Goal: Information Seeking & Learning: Learn about a topic

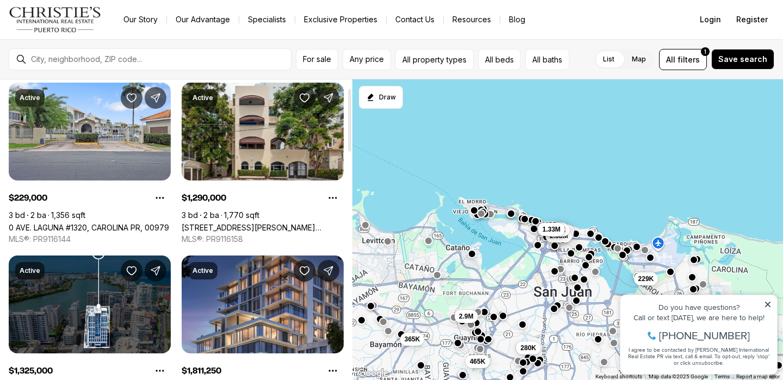
scroll to position [41, 0]
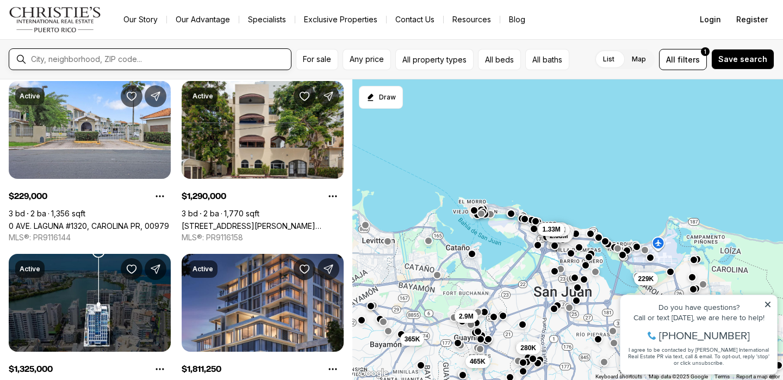
click at [140, 61] on input "text" at bounding box center [159, 59] width 256 height 10
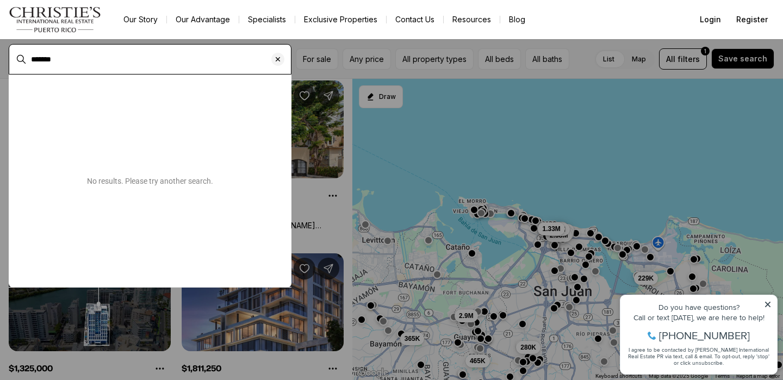
type input "*******"
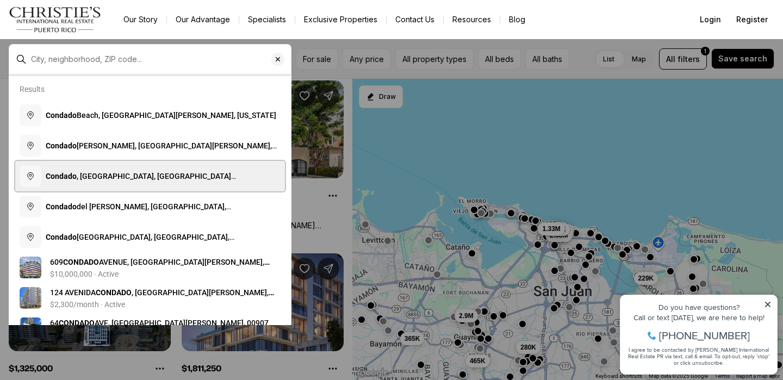
click at [120, 174] on span "Condado , Santurce, San Juan, Puerto Rico" at bounding box center [141, 182] width 190 height 20
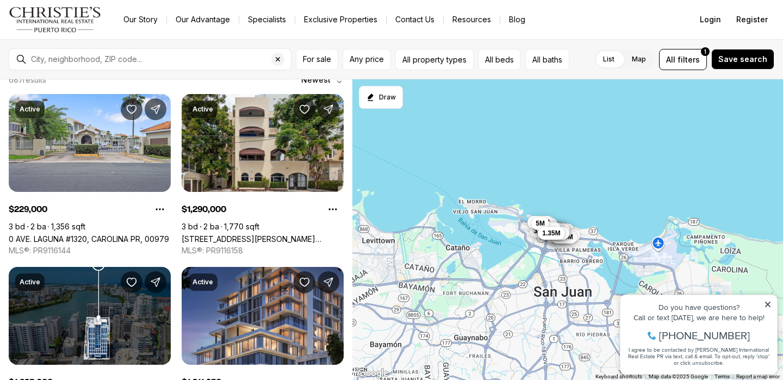
type input "**********"
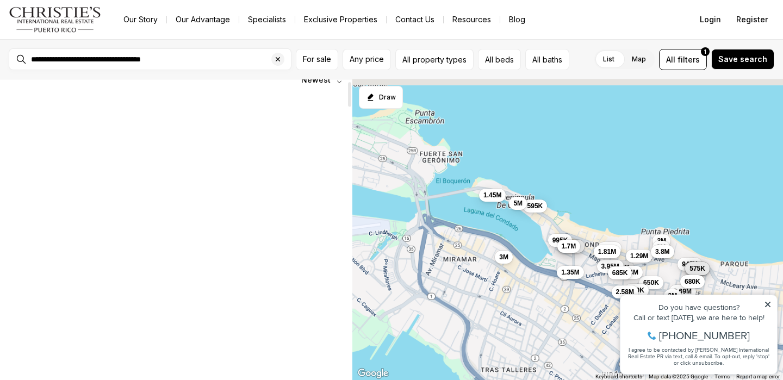
scroll to position [3, 0]
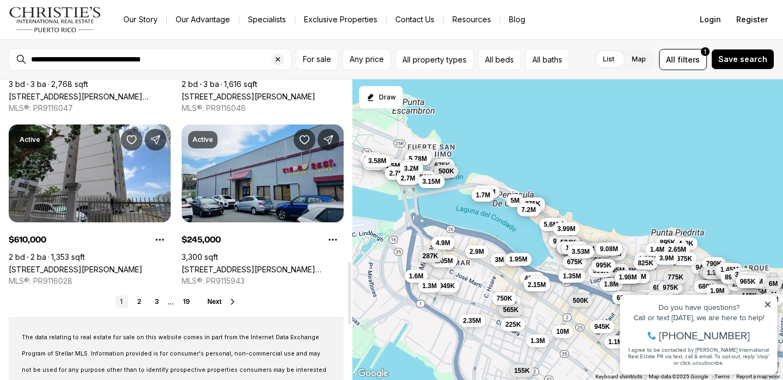
scroll to position [896, 0]
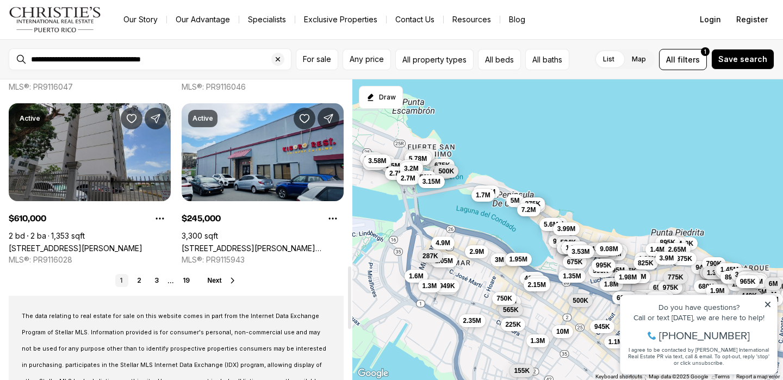
click at [71, 244] on link "76 COND KINGS COURT #602, SAN JUAN PR, 00911" at bounding box center [76, 248] width 134 height 9
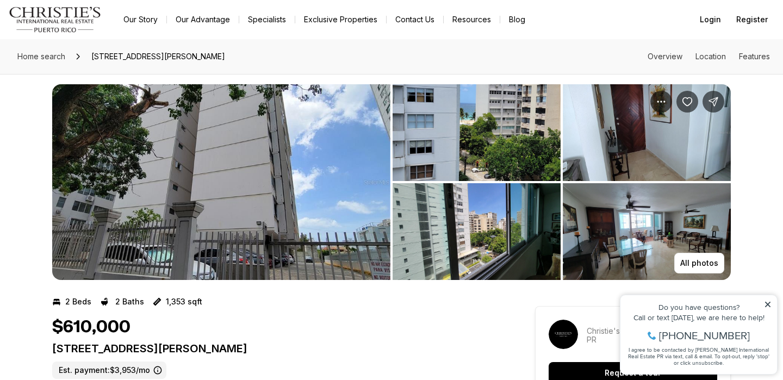
scroll to position [9, 0]
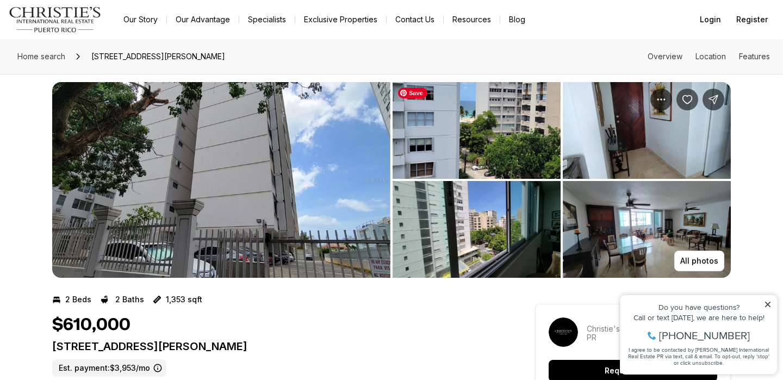
click at [496, 131] on img "View image gallery" at bounding box center [477, 130] width 168 height 97
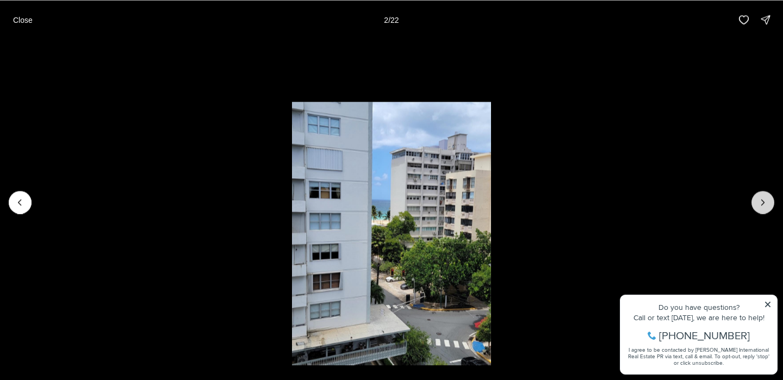
click at [766, 200] on icon "Next slide" at bounding box center [763, 202] width 11 height 11
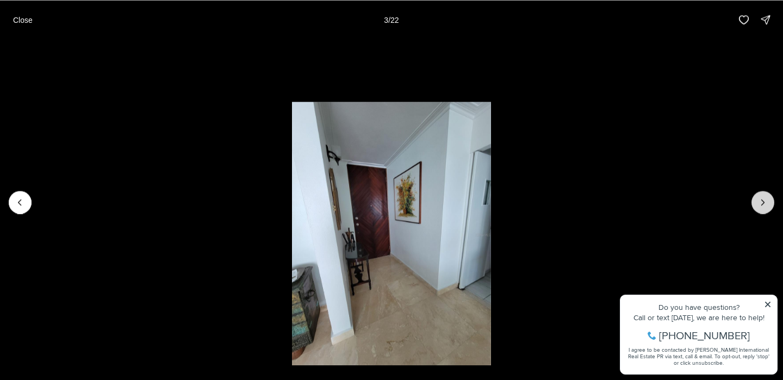
click at [766, 200] on icon "Next slide" at bounding box center [763, 202] width 11 height 11
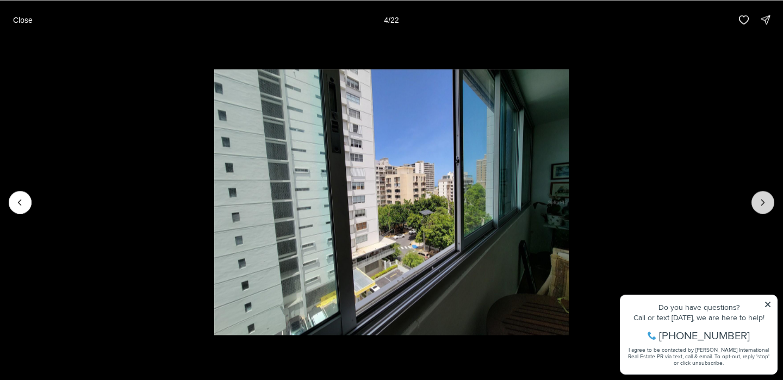
click at [766, 200] on icon "Next slide" at bounding box center [763, 202] width 11 height 11
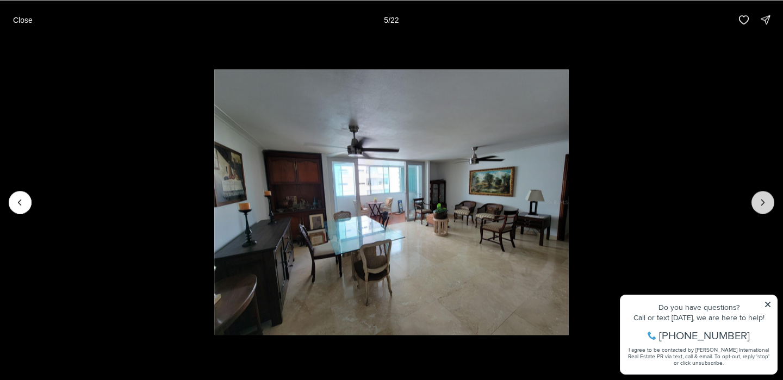
click at [766, 200] on icon "Next slide" at bounding box center [763, 202] width 11 height 11
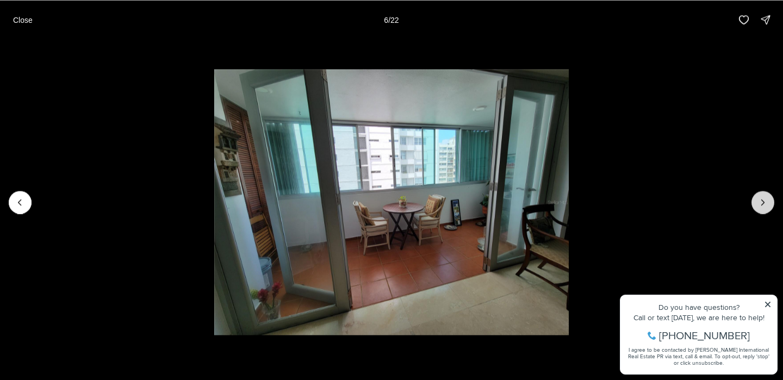
click at [766, 200] on icon "Next slide" at bounding box center [763, 202] width 11 height 11
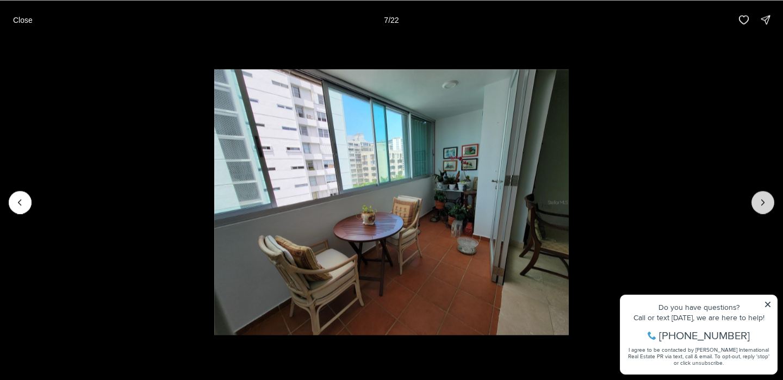
click at [766, 200] on icon "Next slide" at bounding box center [763, 202] width 11 height 11
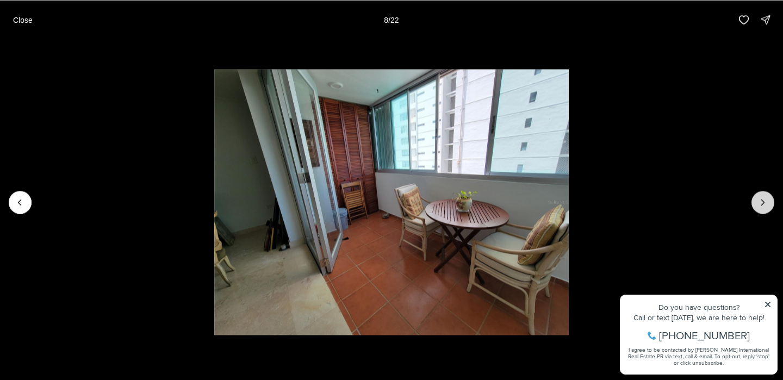
click at [766, 200] on icon "Next slide" at bounding box center [763, 202] width 11 height 11
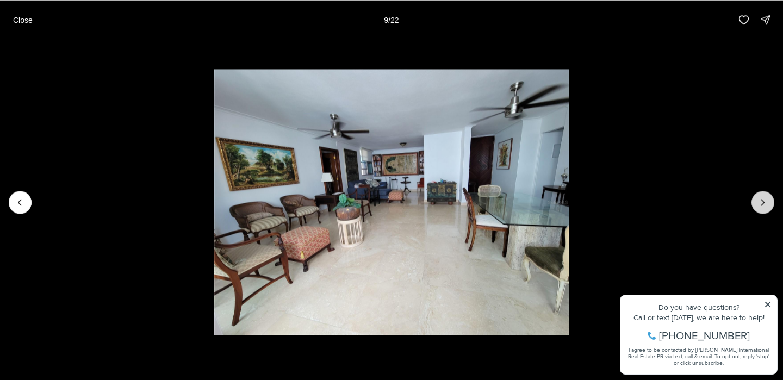
click at [766, 200] on icon "Next slide" at bounding box center [763, 202] width 11 height 11
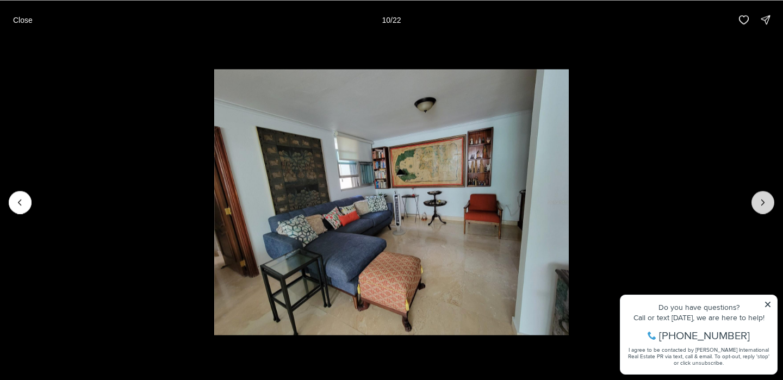
click at [766, 200] on icon "Next slide" at bounding box center [763, 202] width 11 height 11
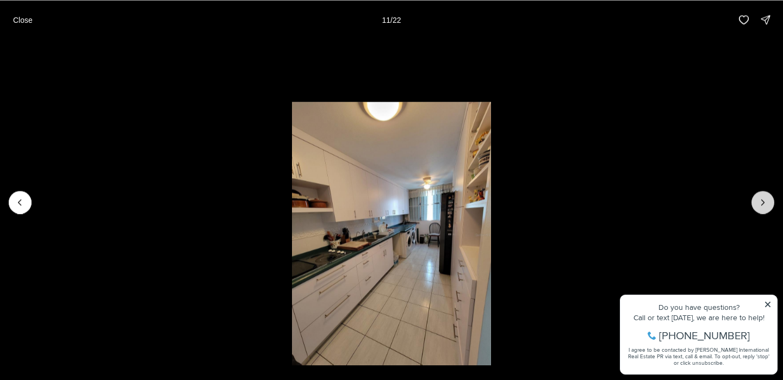
click at [766, 200] on icon "Next slide" at bounding box center [763, 202] width 11 height 11
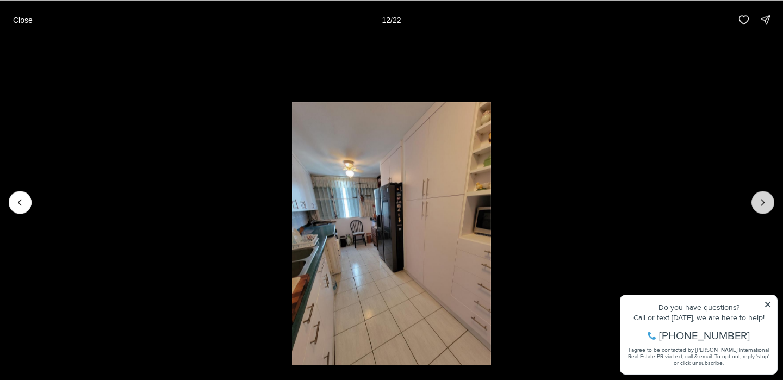
click at [766, 200] on icon "Next slide" at bounding box center [763, 202] width 11 height 11
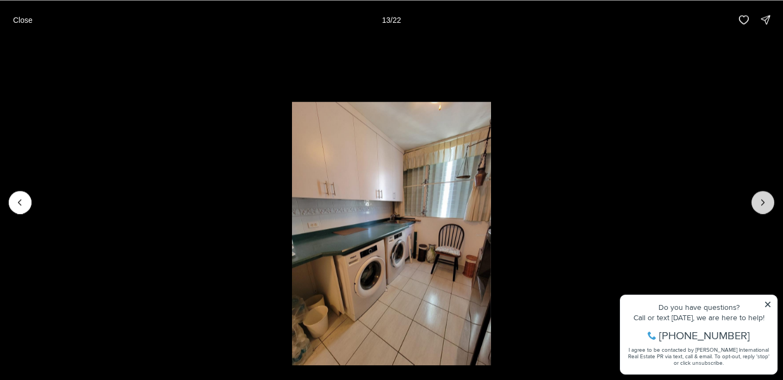
click at [766, 200] on icon "Next slide" at bounding box center [763, 202] width 11 height 11
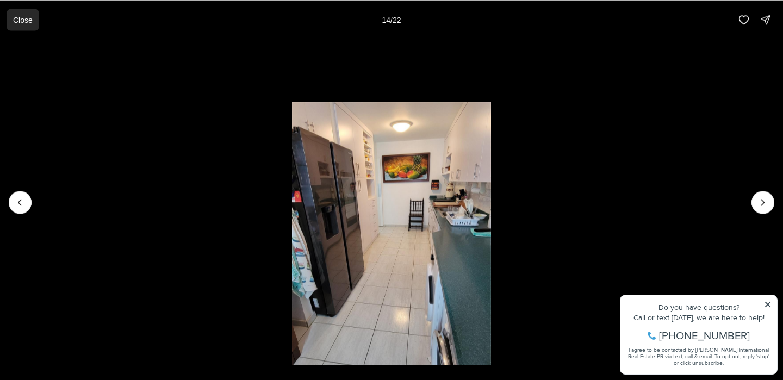
click at [26, 23] on p "Close" at bounding box center [23, 19] width 20 height 9
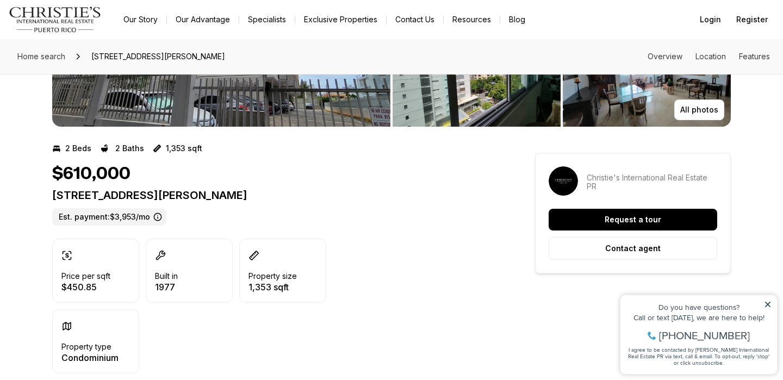
scroll to position [153, 0]
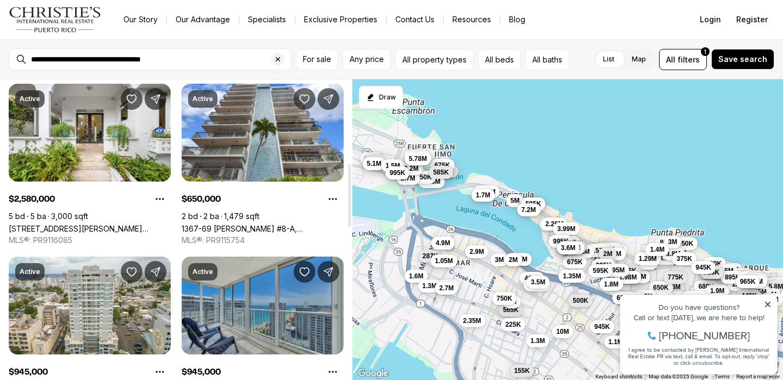
scroll to position [368, 0]
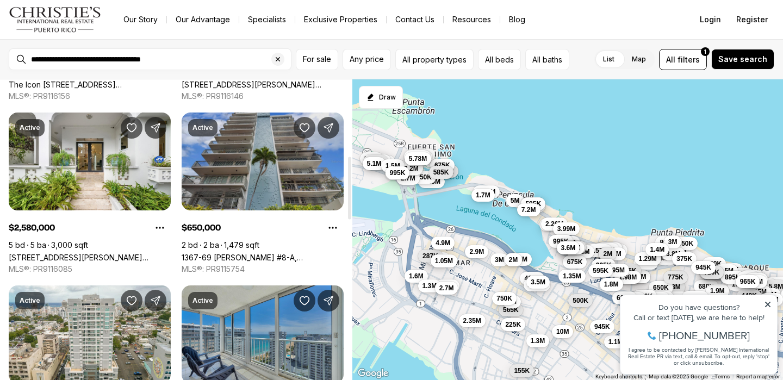
click at [215, 253] on link "1367-69 [PERSON_NAME] #8-A, [GEOGRAPHIC_DATA][PERSON_NAME], 00907" at bounding box center [263, 257] width 162 height 9
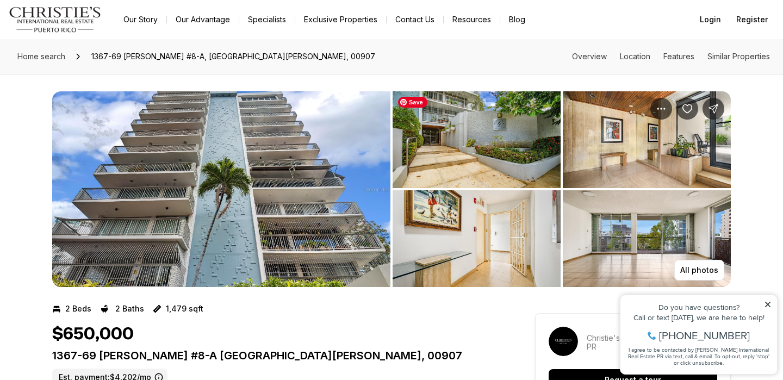
click at [456, 136] on img "View image gallery" at bounding box center [477, 139] width 168 height 97
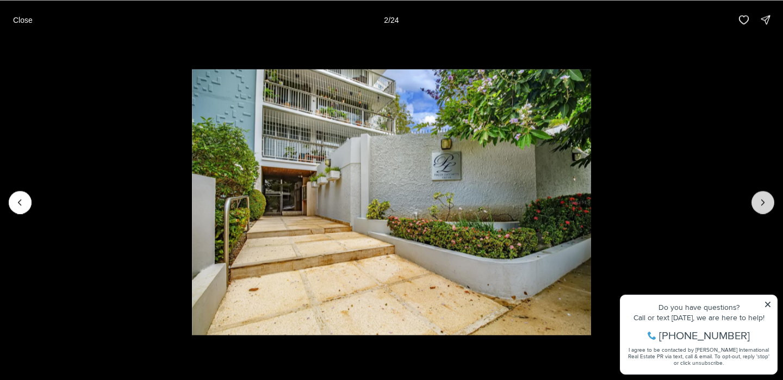
click at [763, 197] on icon "Next slide" at bounding box center [763, 202] width 11 height 11
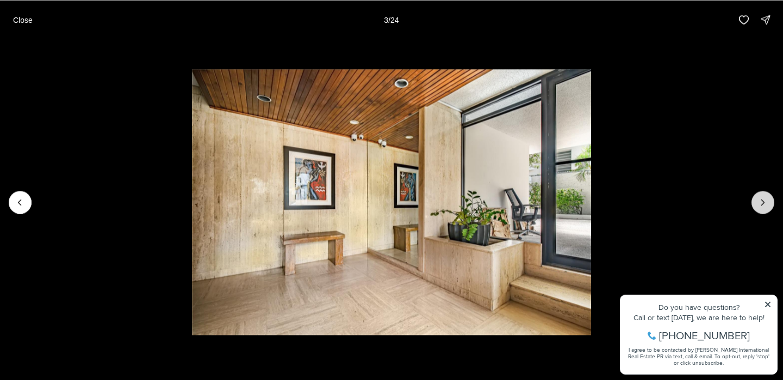
click at [763, 197] on icon "Next slide" at bounding box center [763, 202] width 11 height 11
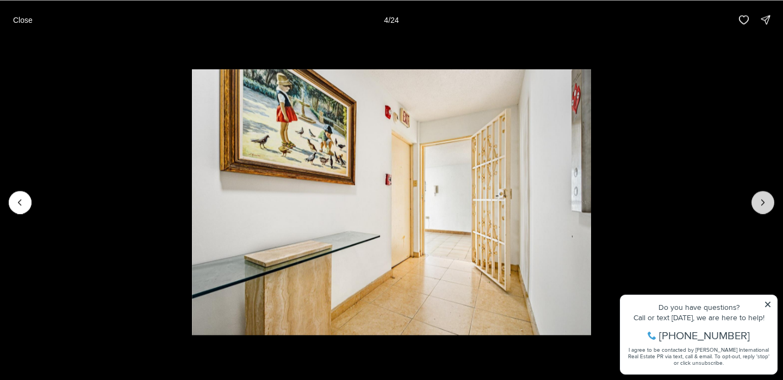
click at [763, 197] on icon "Next slide" at bounding box center [763, 202] width 11 height 11
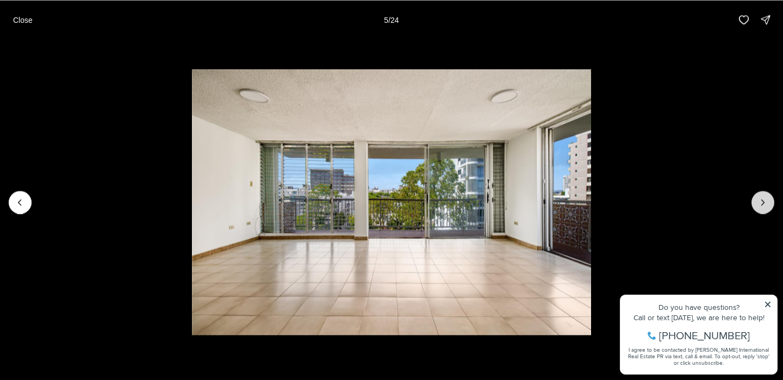
click at [763, 197] on icon "Next slide" at bounding box center [763, 202] width 11 height 11
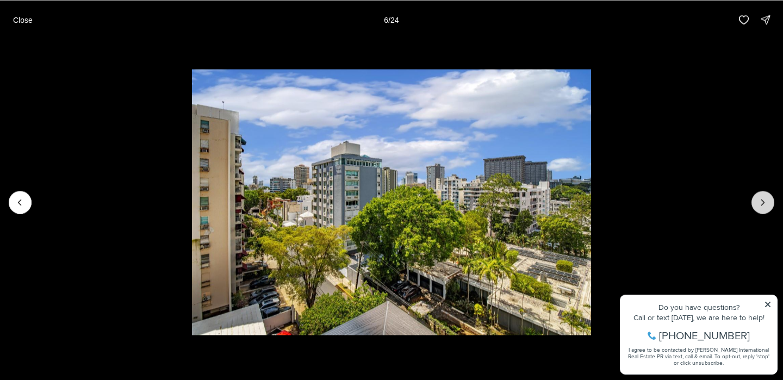
click at [763, 197] on icon "Next slide" at bounding box center [763, 202] width 11 height 11
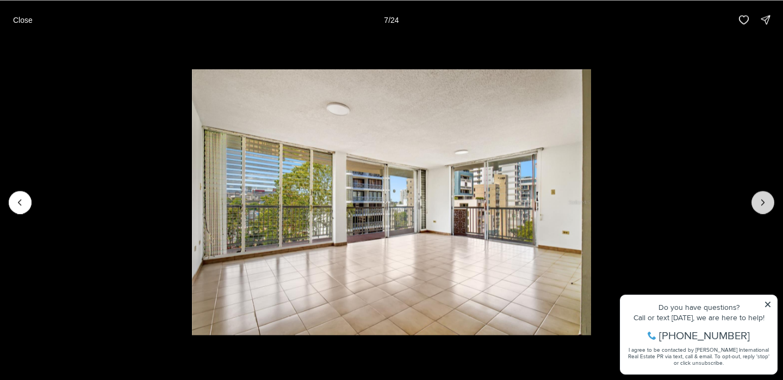
click at [763, 197] on icon "Next slide" at bounding box center [763, 202] width 11 height 11
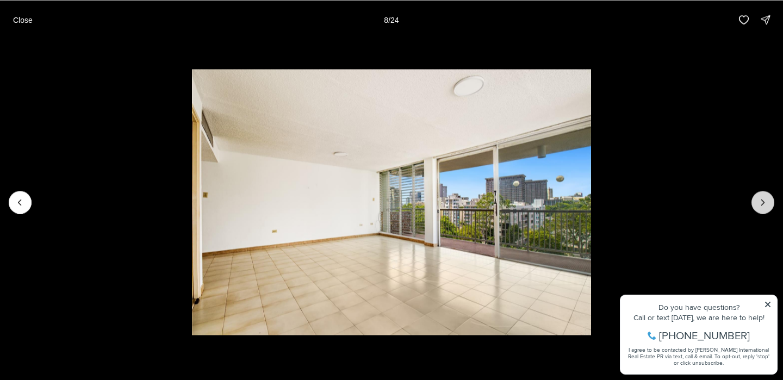
click at [763, 197] on icon "Next slide" at bounding box center [763, 202] width 11 height 11
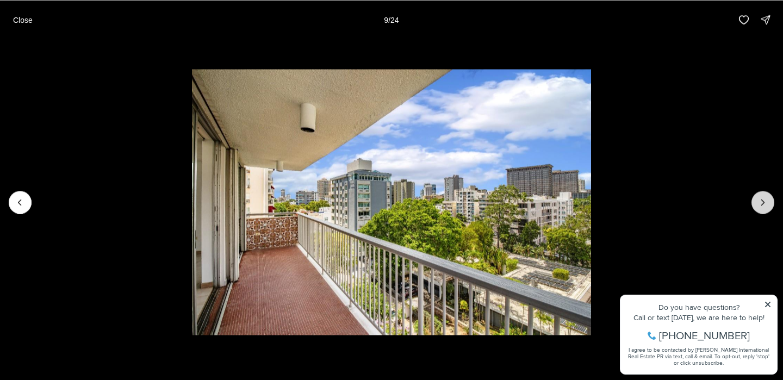
click at [763, 197] on icon "Next slide" at bounding box center [763, 202] width 11 height 11
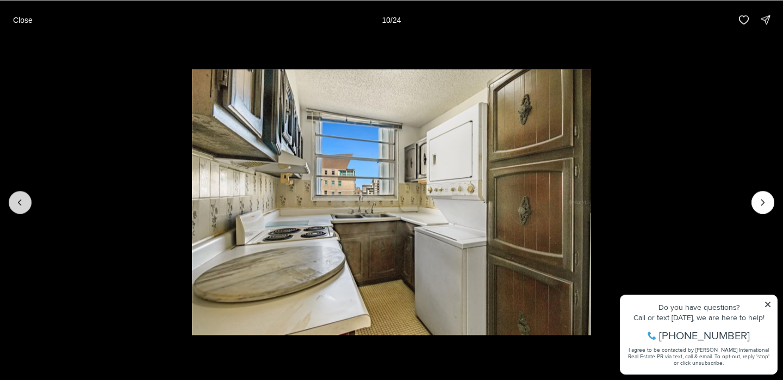
click at [19, 207] on button "Previous slide" at bounding box center [20, 202] width 23 height 23
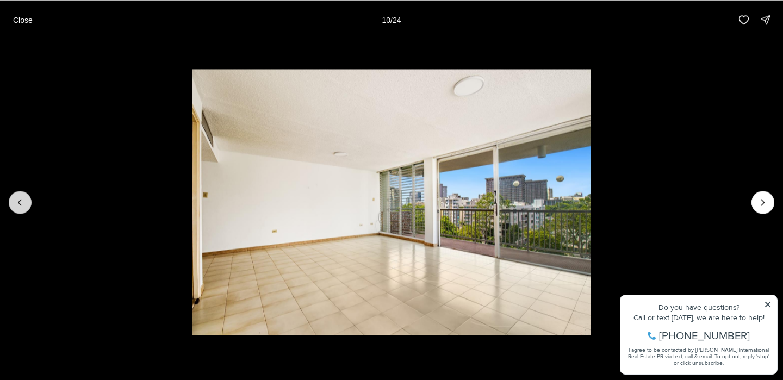
click at [19, 207] on button "Previous slide" at bounding box center [20, 202] width 23 height 23
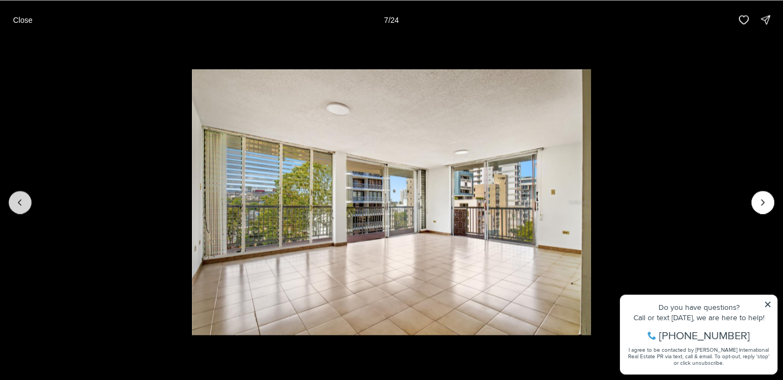
click at [19, 207] on button "Previous slide" at bounding box center [20, 202] width 23 height 23
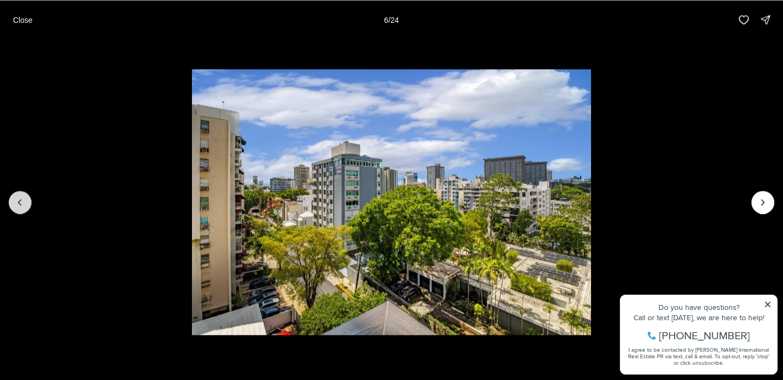
click at [18, 207] on button "Previous slide" at bounding box center [20, 202] width 23 height 23
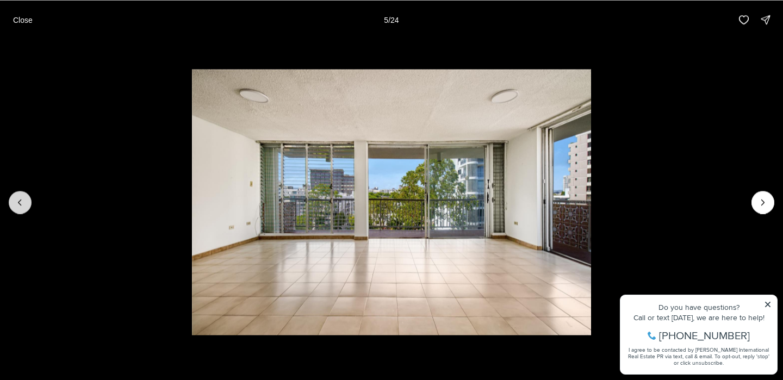
click at [18, 207] on button "Previous slide" at bounding box center [20, 202] width 23 height 23
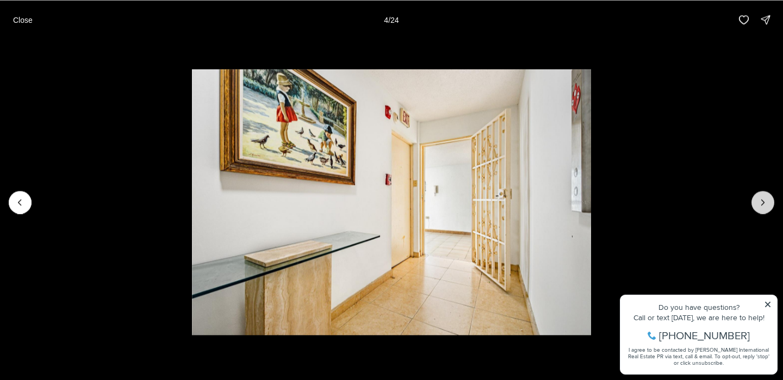
click at [763, 197] on icon "Next slide" at bounding box center [763, 202] width 11 height 11
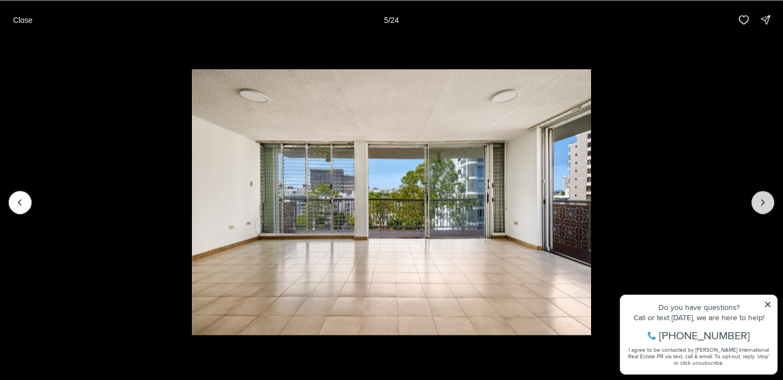
click at [762, 196] on button "Next slide" at bounding box center [763, 202] width 23 height 23
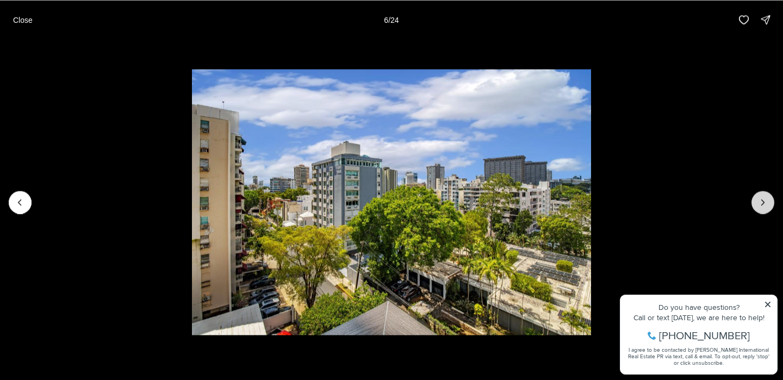
click at [762, 196] on button "Next slide" at bounding box center [763, 202] width 23 height 23
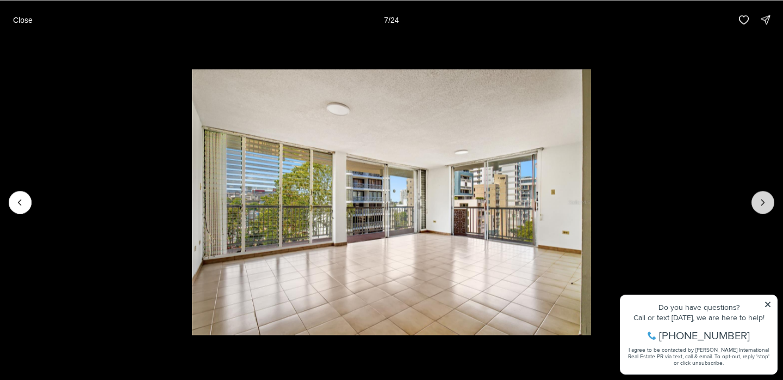
click at [762, 196] on button "Next slide" at bounding box center [763, 202] width 23 height 23
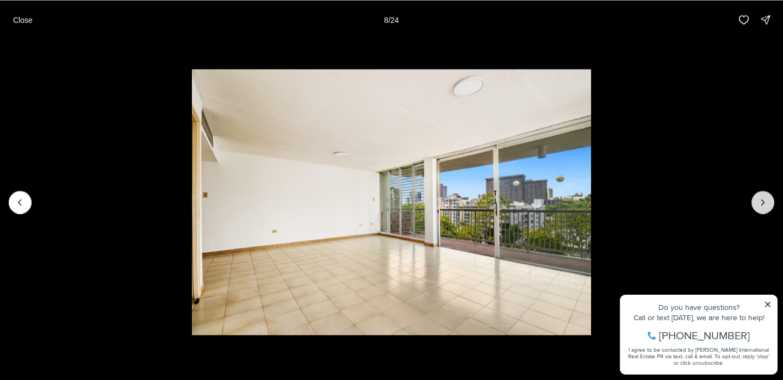
click at [762, 196] on button "Next slide" at bounding box center [763, 202] width 23 height 23
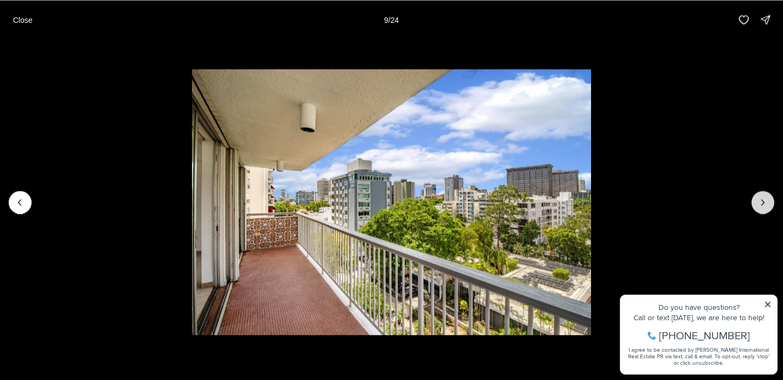
click at [762, 196] on button "Next slide" at bounding box center [763, 202] width 23 height 23
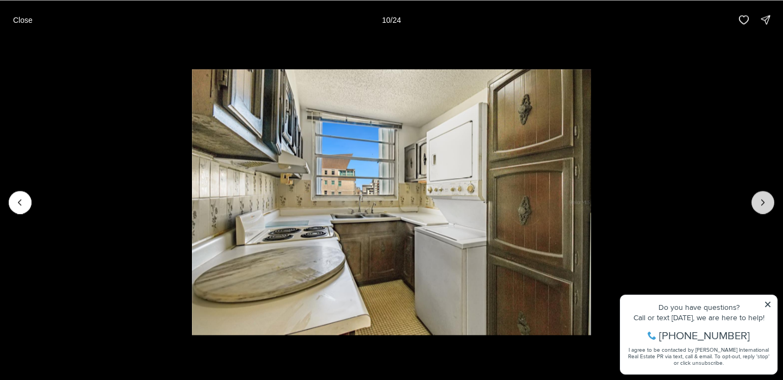
click at [765, 199] on icon "Next slide" at bounding box center [763, 202] width 11 height 11
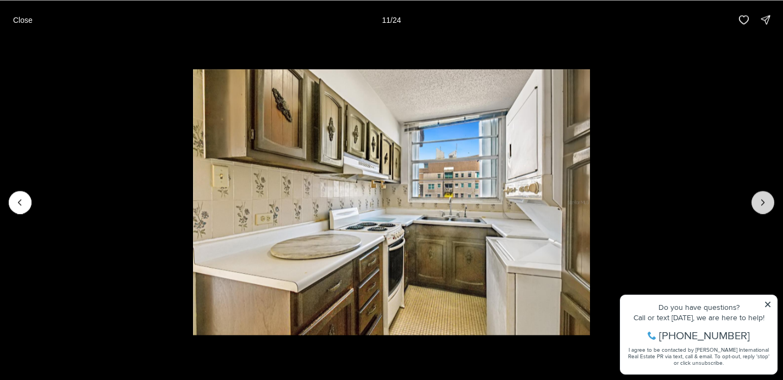
click at [765, 199] on icon "Next slide" at bounding box center [763, 202] width 11 height 11
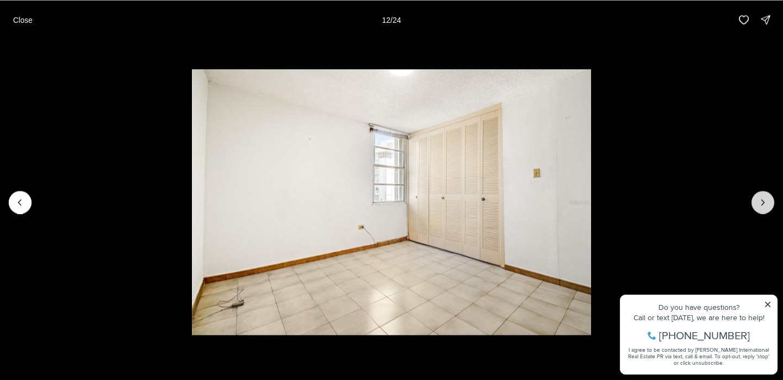
click at [765, 199] on icon "Next slide" at bounding box center [763, 202] width 11 height 11
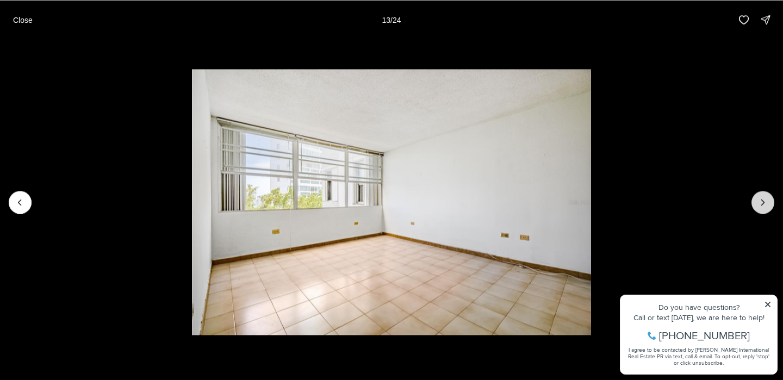
click at [765, 199] on icon "Next slide" at bounding box center [763, 202] width 11 height 11
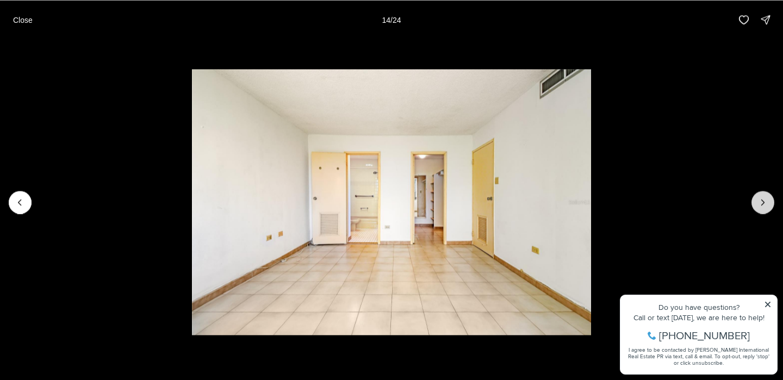
click at [765, 199] on icon "Next slide" at bounding box center [763, 202] width 11 height 11
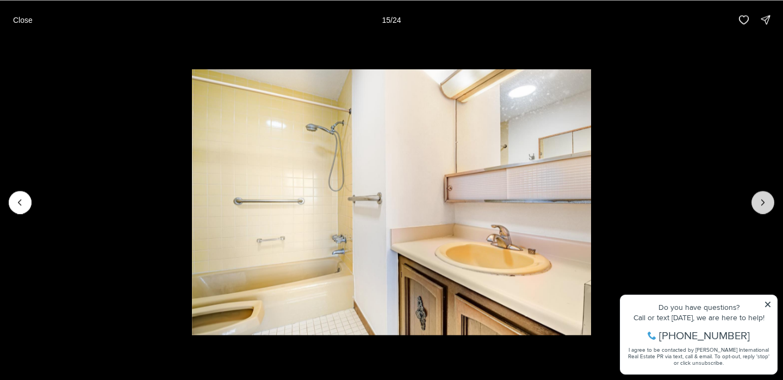
click at [765, 199] on icon "Next slide" at bounding box center [763, 202] width 11 height 11
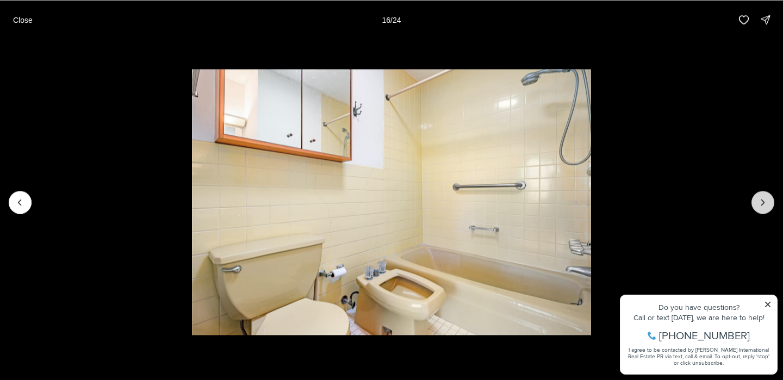
click at [765, 199] on icon "Next slide" at bounding box center [763, 202] width 11 height 11
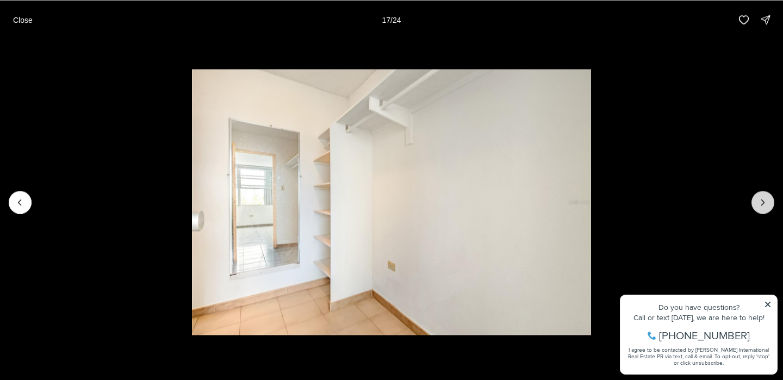
click at [765, 199] on icon "Next slide" at bounding box center [763, 202] width 11 height 11
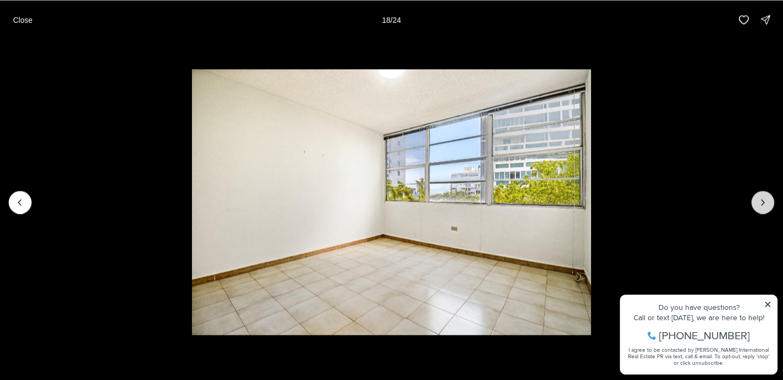
click at [765, 199] on icon "Next slide" at bounding box center [763, 202] width 11 height 11
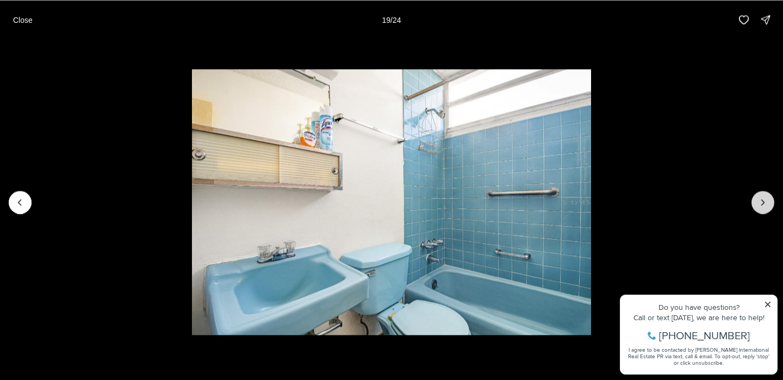
click at [764, 200] on icon "Next slide" at bounding box center [763, 202] width 11 height 11
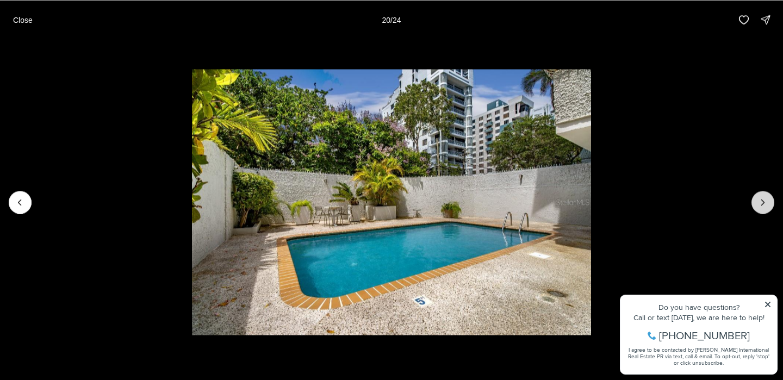
click at [764, 200] on icon "Next slide" at bounding box center [763, 202] width 11 height 11
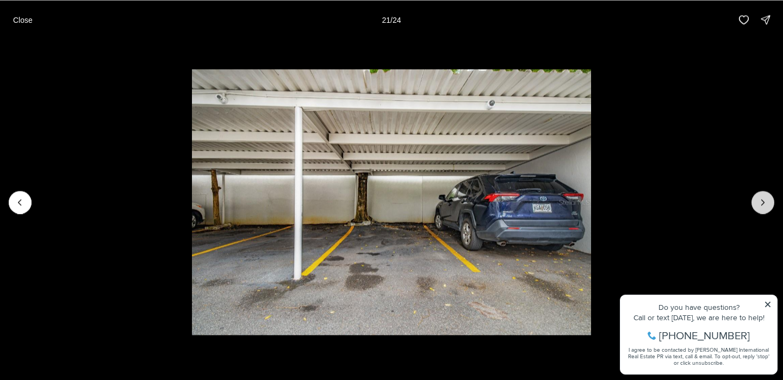
click at [764, 200] on icon "Next slide" at bounding box center [763, 202] width 11 height 11
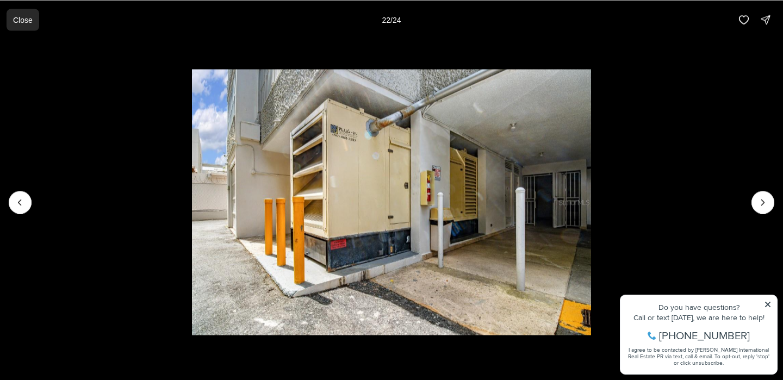
click at [18, 22] on p "Close" at bounding box center [23, 19] width 20 height 9
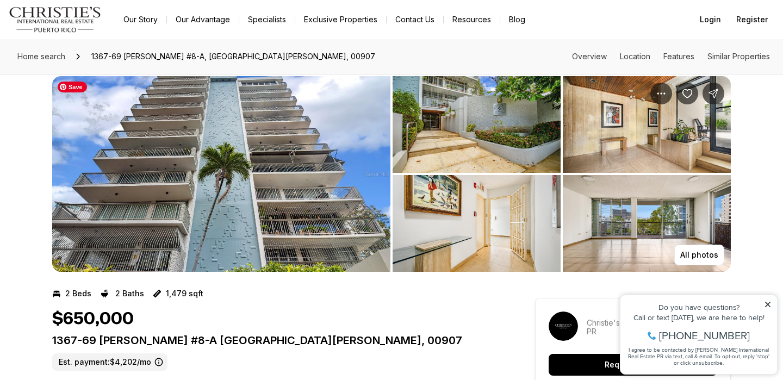
scroll to position [16, 0]
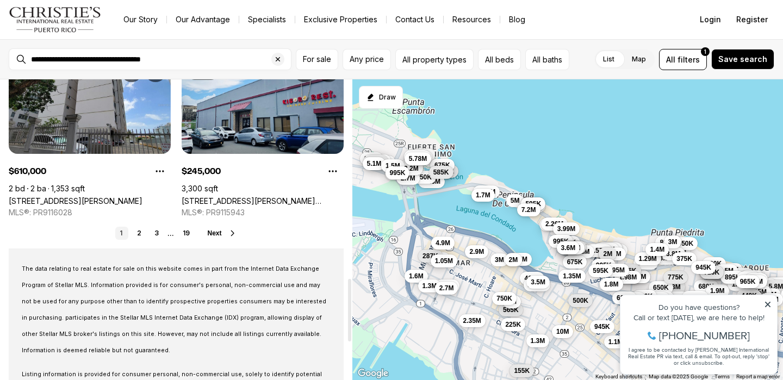
scroll to position [961, 0]
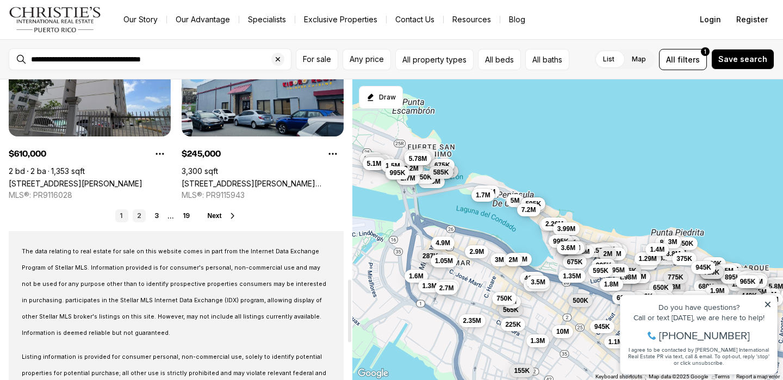
click at [140, 209] on link "2" at bounding box center [139, 215] width 13 height 13
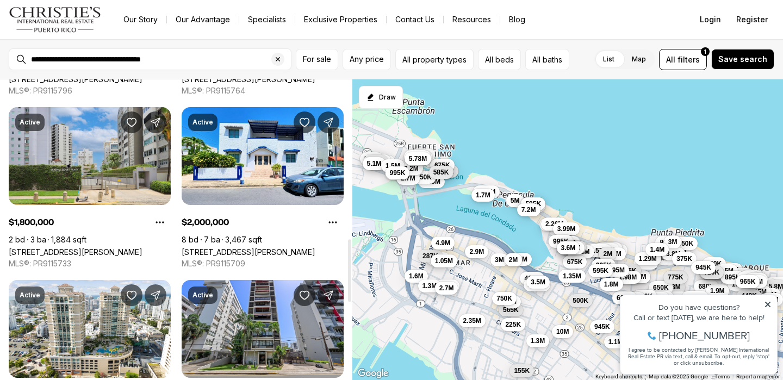
scroll to position [820, 0]
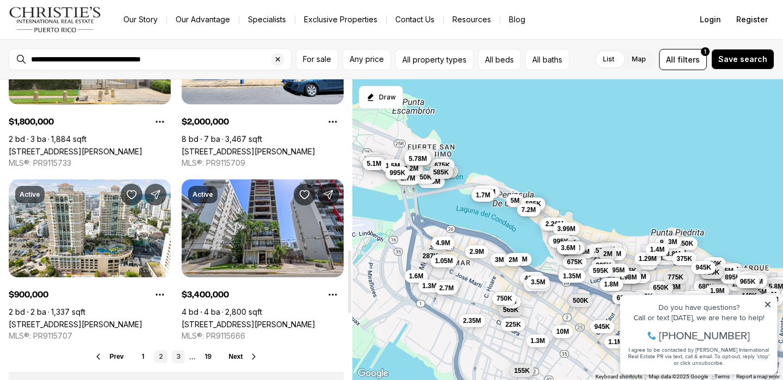
click at [178, 350] on link "3" at bounding box center [178, 356] width 13 height 13
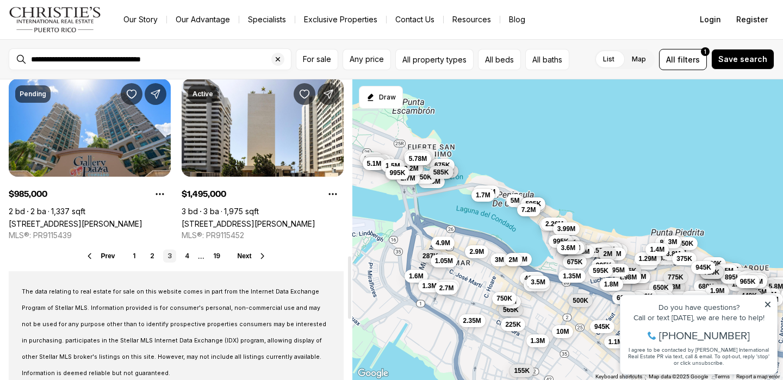
scroll to position [1017, 0]
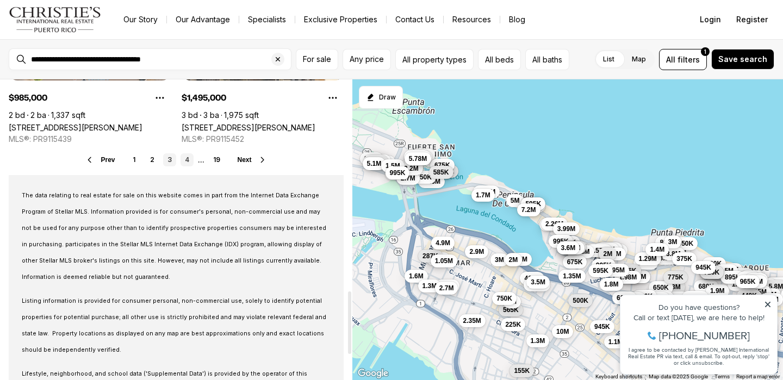
click at [188, 153] on link "4" at bounding box center [187, 159] width 13 height 13
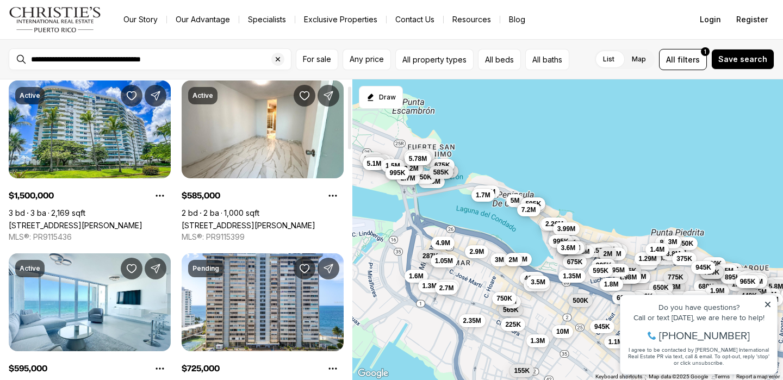
scroll to position [112, 0]
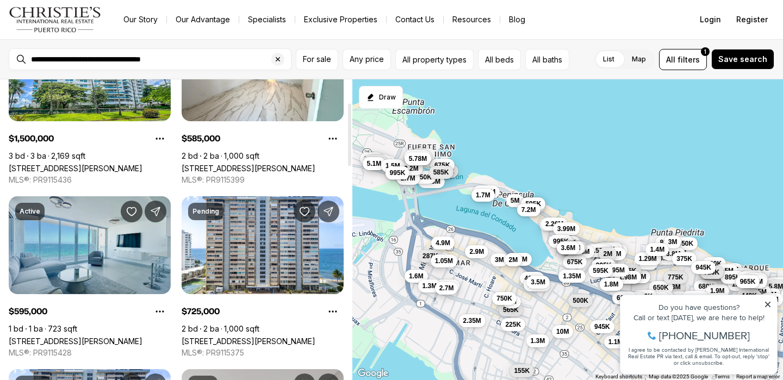
click at [121, 337] on link "[STREET_ADDRESS][PERSON_NAME]" at bounding box center [76, 341] width 134 height 9
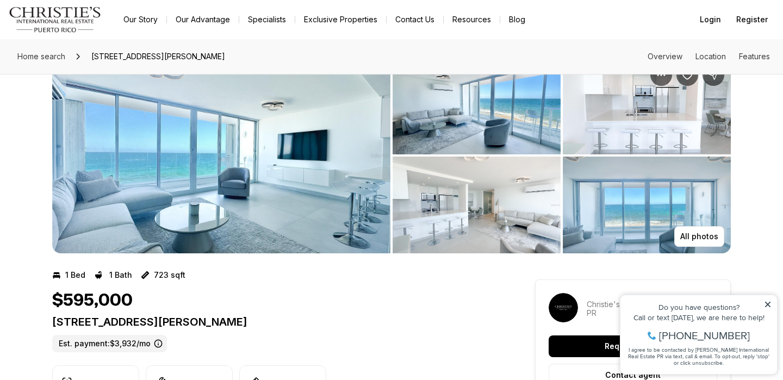
scroll to position [34, 0]
click at [701, 236] on p "All photos" at bounding box center [700, 236] width 38 height 9
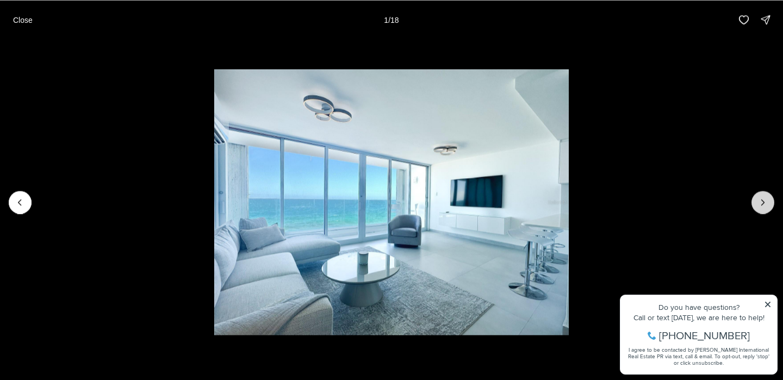
click at [764, 205] on icon "Next slide" at bounding box center [763, 202] width 11 height 11
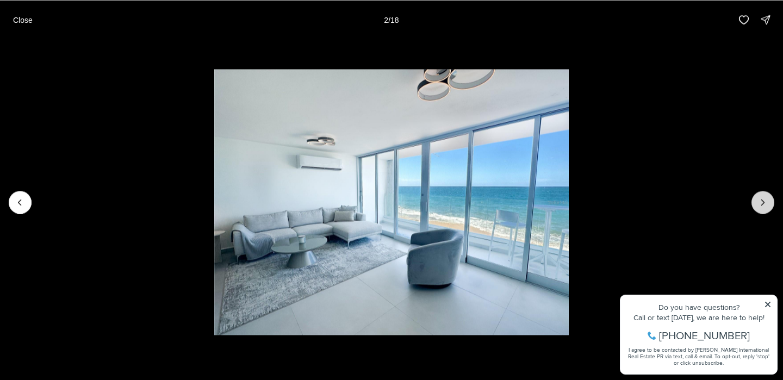
click at [764, 205] on icon "Next slide" at bounding box center [763, 202] width 11 height 11
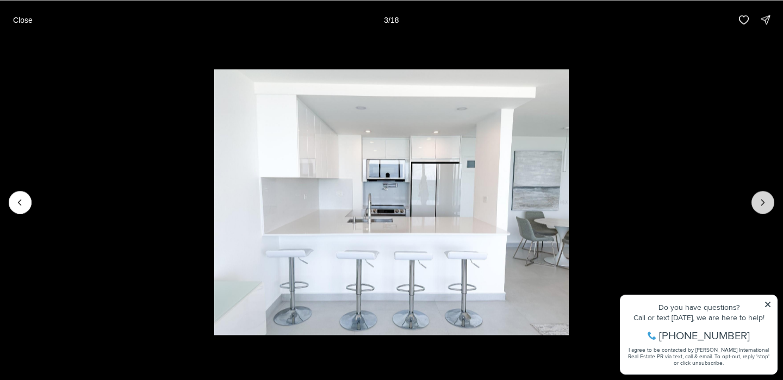
click at [764, 205] on icon "Next slide" at bounding box center [763, 202] width 11 height 11
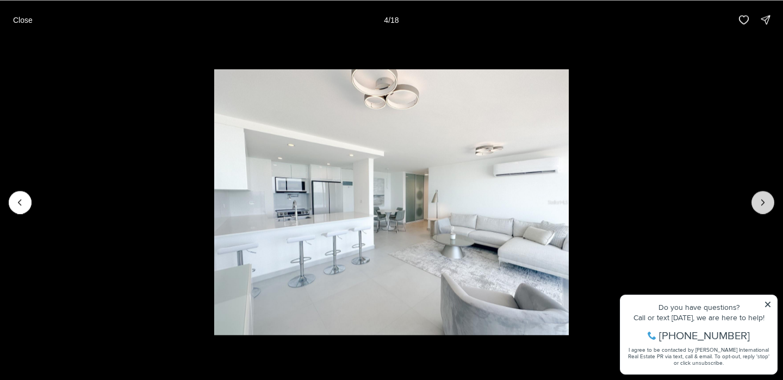
click at [764, 205] on icon "Next slide" at bounding box center [763, 202] width 11 height 11
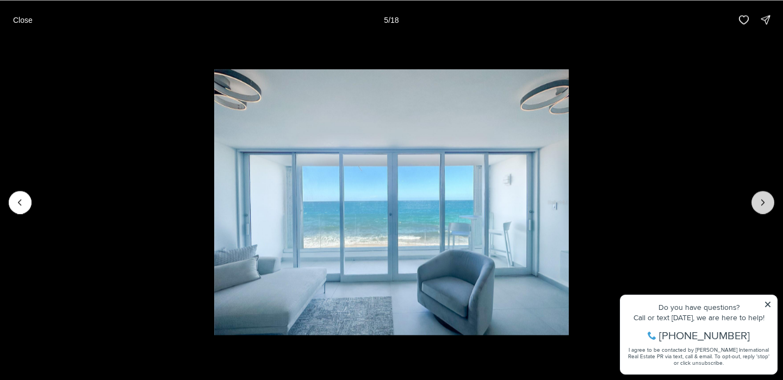
click at [764, 205] on icon "Next slide" at bounding box center [763, 202] width 11 height 11
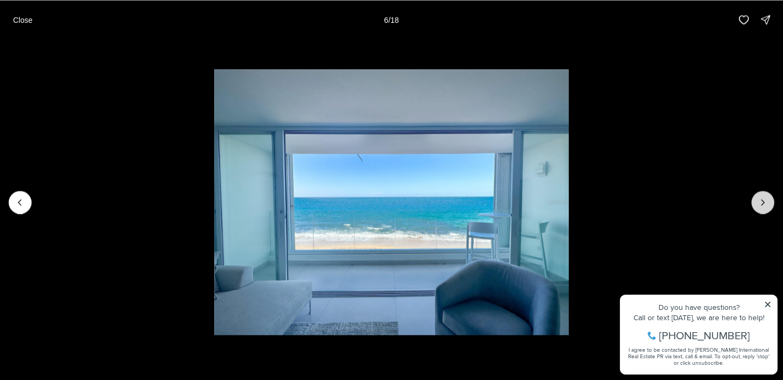
click at [764, 205] on icon "Next slide" at bounding box center [763, 202] width 11 height 11
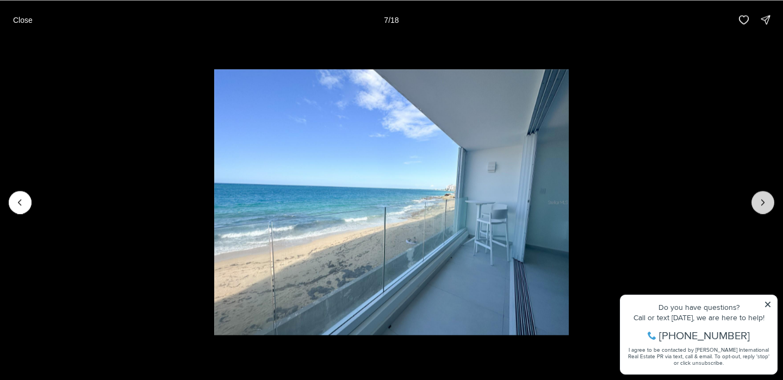
click at [764, 205] on icon "Next slide" at bounding box center [763, 202] width 11 height 11
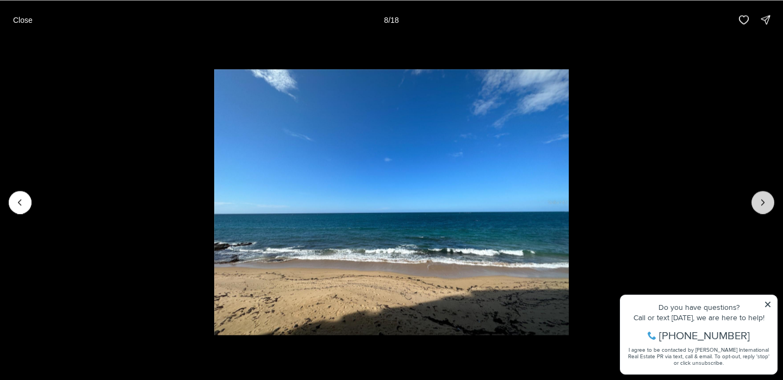
click at [764, 205] on icon "Next slide" at bounding box center [763, 202] width 11 height 11
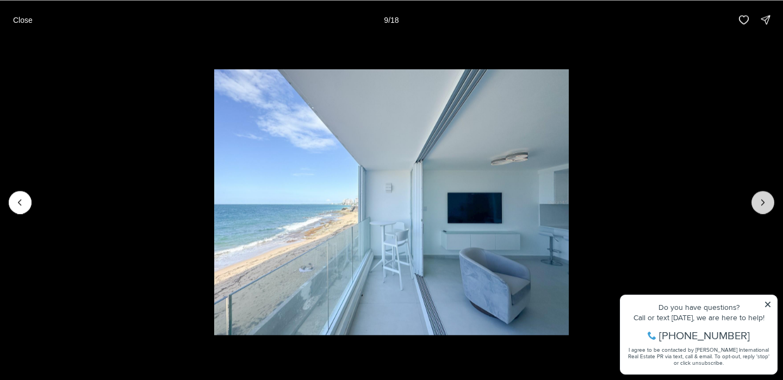
click at [764, 205] on icon "Next slide" at bounding box center [763, 202] width 11 height 11
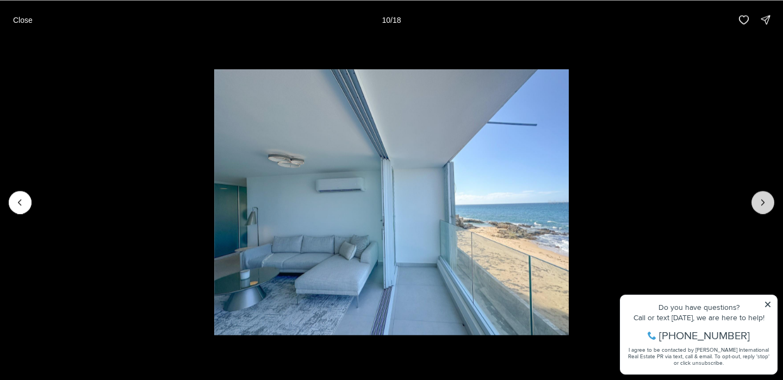
click at [764, 205] on icon "Next slide" at bounding box center [763, 202] width 11 height 11
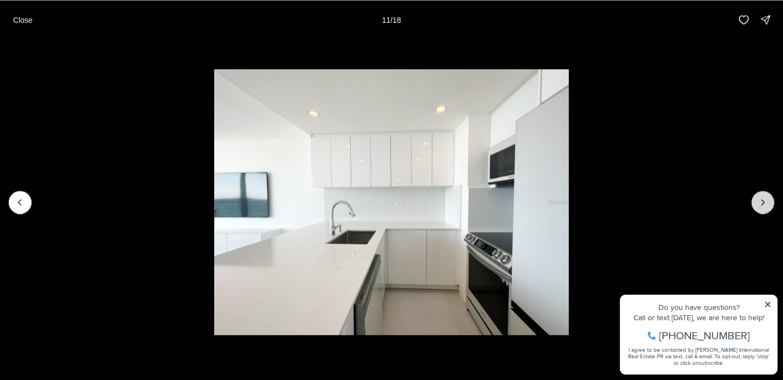
click at [764, 205] on icon "Next slide" at bounding box center [763, 202] width 11 height 11
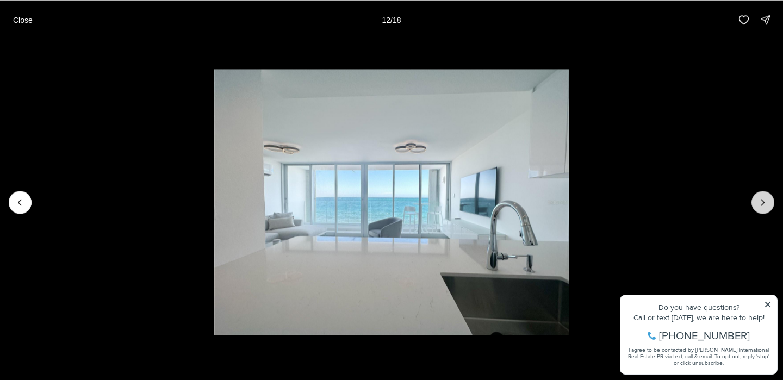
click at [764, 205] on icon "Next slide" at bounding box center [763, 202] width 11 height 11
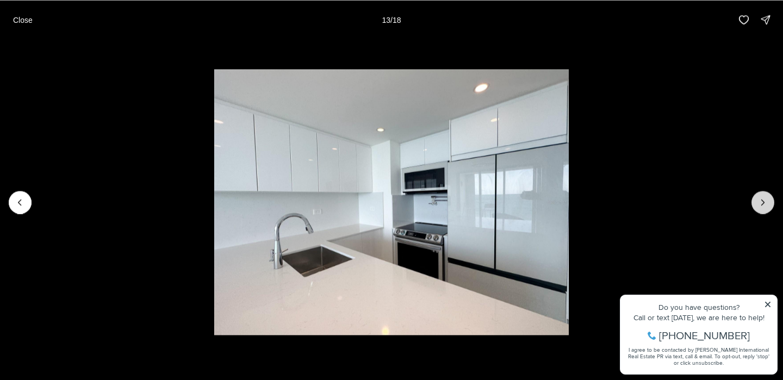
click at [764, 205] on icon "Next slide" at bounding box center [763, 202] width 11 height 11
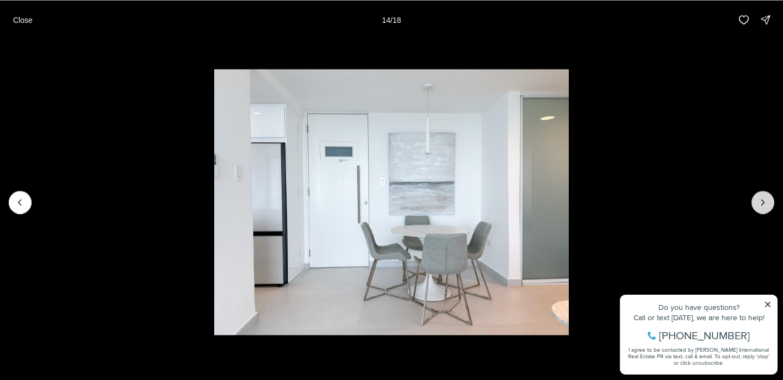
click at [764, 205] on icon "Next slide" at bounding box center [763, 202] width 11 height 11
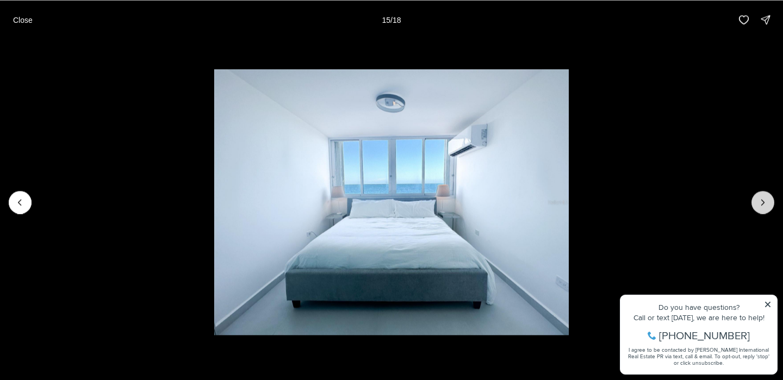
click at [764, 205] on icon "Next slide" at bounding box center [763, 202] width 11 height 11
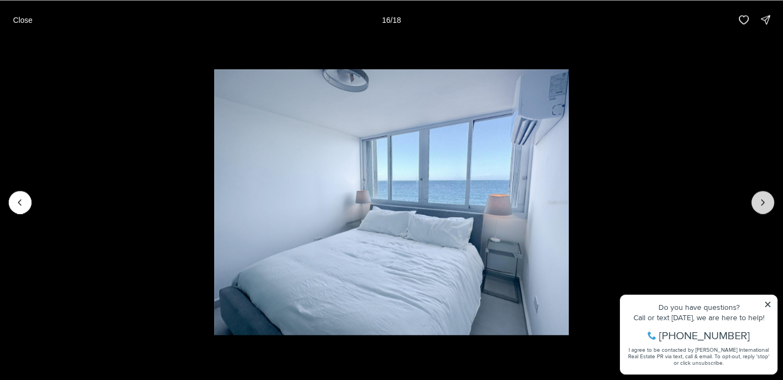
click at [764, 205] on icon "Next slide" at bounding box center [763, 202] width 11 height 11
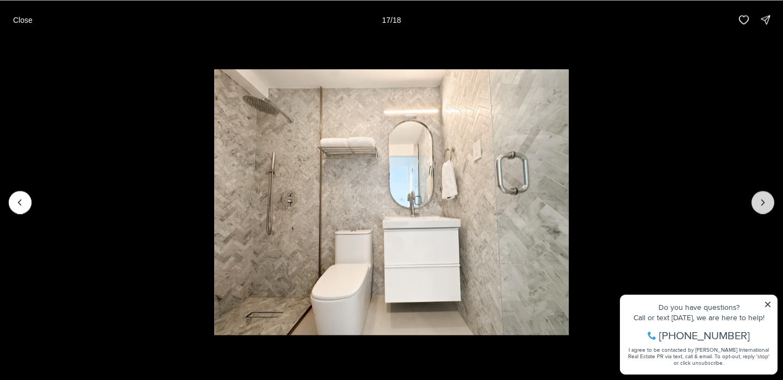
click at [764, 205] on icon "Next slide" at bounding box center [763, 202] width 11 height 11
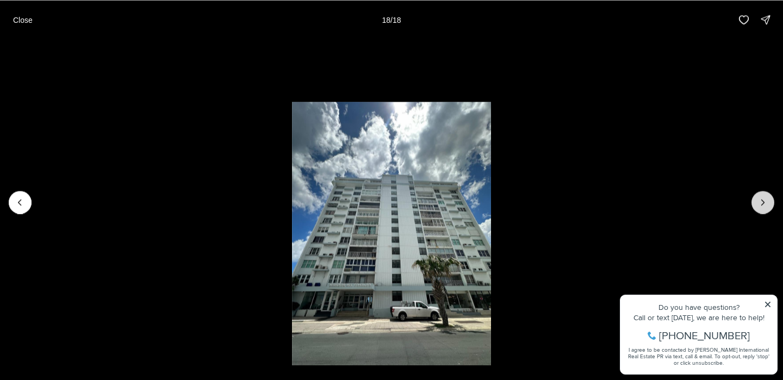
click at [764, 205] on div at bounding box center [763, 202] width 23 height 23
click at [763, 206] on div at bounding box center [763, 202] width 23 height 23
click at [24, 21] on p "Close" at bounding box center [23, 19] width 20 height 9
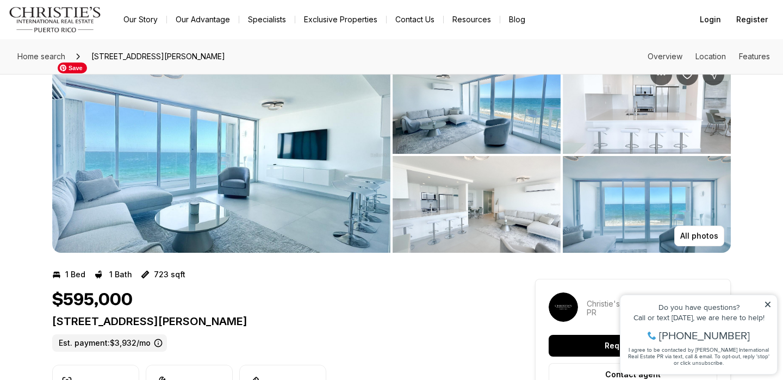
scroll to position [41, 0]
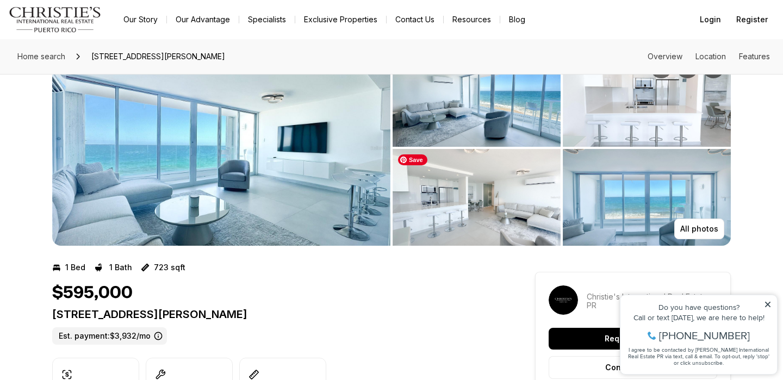
click at [493, 201] on img "View image gallery" at bounding box center [477, 197] width 168 height 97
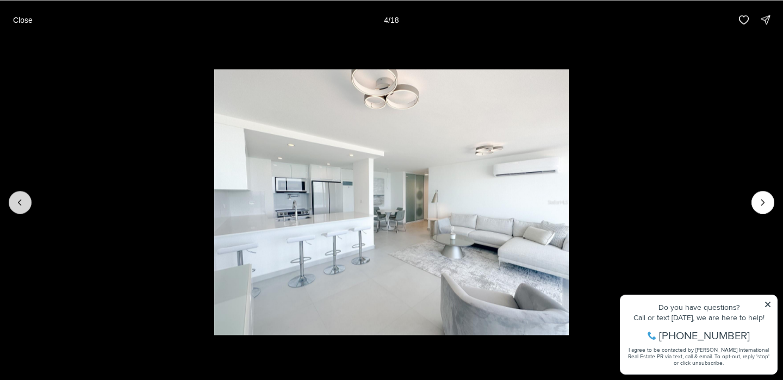
click at [21, 197] on icon "Previous slide" at bounding box center [20, 202] width 11 height 11
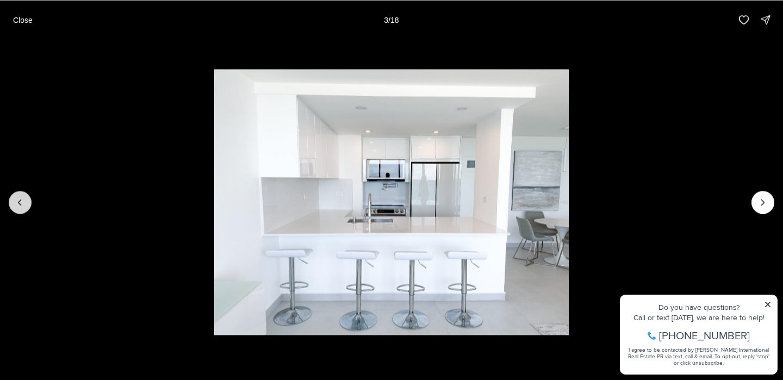
click at [21, 197] on icon "Previous slide" at bounding box center [20, 202] width 11 height 11
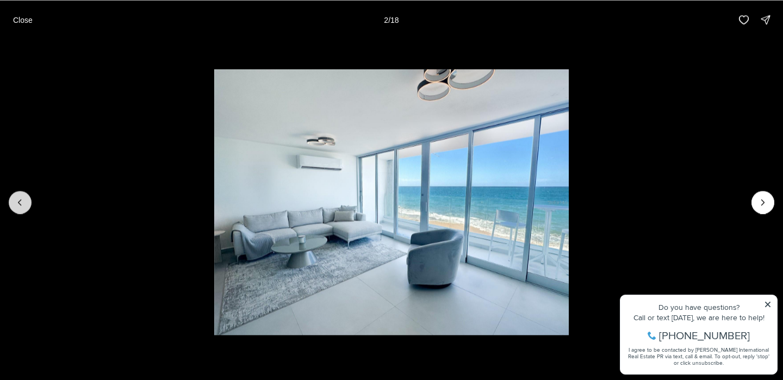
click at [21, 197] on icon "Previous slide" at bounding box center [20, 202] width 11 height 11
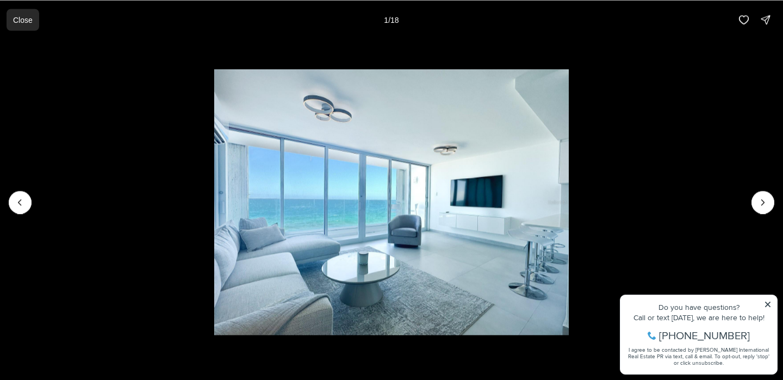
click at [23, 24] on button "Close" at bounding box center [23, 20] width 33 height 22
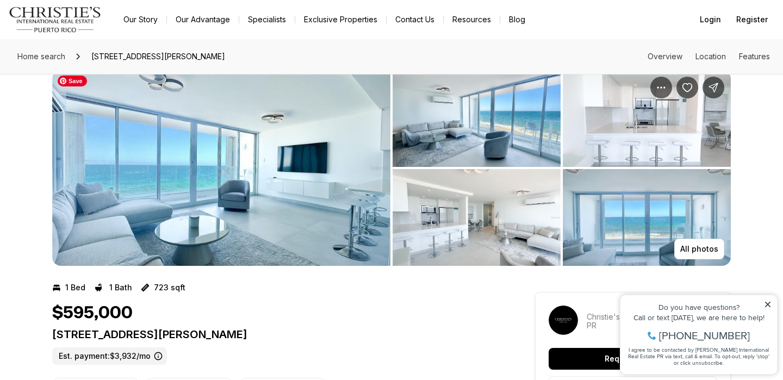
scroll to position [0, 0]
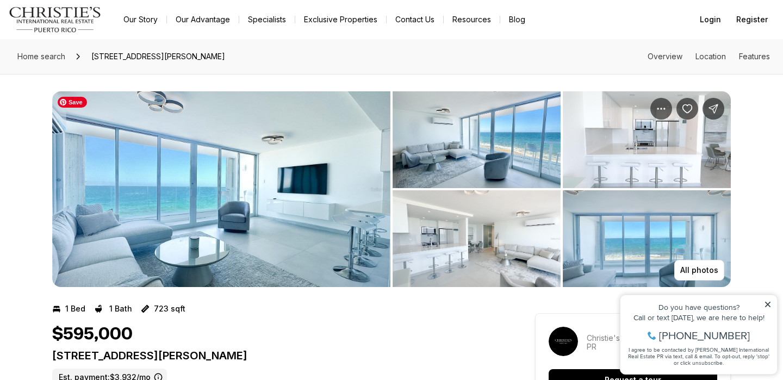
click at [261, 190] on img "View image gallery" at bounding box center [221, 189] width 338 height 196
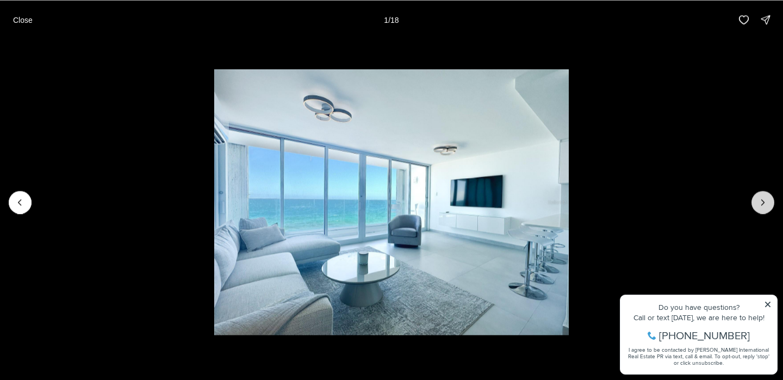
click at [762, 202] on icon "Next slide" at bounding box center [763, 202] width 11 height 11
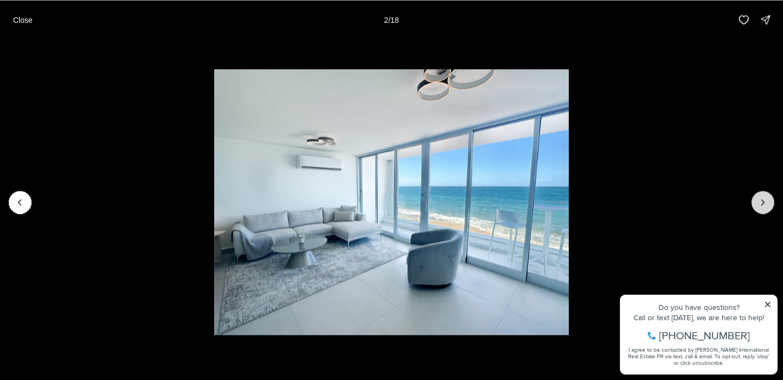
click at [762, 202] on icon "Next slide" at bounding box center [763, 202] width 11 height 11
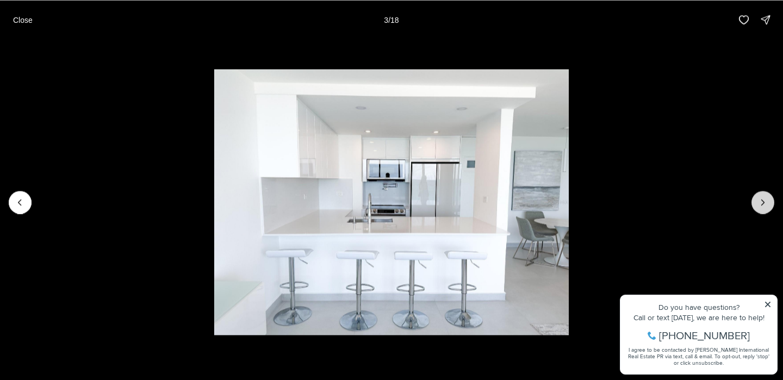
click at [762, 202] on icon "Next slide" at bounding box center [763, 202] width 11 height 11
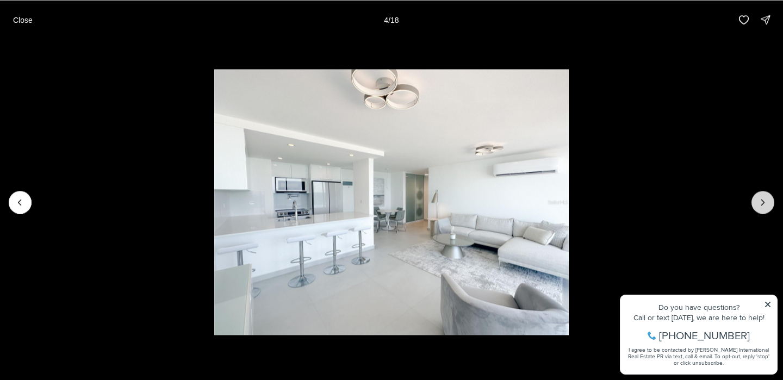
click at [762, 202] on icon "Next slide" at bounding box center [763, 202] width 11 height 11
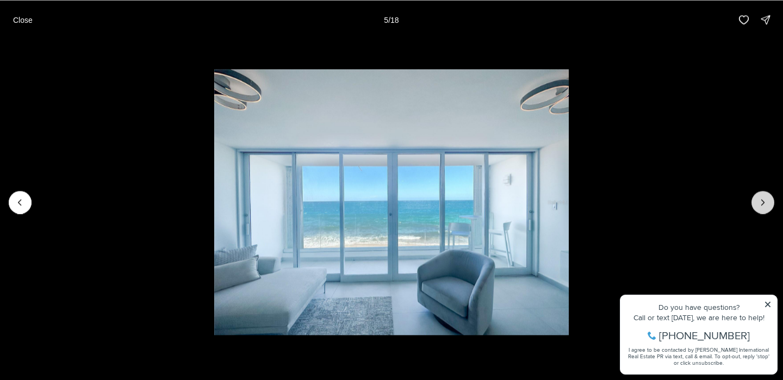
click at [762, 202] on icon "Next slide" at bounding box center [763, 202] width 11 height 11
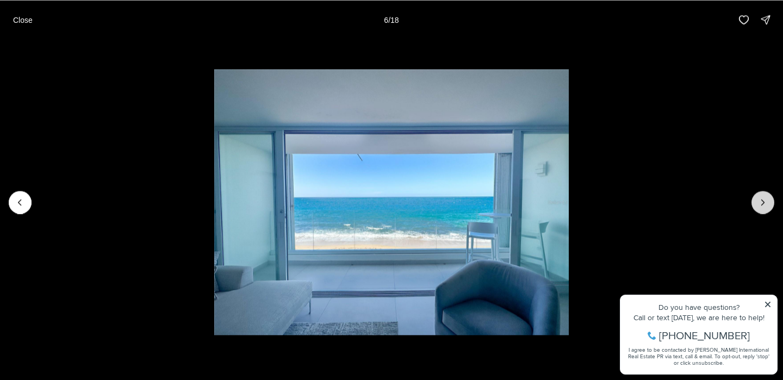
click at [762, 202] on icon "Next slide" at bounding box center [763, 202] width 11 height 11
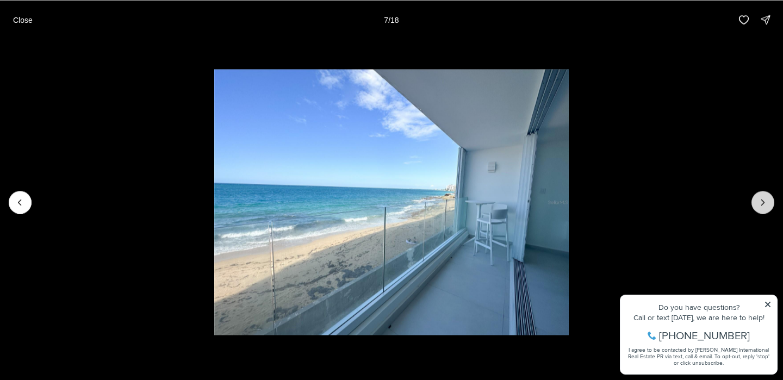
click at [762, 202] on icon "Next slide" at bounding box center [763, 202] width 11 height 11
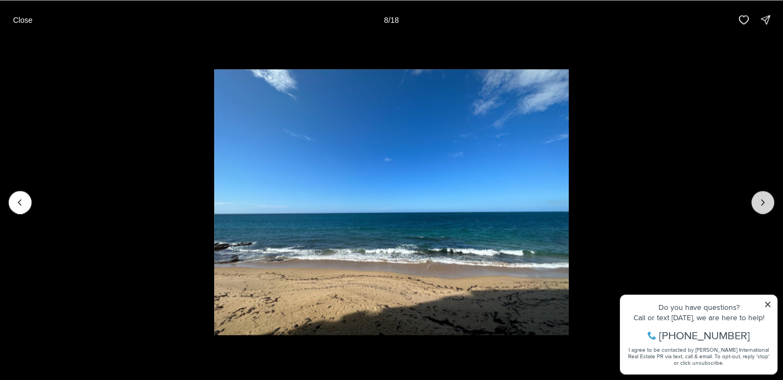
click at [762, 202] on icon "Next slide" at bounding box center [763, 202] width 11 height 11
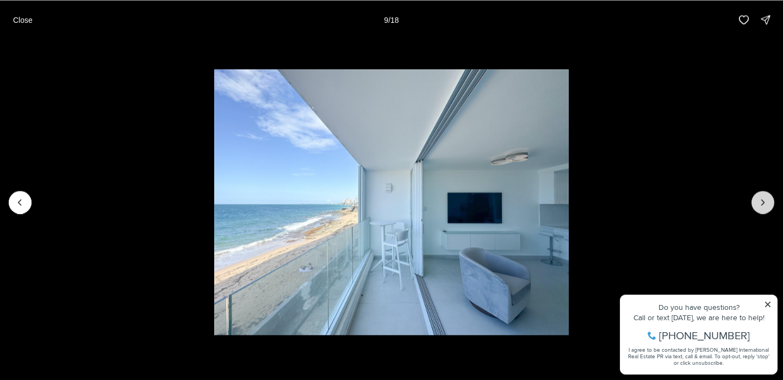
click at [762, 202] on icon "Next slide" at bounding box center [763, 202] width 11 height 11
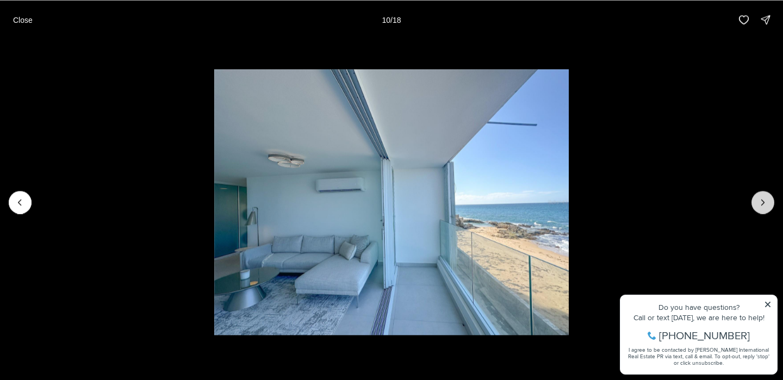
click at [762, 202] on icon "Next slide" at bounding box center [763, 202] width 11 height 11
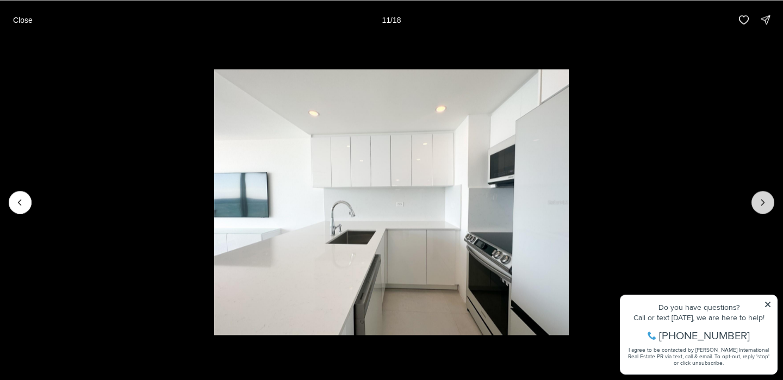
click at [762, 202] on icon "Next slide" at bounding box center [763, 202] width 11 height 11
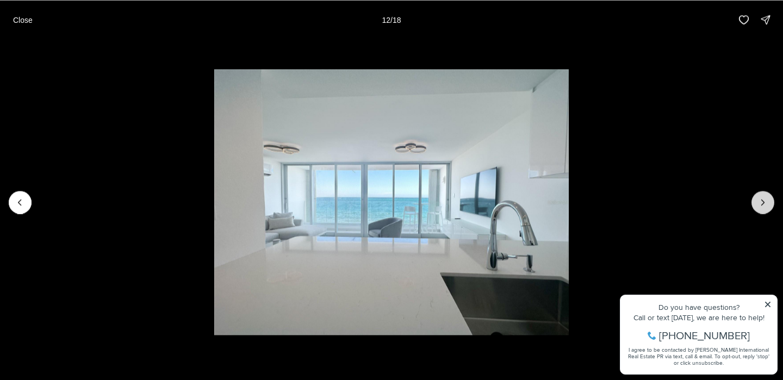
click at [762, 202] on icon "Next slide" at bounding box center [763, 202] width 11 height 11
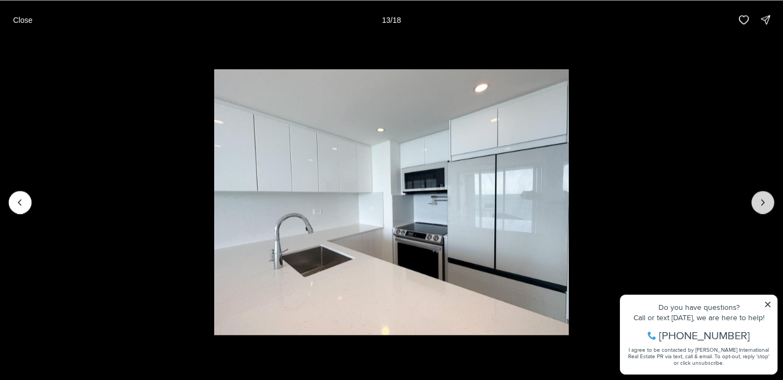
click at [762, 202] on icon "Next slide" at bounding box center [763, 202] width 11 height 11
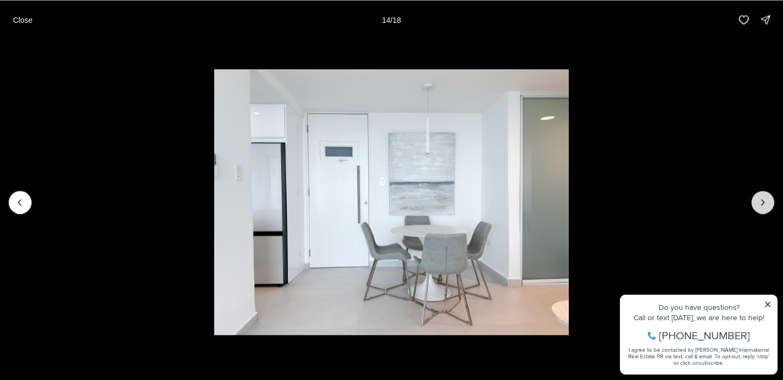
click at [762, 202] on icon "Next slide" at bounding box center [763, 202] width 11 height 11
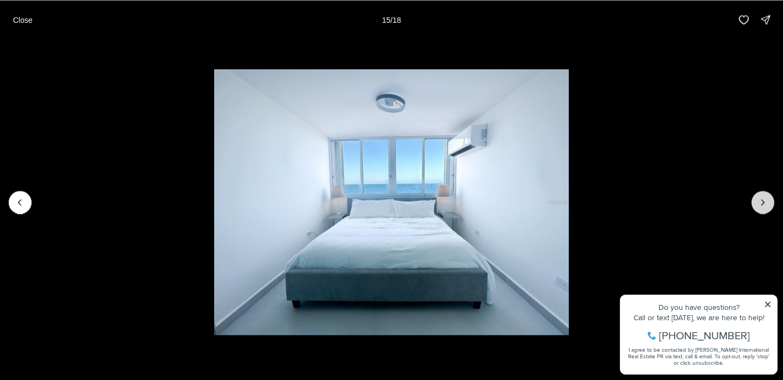
click at [762, 203] on icon "Next slide" at bounding box center [763, 202] width 3 height 5
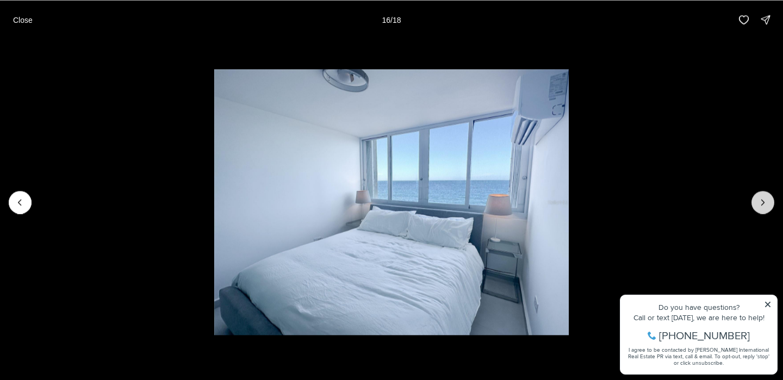
click at [762, 203] on icon "Next slide" at bounding box center [763, 202] width 11 height 11
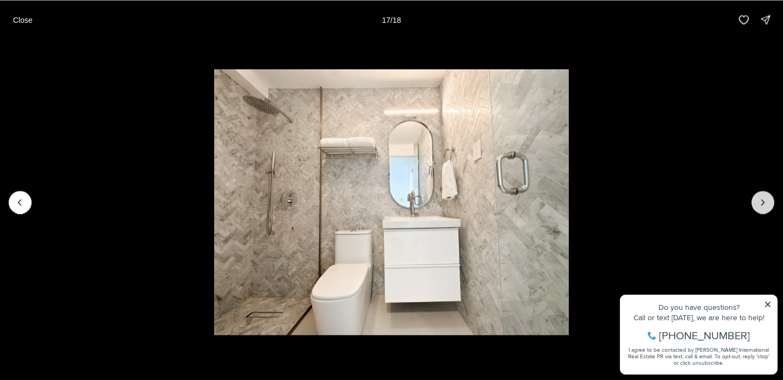
click at [762, 203] on icon "Next slide" at bounding box center [763, 202] width 11 height 11
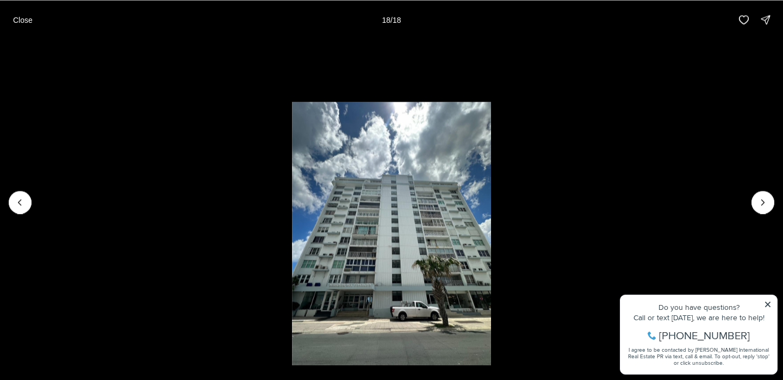
click at [762, 204] on div at bounding box center [763, 202] width 23 height 23
click at [763, 203] on div at bounding box center [763, 202] width 23 height 23
click at [23, 25] on button "Close" at bounding box center [23, 20] width 33 height 22
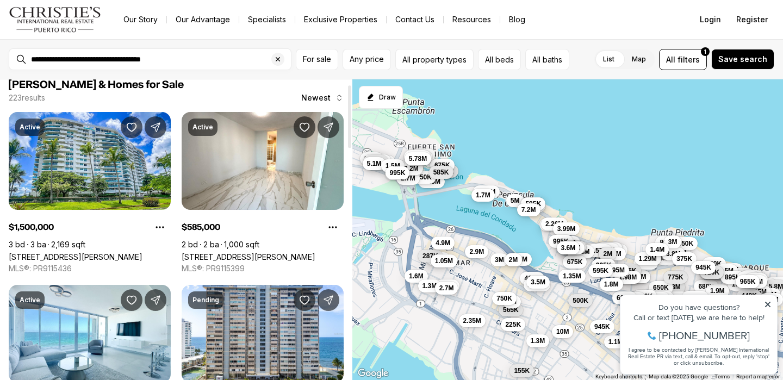
scroll to position [21, 0]
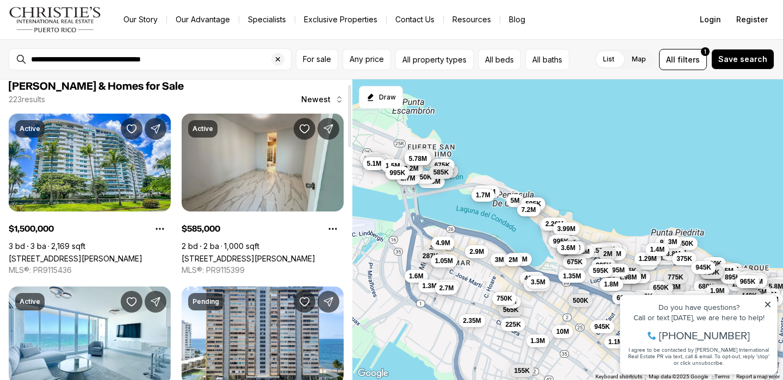
click at [271, 254] on link "[STREET_ADDRESS][PERSON_NAME]" at bounding box center [249, 258] width 134 height 9
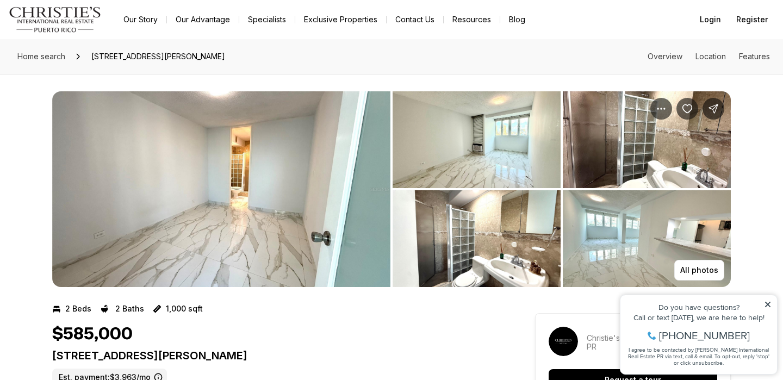
click at [271, 181] on img "View image gallery" at bounding box center [221, 189] width 338 height 196
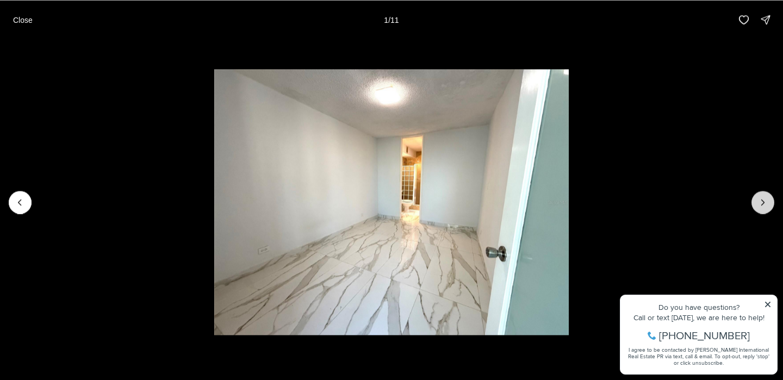
click at [766, 196] on button "Next slide" at bounding box center [763, 202] width 23 height 23
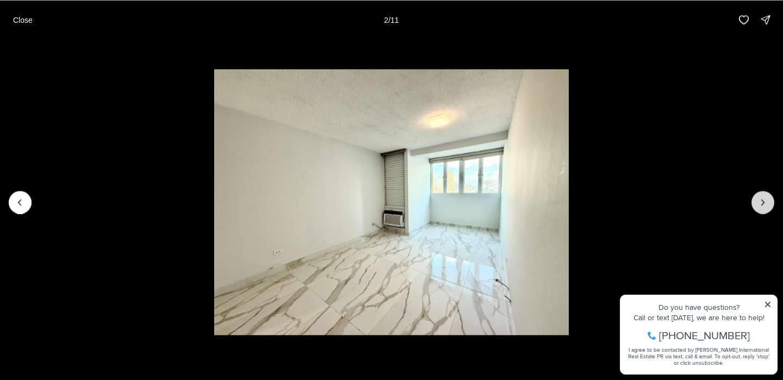
click at [765, 199] on icon "Next slide" at bounding box center [763, 202] width 11 height 11
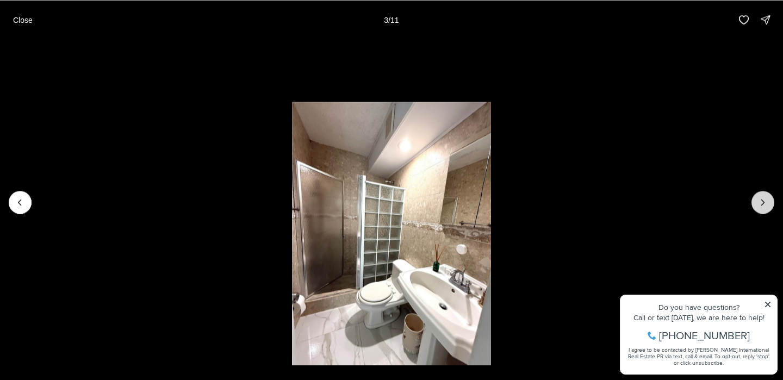
click at [765, 200] on icon "Next slide" at bounding box center [763, 202] width 11 height 11
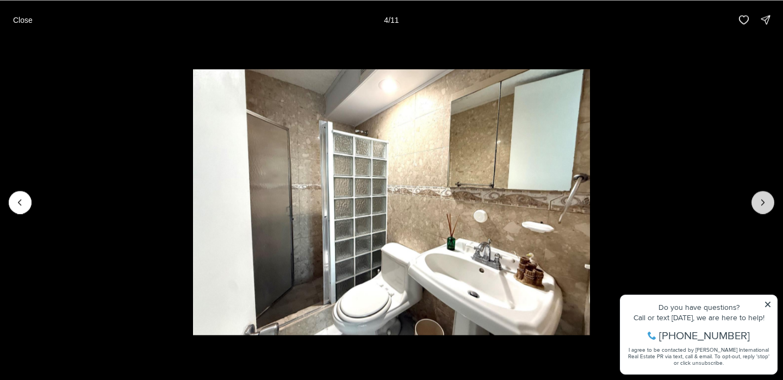
click at [765, 200] on icon "Next slide" at bounding box center [763, 202] width 11 height 11
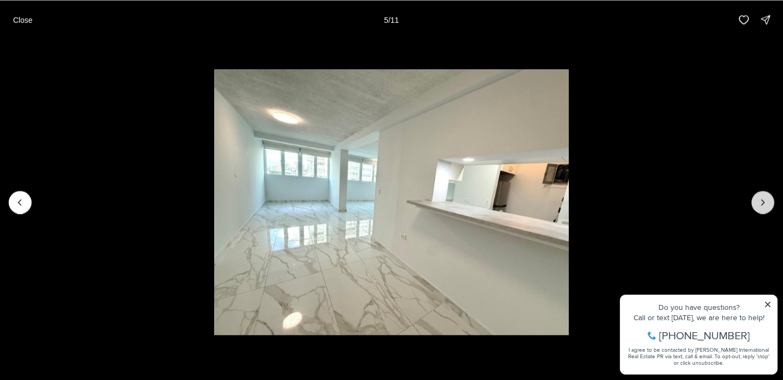
click at [765, 200] on icon "Next slide" at bounding box center [763, 202] width 11 height 11
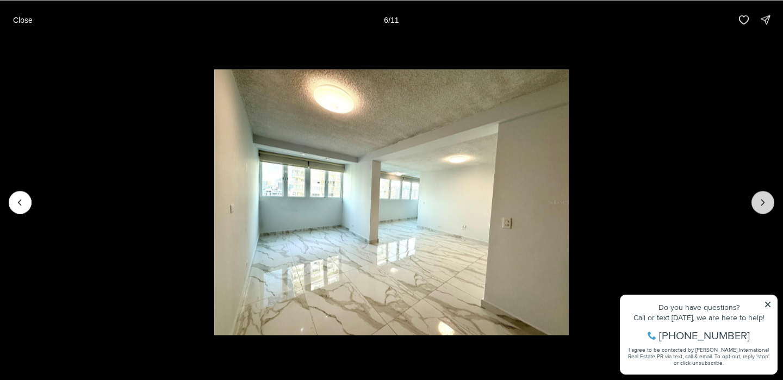
click at [765, 200] on icon "Next slide" at bounding box center [763, 202] width 11 height 11
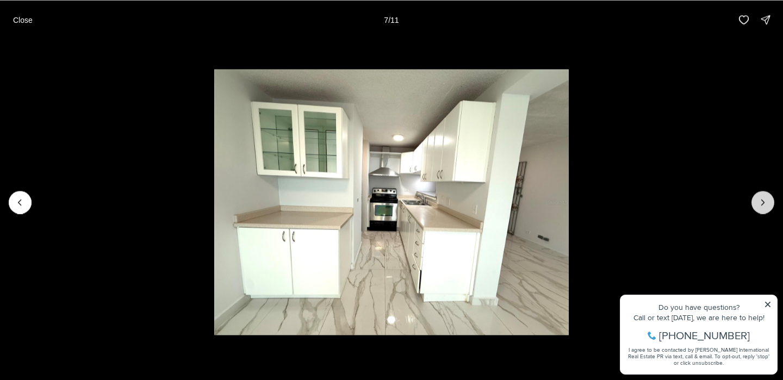
click at [765, 200] on icon "Next slide" at bounding box center [763, 202] width 11 height 11
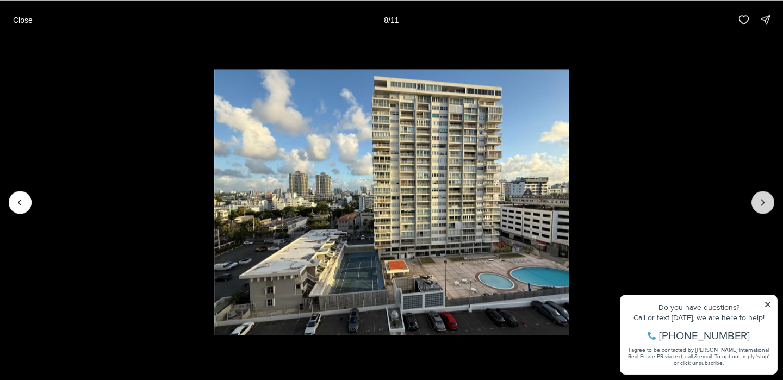
click at [765, 200] on icon "Next slide" at bounding box center [763, 202] width 11 height 11
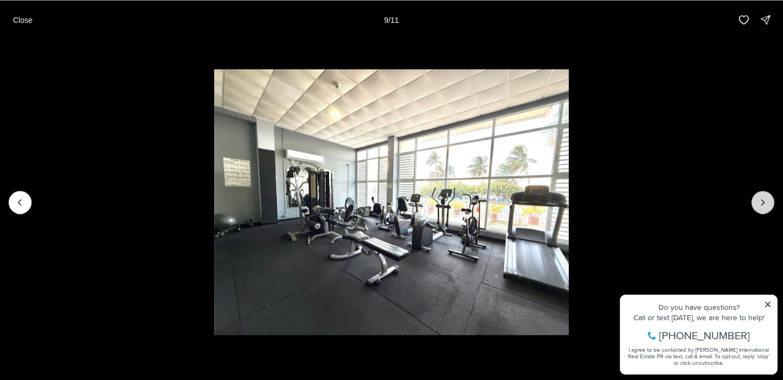
click at [765, 200] on icon "Next slide" at bounding box center [763, 202] width 11 height 11
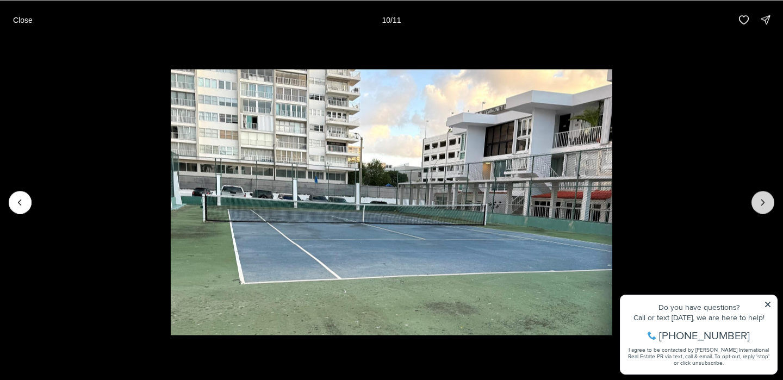
click at [765, 200] on icon "Next slide" at bounding box center [763, 202] width 11 height 11
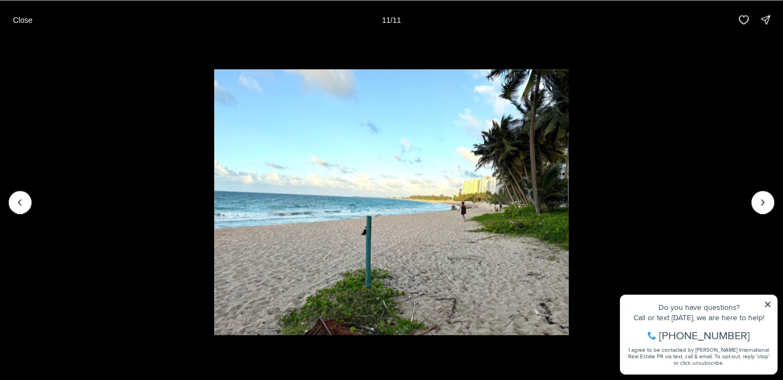
click at [765, 200] on div at bounding box center [763, 202] width 23 height 23
drag, startPoint x: 710, startPoint y: 200, endPoint x: 432, endPoint y: 212, distance: 278.2
click at [432, 212] on div at bounding box center [391, 202] width 783 height 326
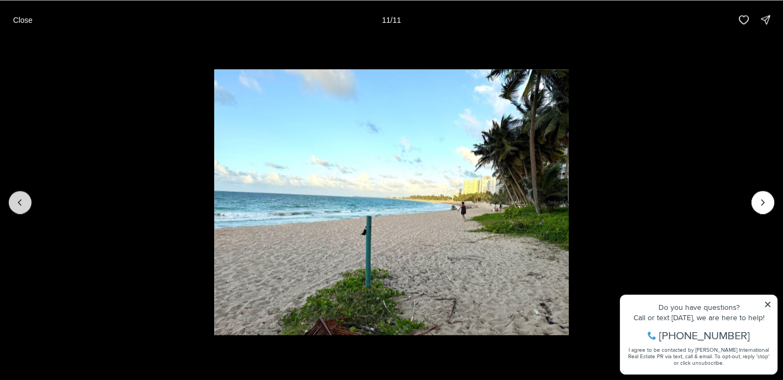
click at [17, 203] on icon "Previous slide" at bounding box center [20, 202] width 11 height 11
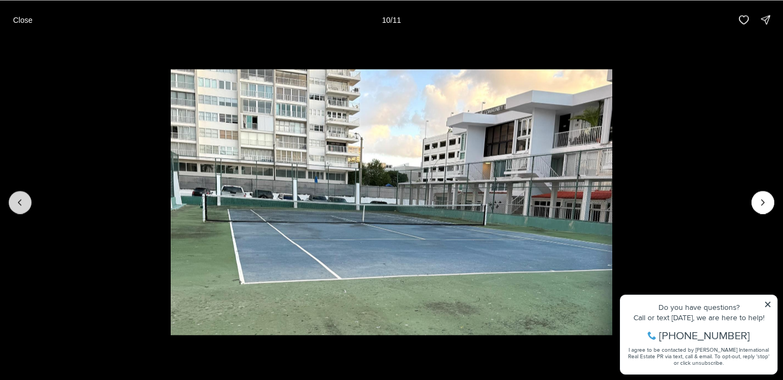
click at [17, 203] on icon "Previous slide" at bounding box center [20, 202] width 11 height 11
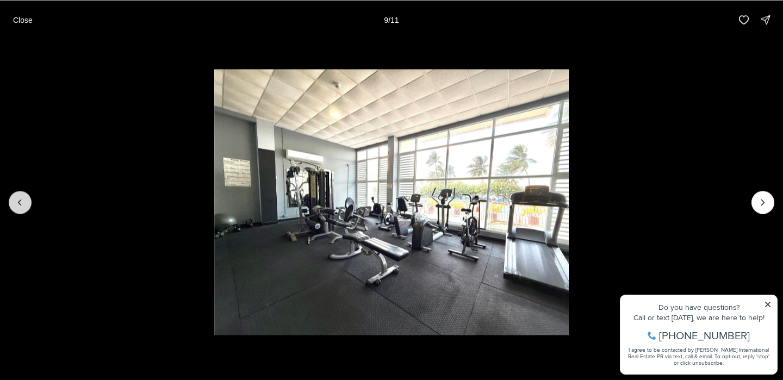
click at [17, 203] on icon "Previous slide" at bounding box center [20, 202] width 11 height 11
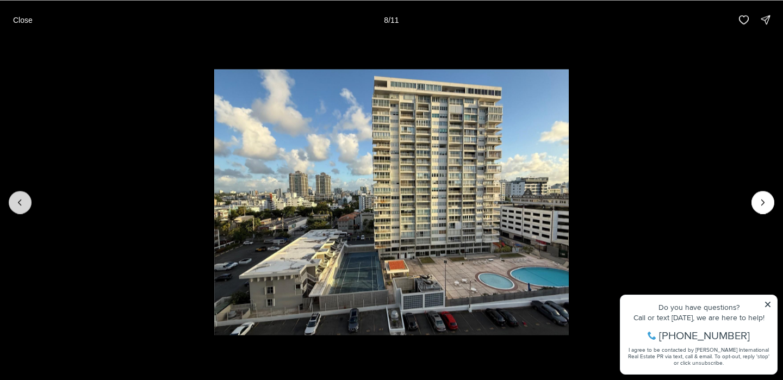
click at [17, 203] on icon "Previous slide" at bounding box center [20, 202] width 11 height 11
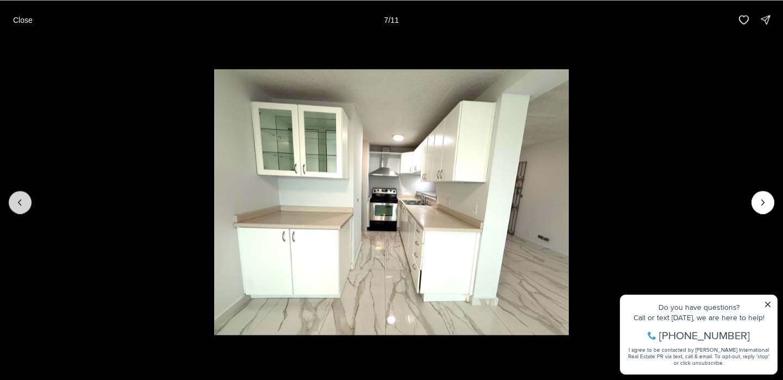
click at [17, 203] on icon "Previous slide" at bounding box center [20, 202] width 11 height 11
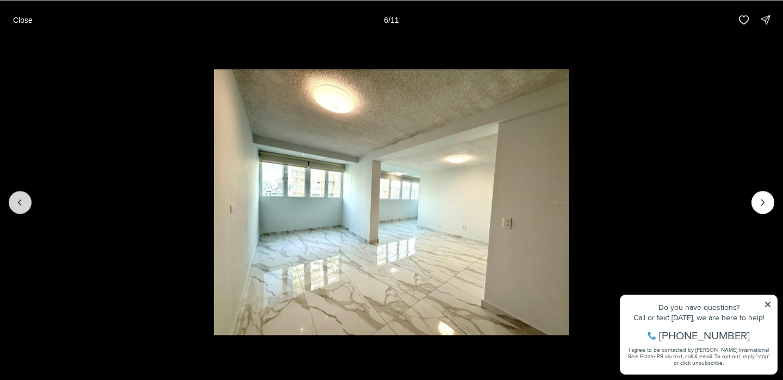
click at [17, 203] on icon "Previous slide" at bounding box center [20, 202] width 11 height 11
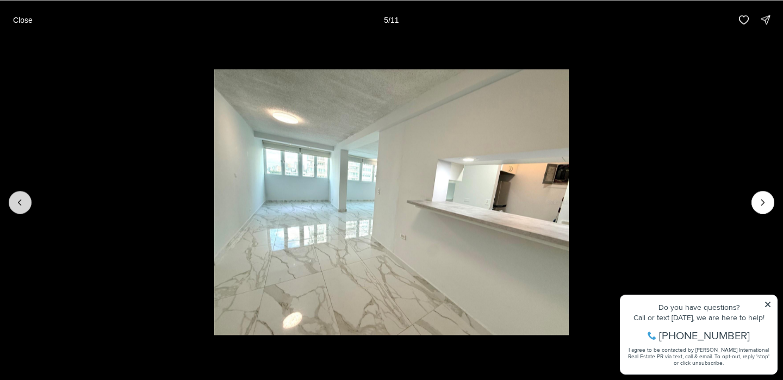
click at [17, 203] on icon "Previous slide" at bounding box center [20, 202] width 11 height 11
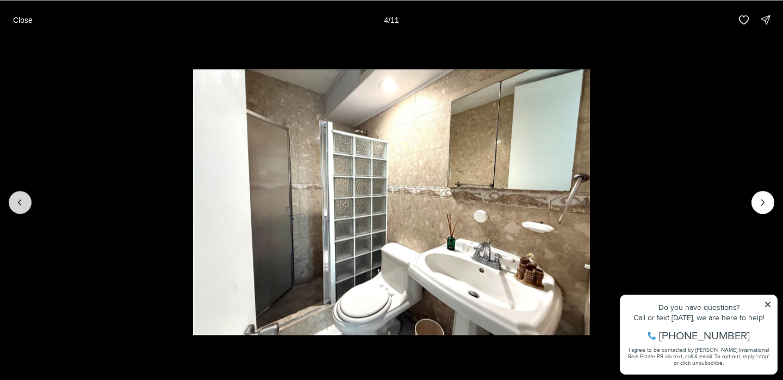
click at [17, 203] on icon "Previous slide" at bounding box center [20, 202] width 11 height 11
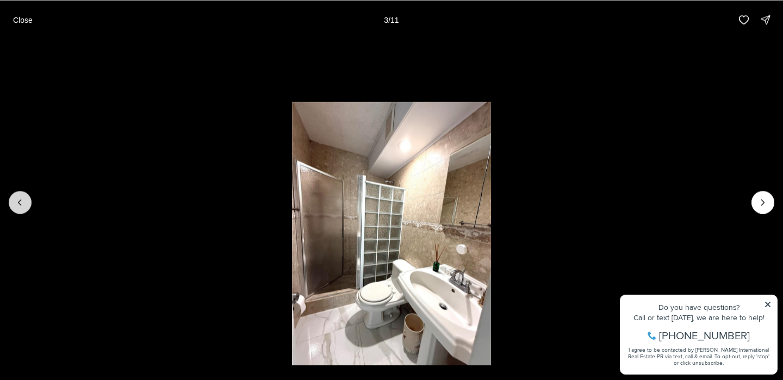
click at [17, 203] on icon "Previous slide" at bounding box center [20, 202] width 11 height 11
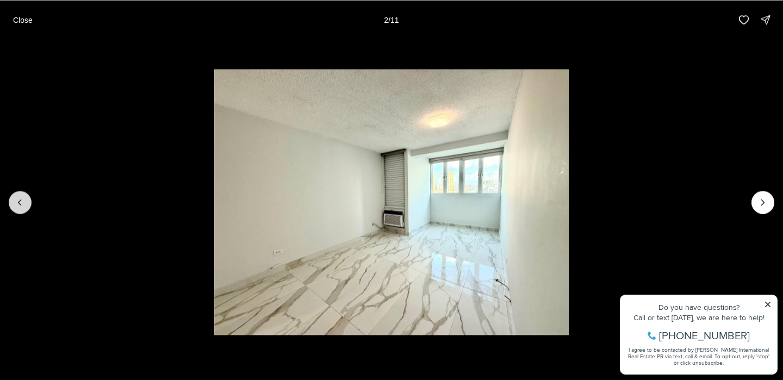
click at [17, 203] on icon "Previous slide" at bounding box center [20, 202] width 11 height 11
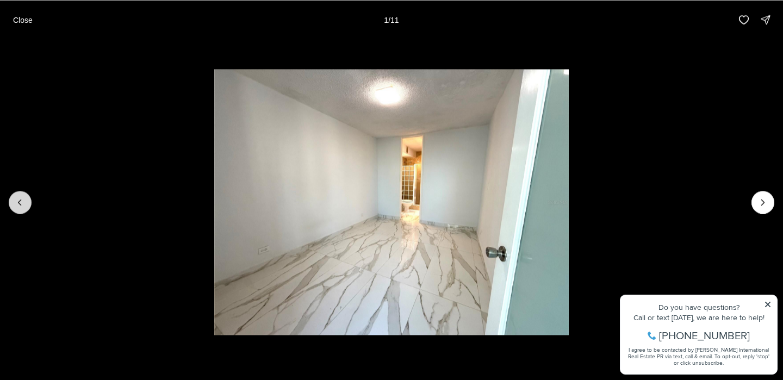
click at [17, 203] on div at bounding box center [20, 202] width 23 height 23
click at [25, 18] on p "Close" at bounding box center [23, 19] width 20 height 9
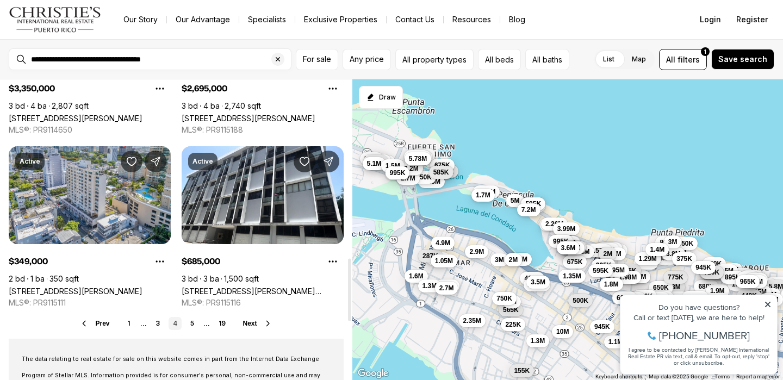
scroll to position [859, 0]
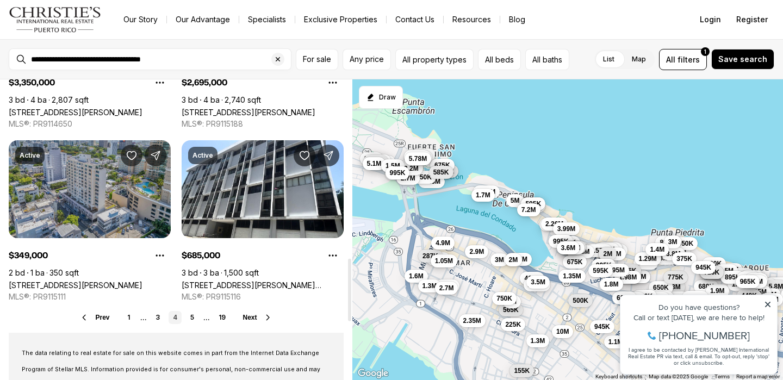
click at [135, 281] on link "[STREET_ADDRESS][PERSON_NAME]" at bounding box center [76, 285] width 134 height 9
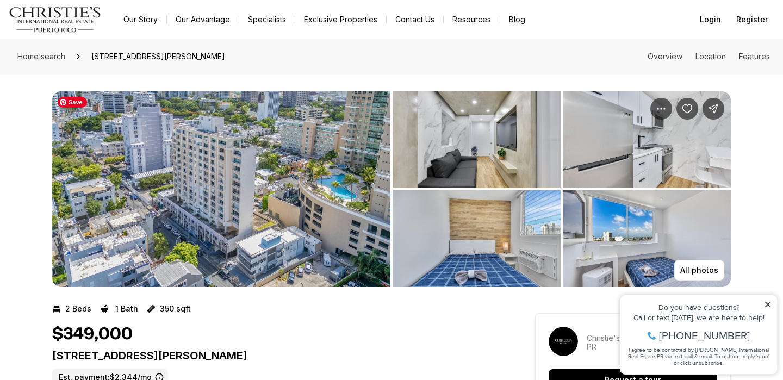
click at [271, 220] on img "View image gallery" at bounding box center [221, 189] width 338 height 196
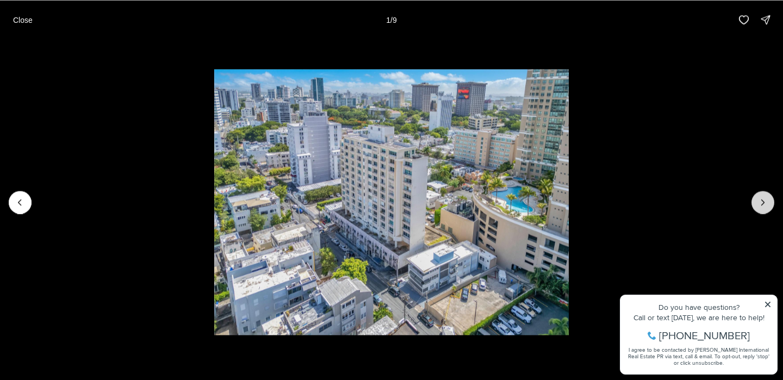
click at [759, 205] on icon "Next slide" at bounding box center [763, 202] width 11 height 11
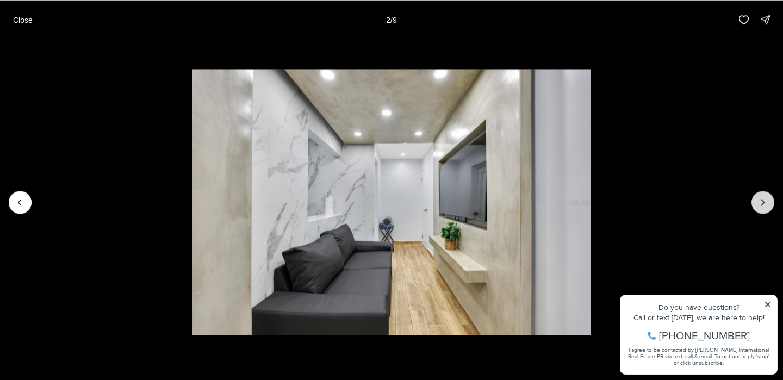
click at [759, 205] on icon "Next slide" at bounding box center [763, 202] width 11 height 11
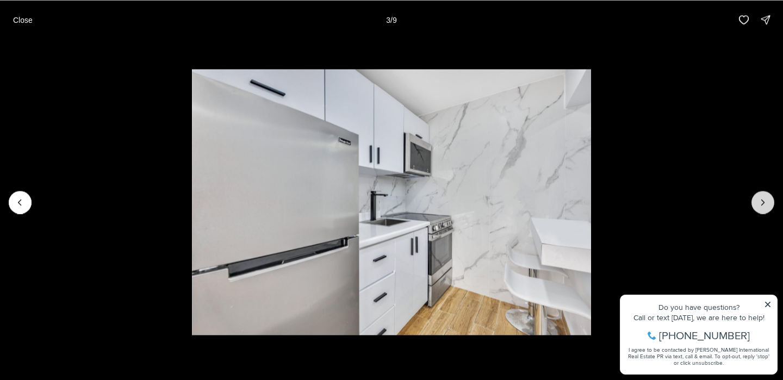
click at [759, 205] on icon "Next slide" at bounding box center [763, 202] width 11 height 11
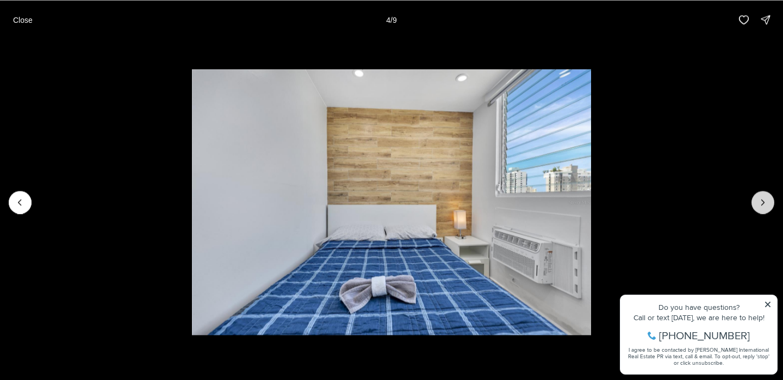
click at [759, 205] on icon "Next slide" at bounding box center [763, 202] width 11 height 11
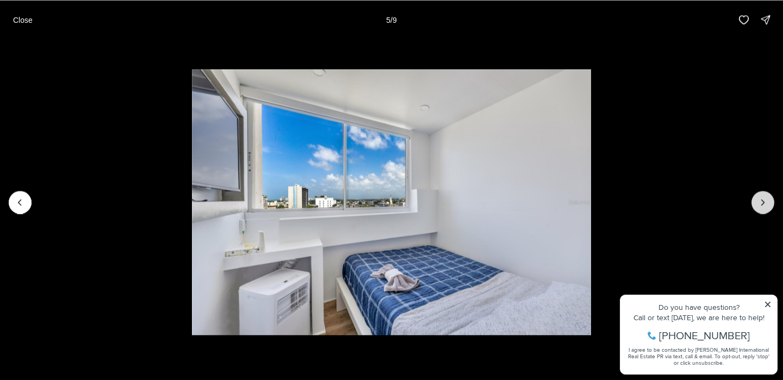
click at [759, 205] on icon "Next slide" at bounding box center [763, 202] width 11 height 11
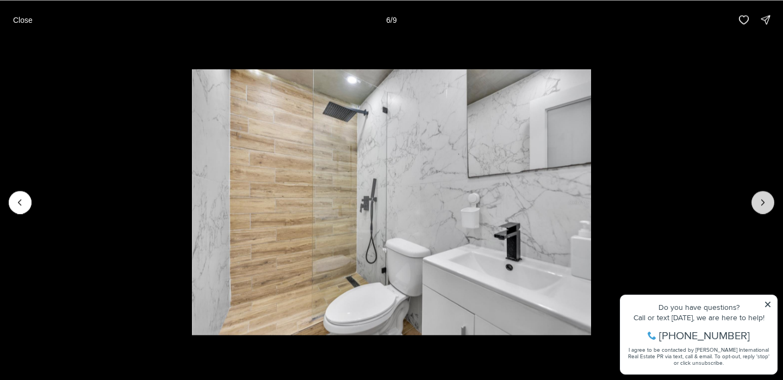
click at [759, 205] on icon "Next slide" at bounding box center [763, 202] width 11 height 11
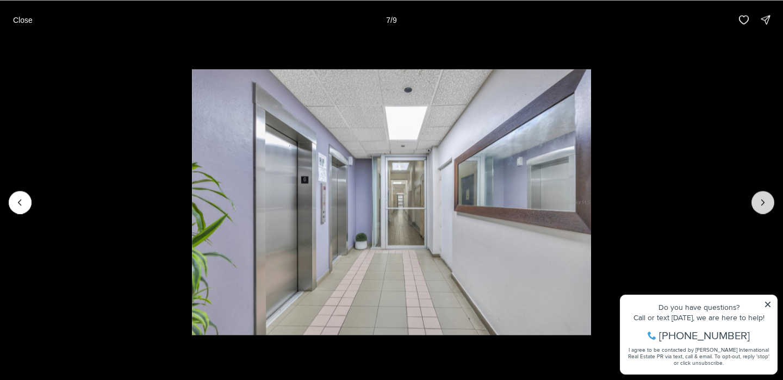
click at [759, 205] on icon "Next slide" at bounding box center [763, 202] width 11 height 11
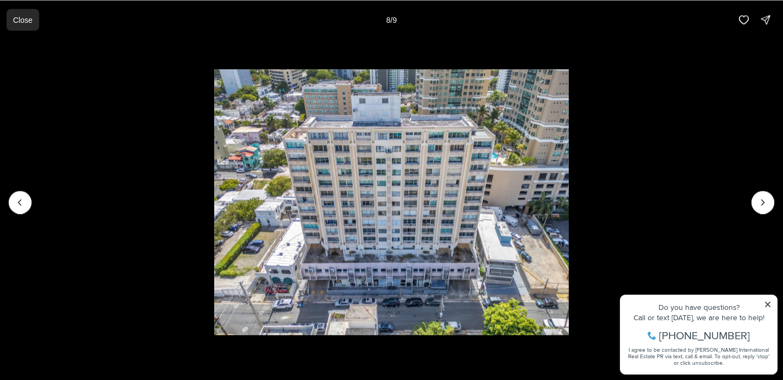
click at [24, 20] on p "Close" at bounding box center [23, 19] width 20 height 9
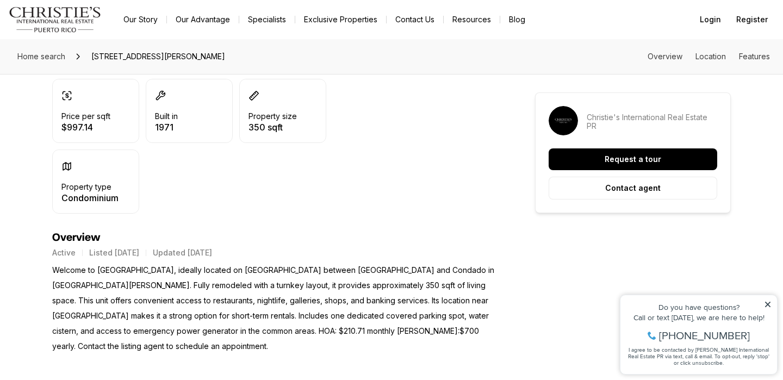
scroll to position [328, 0]
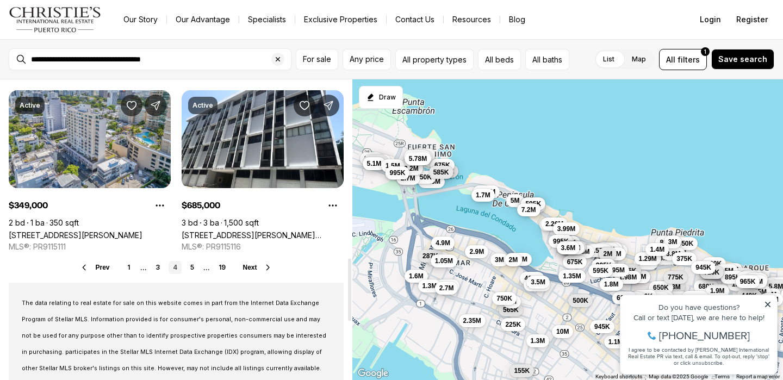
scroll to position [859, 0]
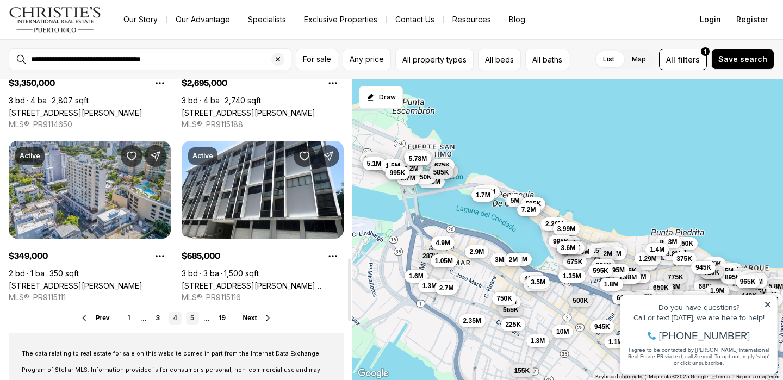
click at [192, 312] on link "5" at bounding box center [192, 318] width 13 height 13
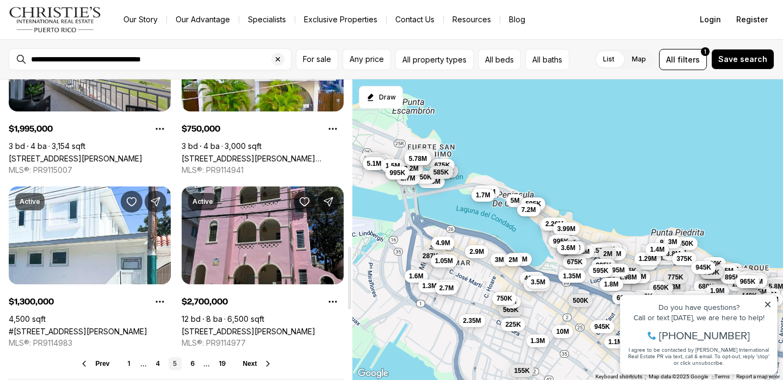
scroll to position [850, 0]
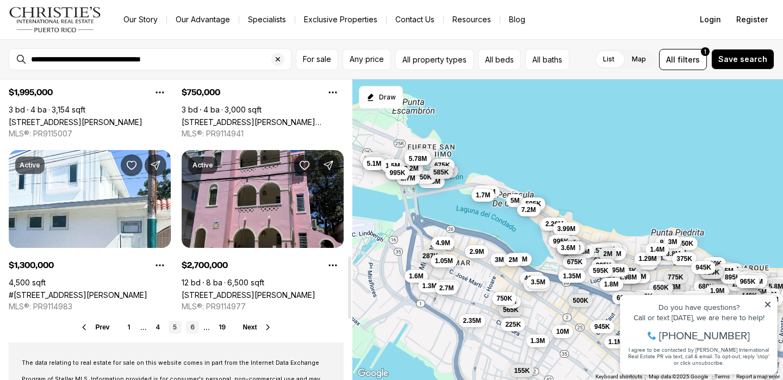
click at [193, 321] on link "6" at bounding box center [192, 327] width 13 height 13
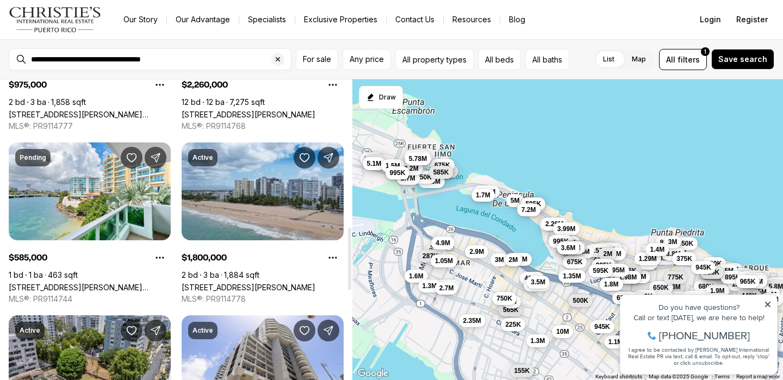
scroll to position [721, 0]
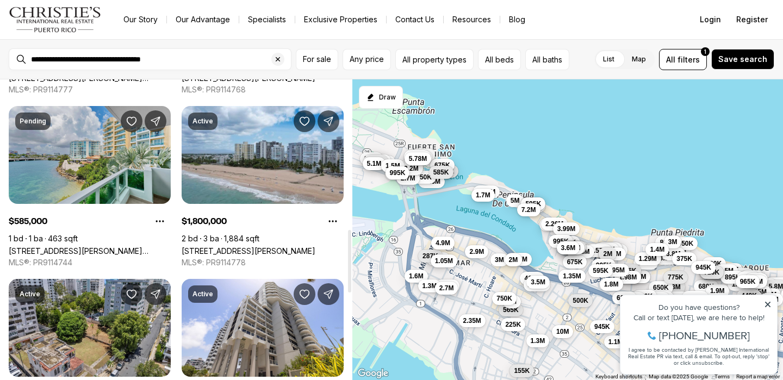
click at [94, 246] on link "[STREET_ADDRESS][PERSON_NAME][PERSON_NAME]" at bounding box center [90, 250] width 162 height 9
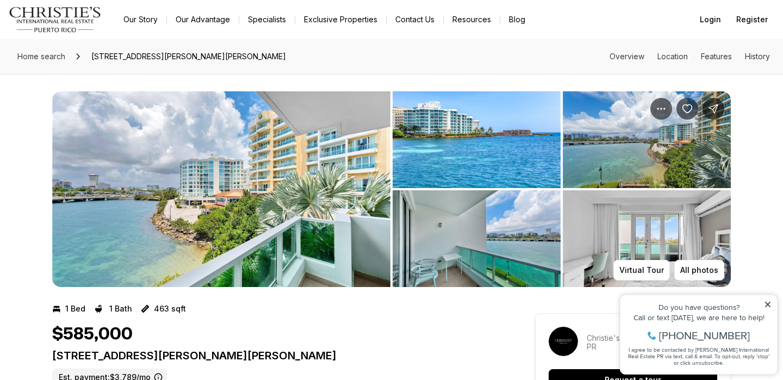
click at [261, 193] on img "View image gallery" at bounding box center [221, 189] width 338 height 196
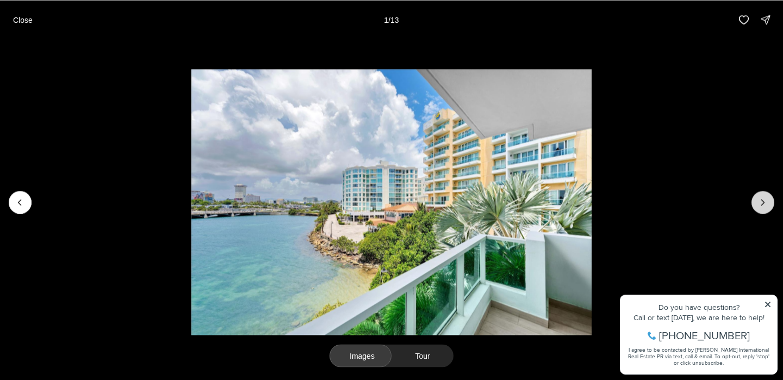
click at [762, 199] on icon "Next slide" at bounding box center [763, 202] width 11 height 11
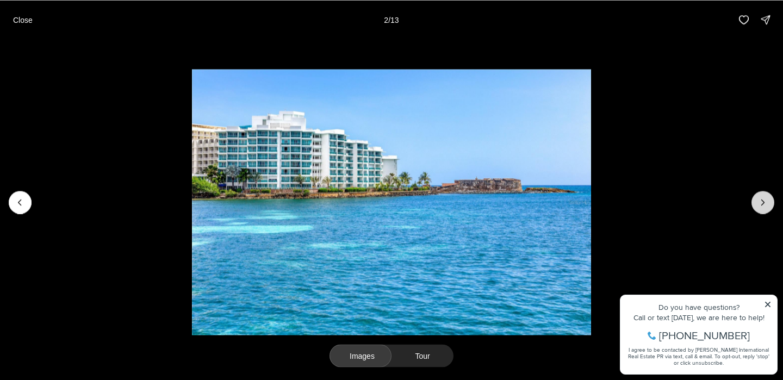
click at [762, 199] on icon "Next slide" at bounding box center [763, 202] width 11 height 11
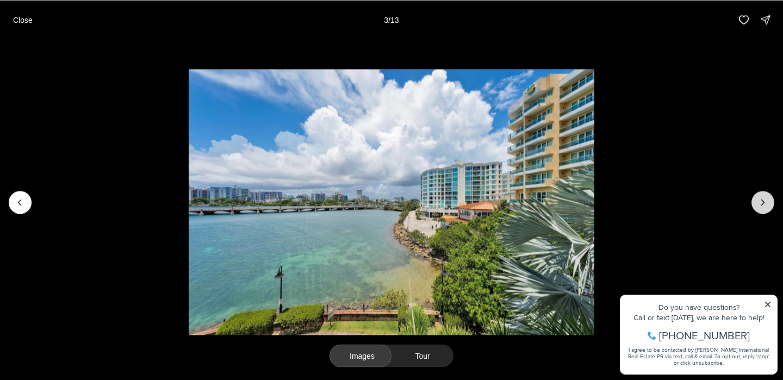
click at [762, 199] on icon "Next slide" at bounding box center [763, 202] width 11 height 11
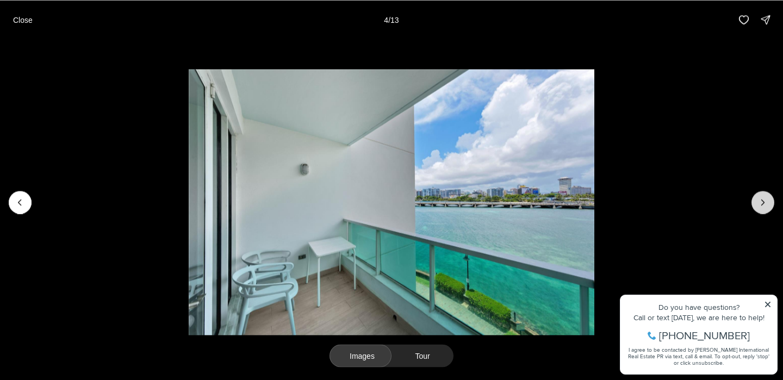
click at [762, 199] on icon "Next slide" at bounding box center [763, 202] width 11 height 11
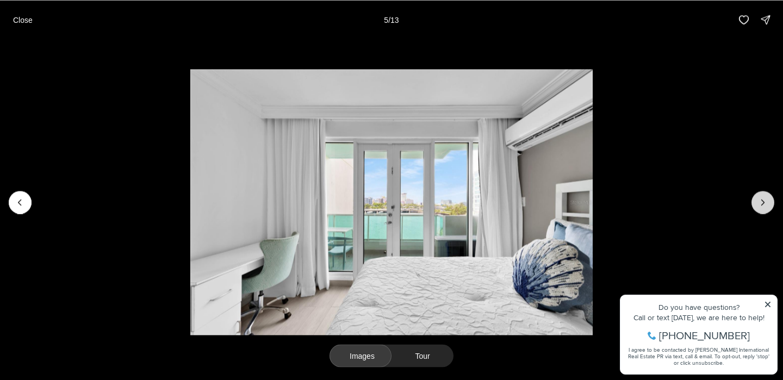
click at [762, 200] on icon "Next slide" at bounding box center [763, 202] width 3 height 5
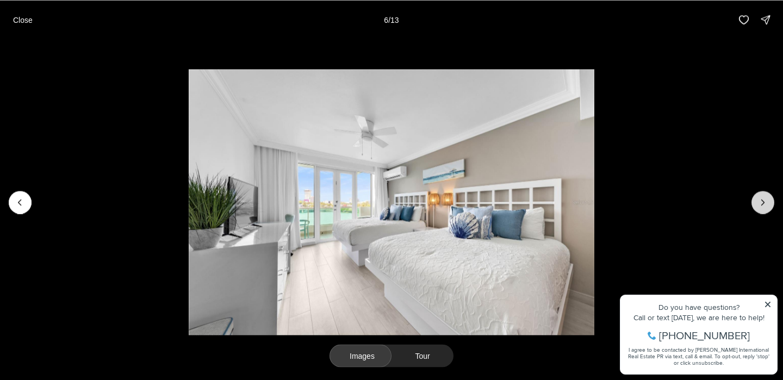
click at [762, 200] on icon "Next slide" at bounding box center [763, 202] width 3 height 5
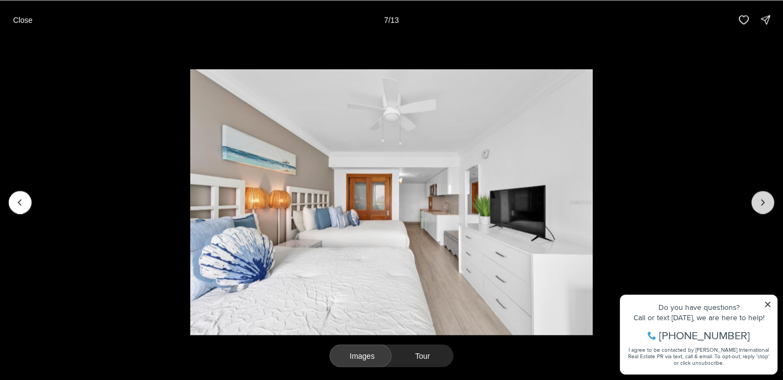
click at [762, 200] on icon "Next slide" at bounding box center [763, 202] width 3 height 5
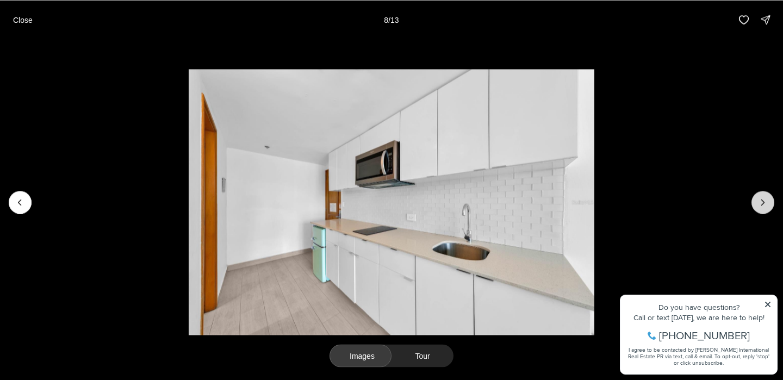
click at [762, 200] on icon "Next slide" at bounding box center [763, 202] width 3 height 5
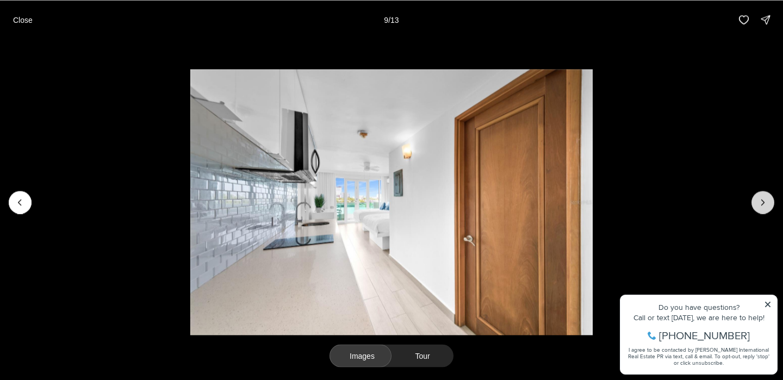
click at [762, 200] on icon "Next slide" at bounding box center [763, 202] width 3 height 5
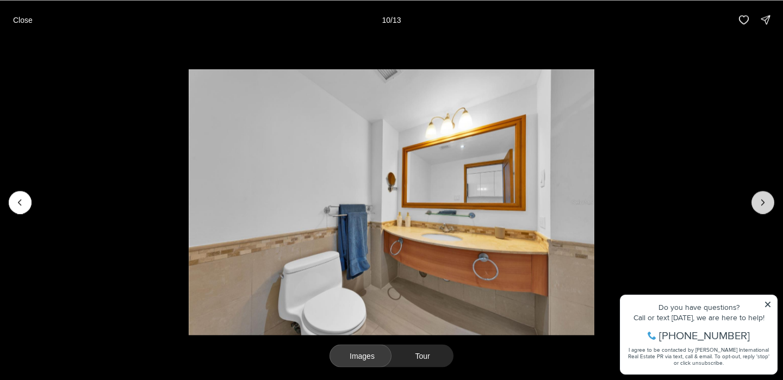
click at [762, 200] on icon "Next slide" at bounding box center [763, 202] width 3 height 5
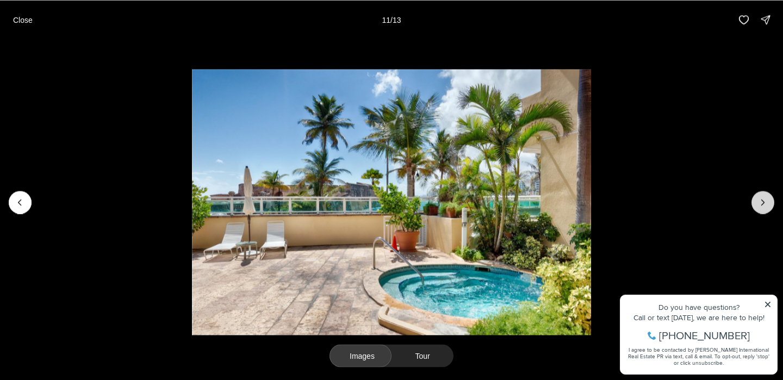
click at [762, 200] on icon "Next slide" at bounding box center [763, 202] width 3 height 5
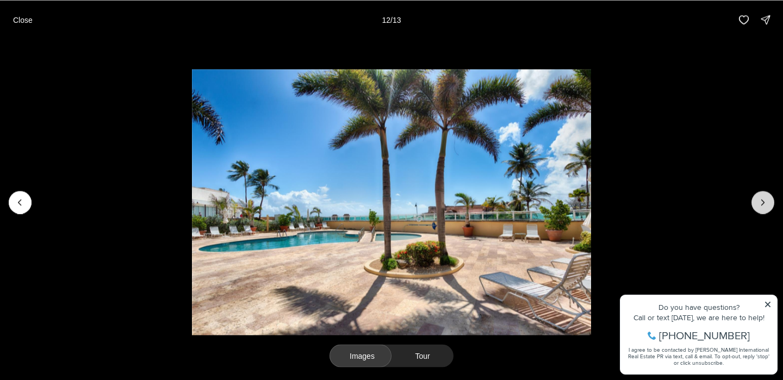
click at [762, 200] on icon "Next slide" at bounding box center [763, 202] width 3 height 5
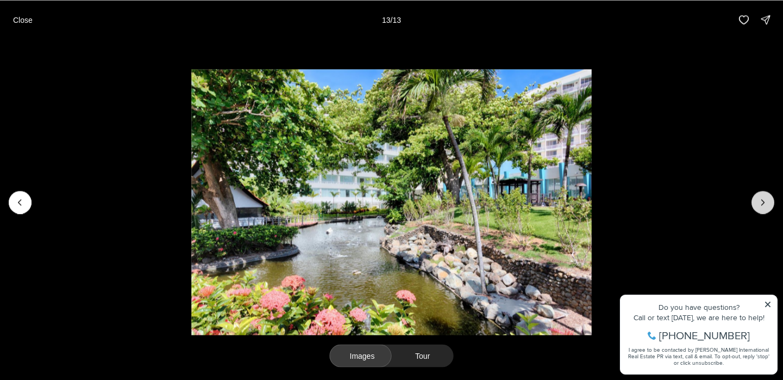
click at [762, 199] on div at bounding box center [763, 202] width 23 height 23
click at [24, 23] on p "Close" at bounding box center [23, 19] width 20 height 9
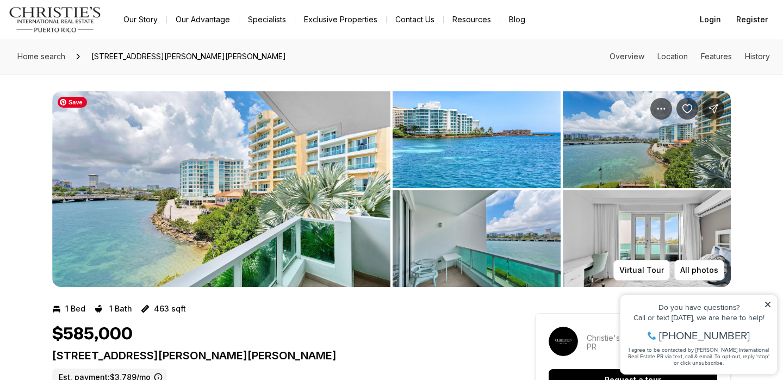
scroll to position [7, 0]
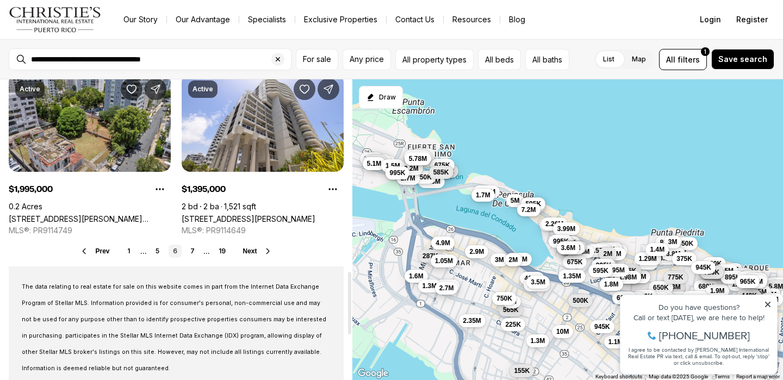
scroll to position [929, 0]
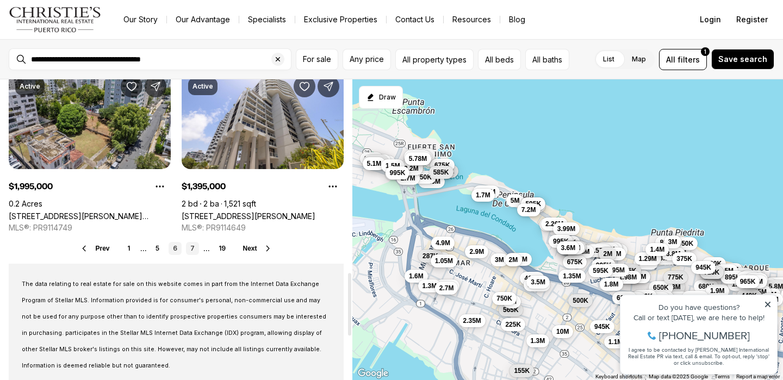
click at [194, 242] on link "7" at bounding box center [192, 248] width 13 height 13
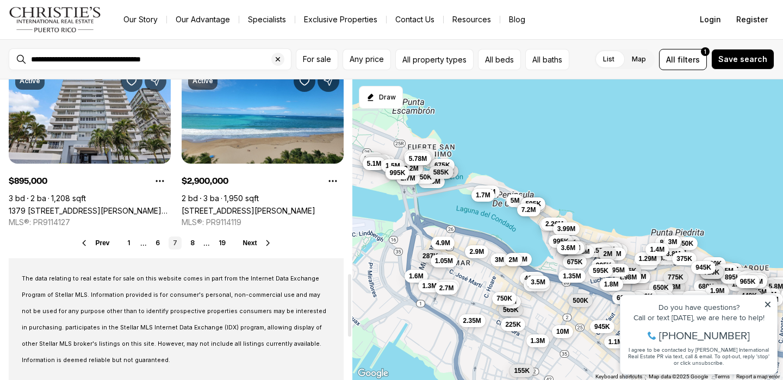
scroll to position [936, 0]
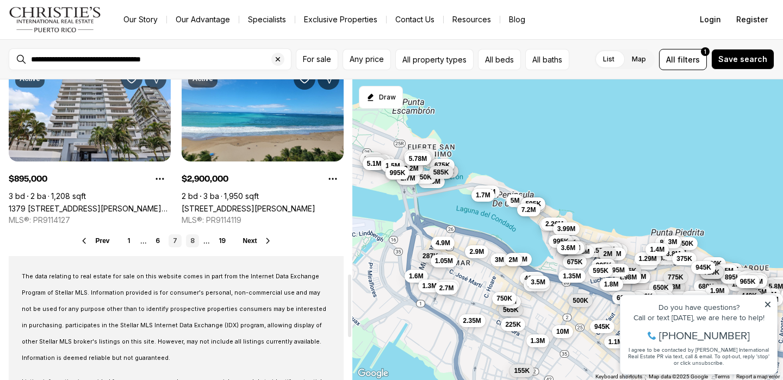
click at [192, 234] on link "8" at bounding box center [192, 240] width 13 height 13
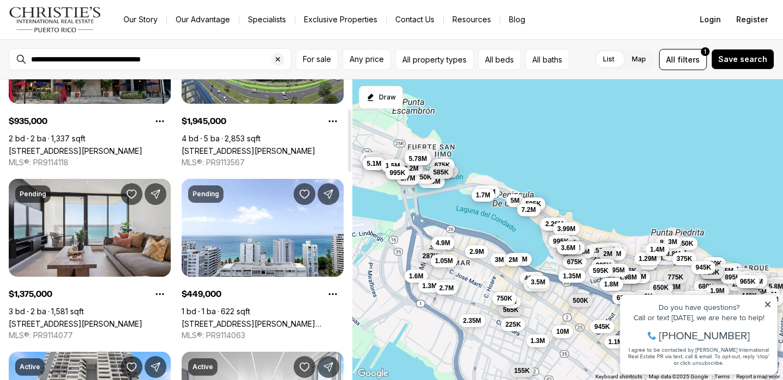
scroll to position [139, 0]
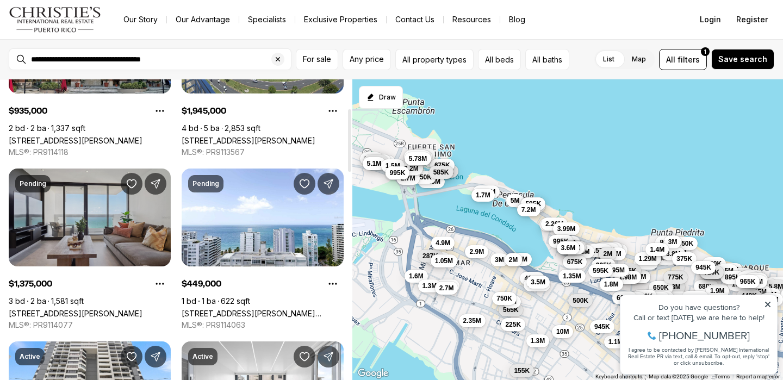
click at [137, 309] on link "[STREET_ADDRESS][PERSON_NAME]" at bounding box center [76, 313] width 134 height 9
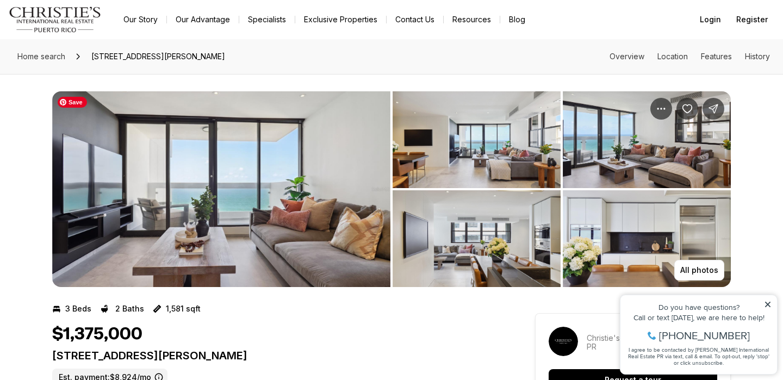
click at [295, 198] on img "View image gallery" at bounding box center [221, 189] width 338 height 196
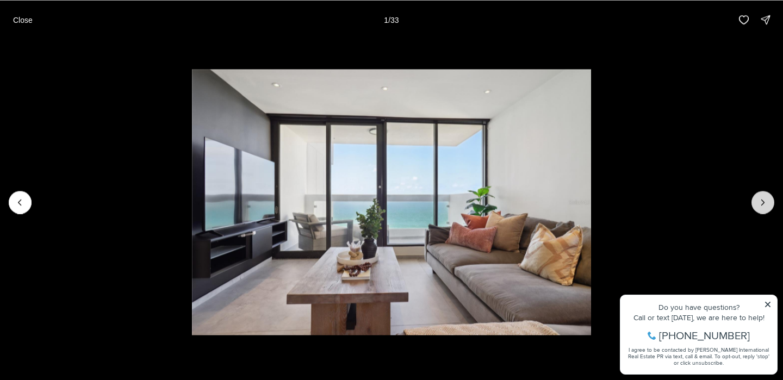
click at [761, 202] on icon "Next slide" at bounding box center [763, 202] width 11 height 11
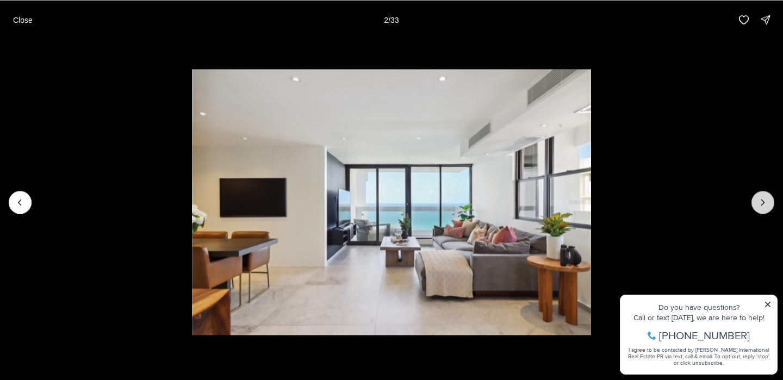
click at [761, 202] on icon "Next slide" at bounding box center [763, 202] width 11 height 11
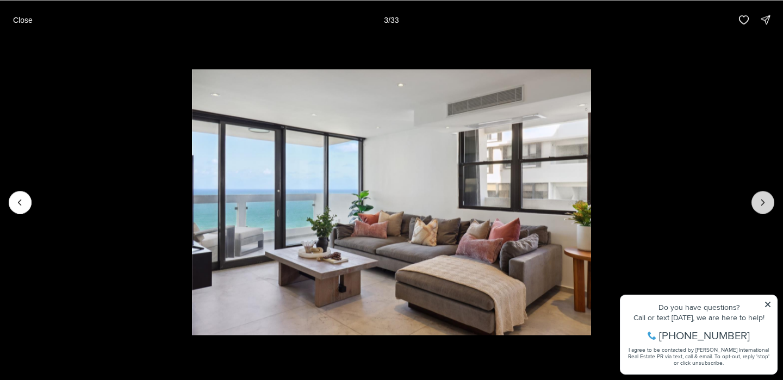
click at [761, 202] on icon "Next slide" at bounding box center [763, 202] width 11 height 11
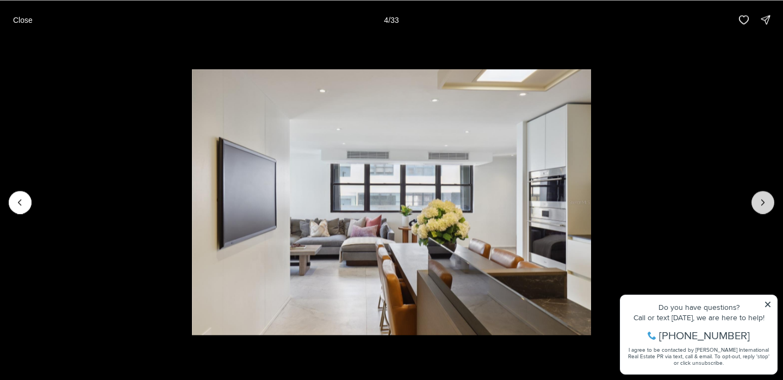
click at [761, 202] on icon "Next slide" at bounding box center [763, 202] width 11 height 11
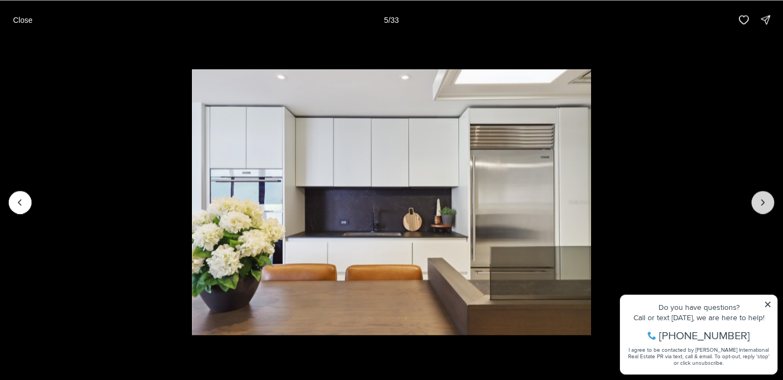
click at [761, 202] on icon "Next slide" at bounding box center [763, 202] width 11 height 11
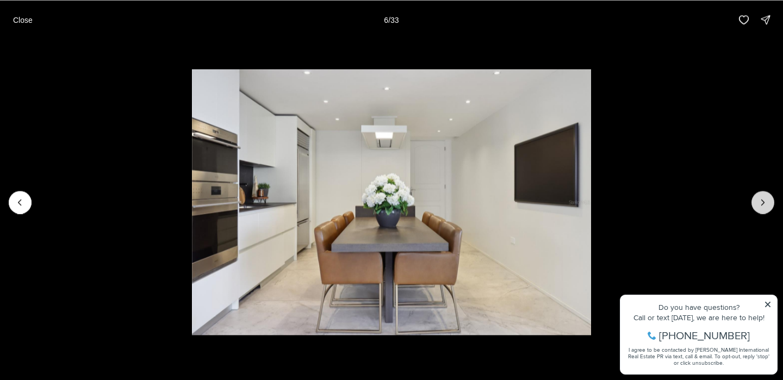
click at [761, 202] on icon "Next slide" at bounding box center [763, 202] width 11 height 11
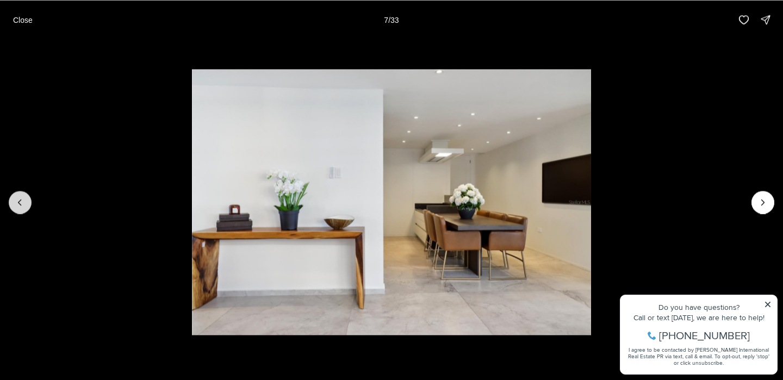
click at [16, 201] on icon "Previous slide" at bounding box center [20, 202] width 11 height 11
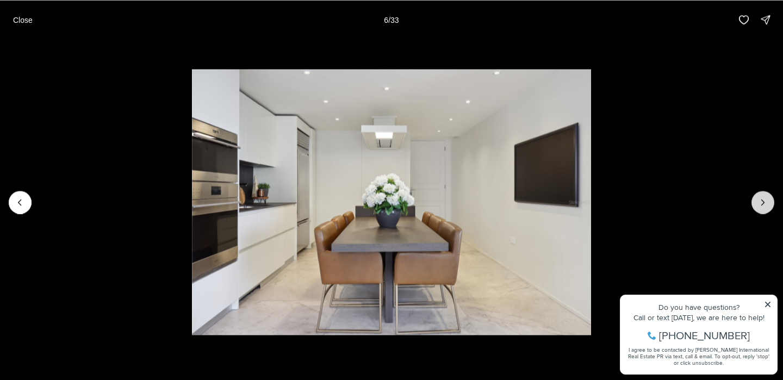
click at [766, 203] on icon "Next slide" at bounding box center [763, 202] width 11 height 11
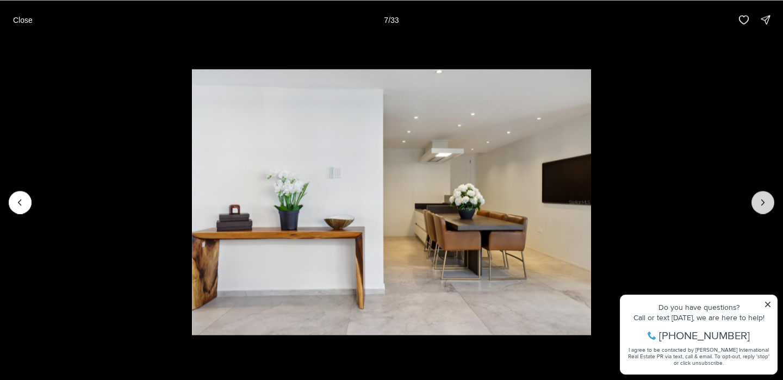
click at [766, 203] on icon "Next slide" at bounding box center [763, 202] width 11 height 11
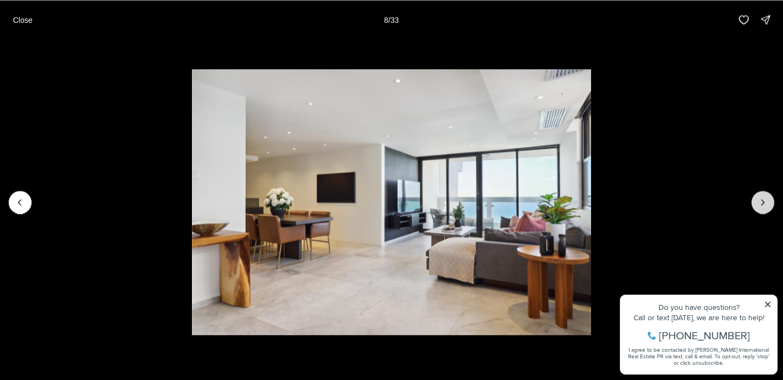
click at [766, 203] on icon "Next slide" at bounding box center [763, 202] width 11 height 11
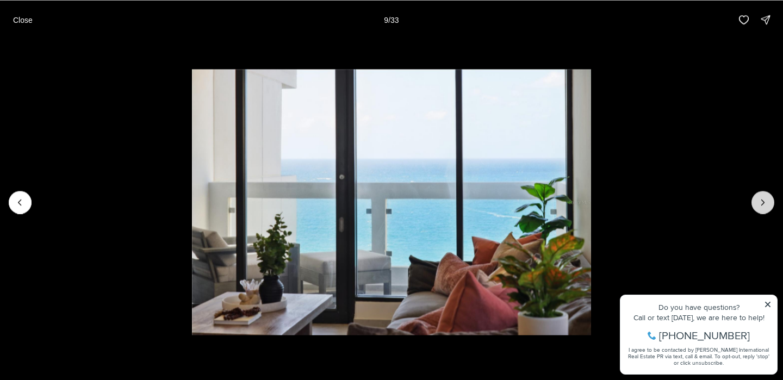
click at [766, 203] on icon "Next slide" at bounding box center [763, 202] width 11 height 11
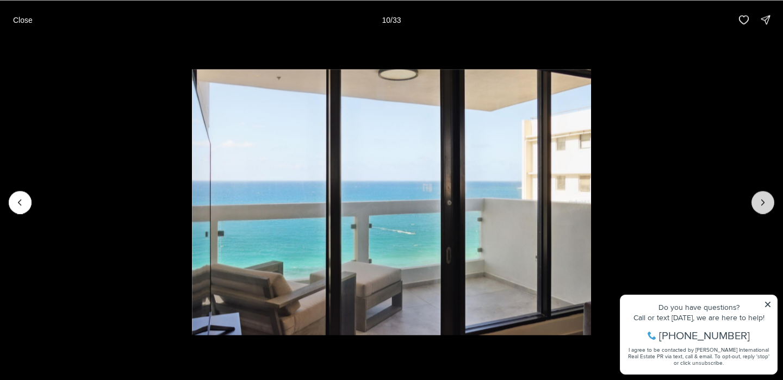
click at [766, 203] on icon "Next slide" at bounding box center [763, 202] width 11 height 11
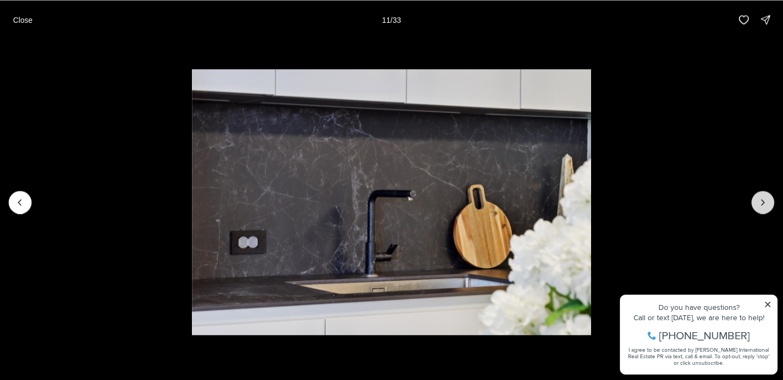
click at [766, 203] on icon "Next slide" at bounding box center [763, 202] width 11 height 11
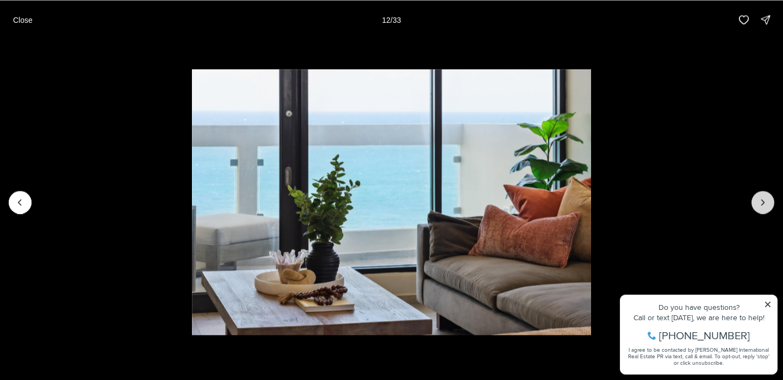
click at [766, 203] on icon "Next slide" at bounding box center [763, 202] width 11 height 11
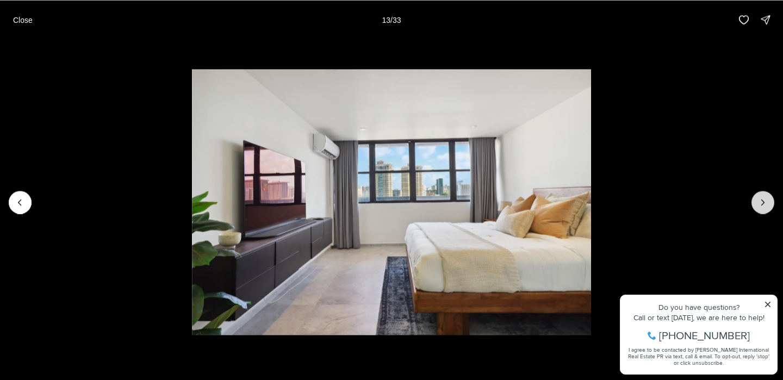
click at [766, 203] on icon "Next slide" at bounding box center [763, 202] width 11 height 11
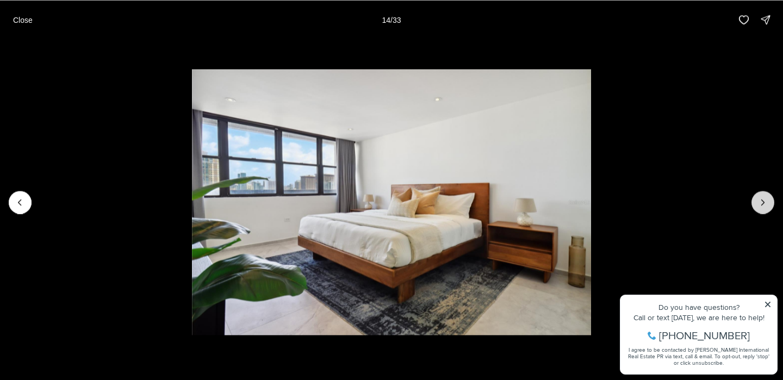
click at [766, 203] on icon "Next slide" at bounding box center [763, 202] width 11 height 11
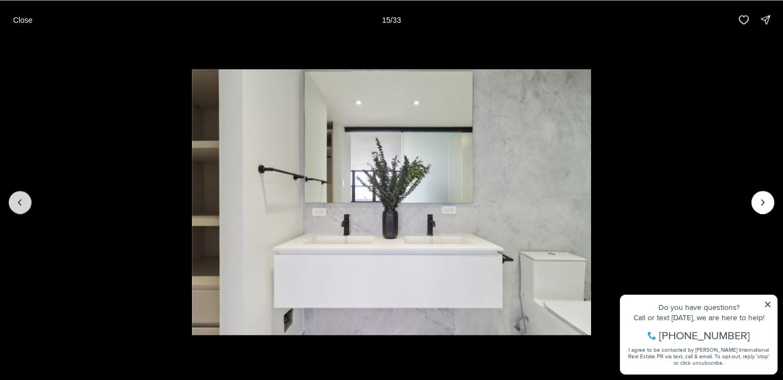
click at [22, 208] on button "Previous slide" at bounding box center [20, 202] width 23 height 23
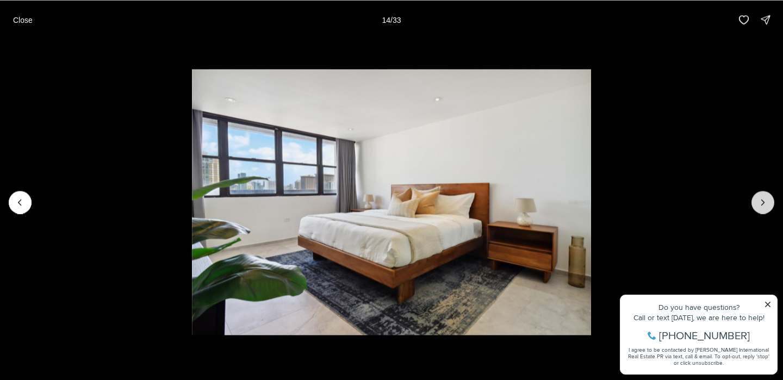
click at [762, 207] on button "Next slide" at bounding box center [763, 202] width 23 height 23
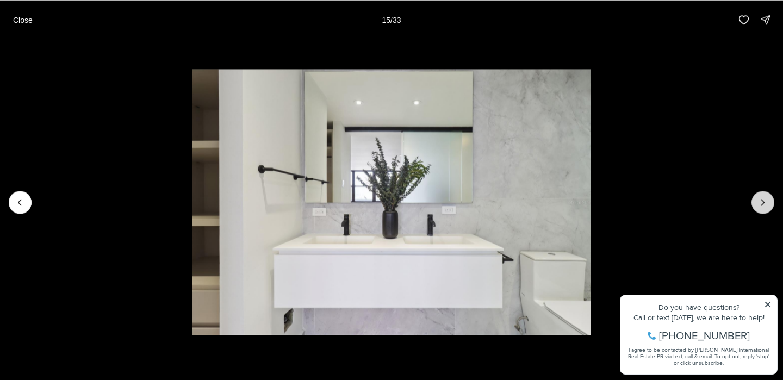
click at [762, 207] on button "Next slide" at bounding box center [763, 202] width 23 height 23
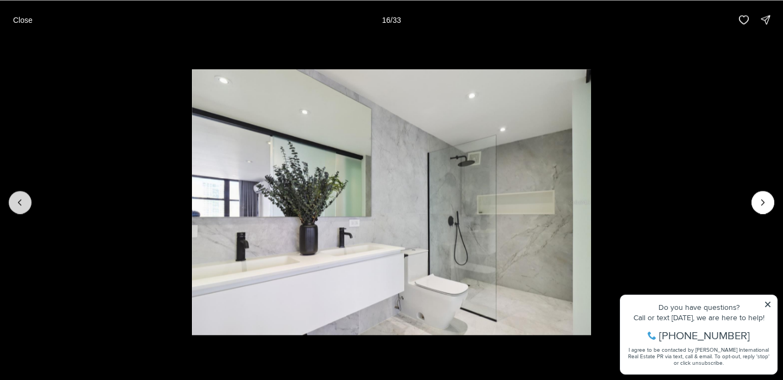
click at [24, 208] on button "Previous slide" at bounding box center [20, 202] width 23 height 23
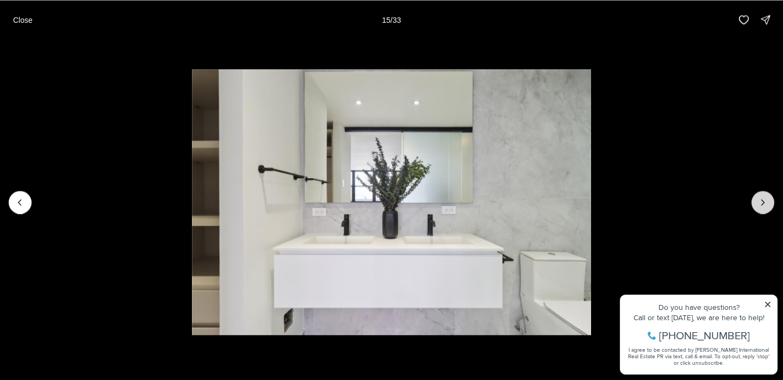
click at [759, 208] on button "Next slide" at bounding box center [763, 202] width 23 height 23
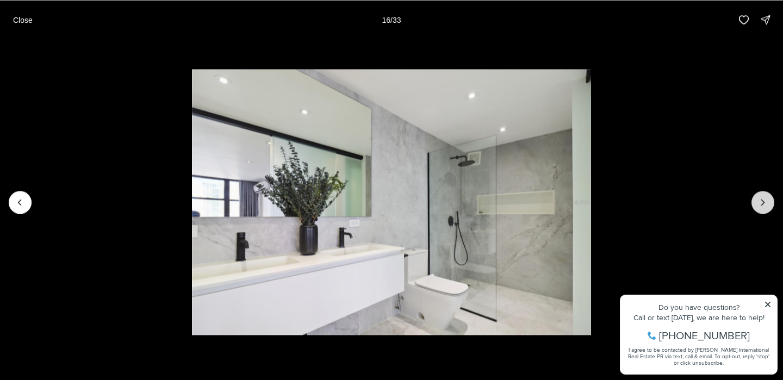
click at [759, 208] on button "Next slide" at bounding box center [763, 202] width 23 height 23
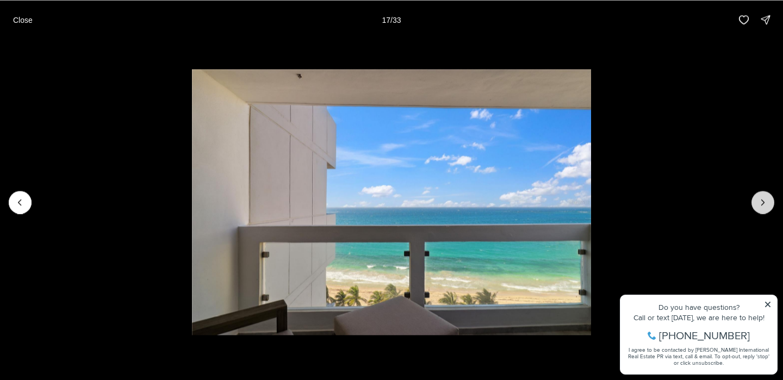
click at [759, 208] on button "Next slide" at bounding box center [763, 202] width 23 height 23
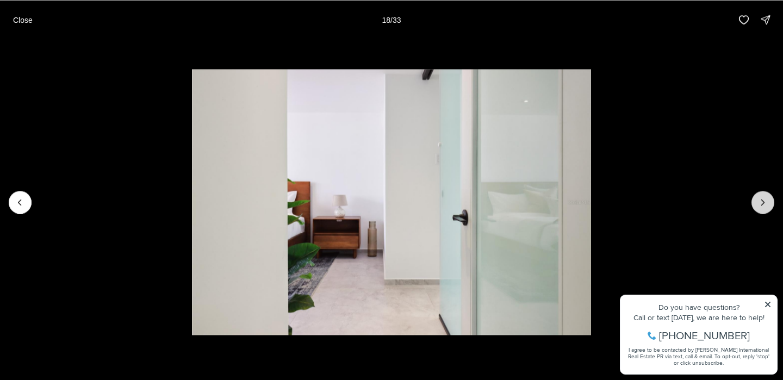
click at [759, 208] on button "Next slide" at bounding box center [763, 202] width 23 height 23
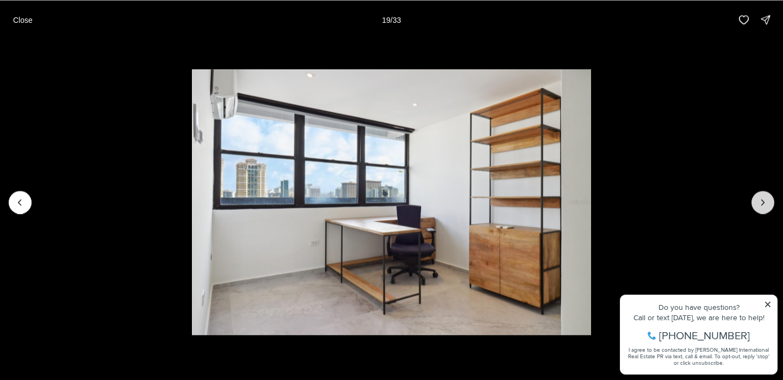
click at [759, 208] on button "Next slide" at bounding box center [763, 202] width 23 height 23
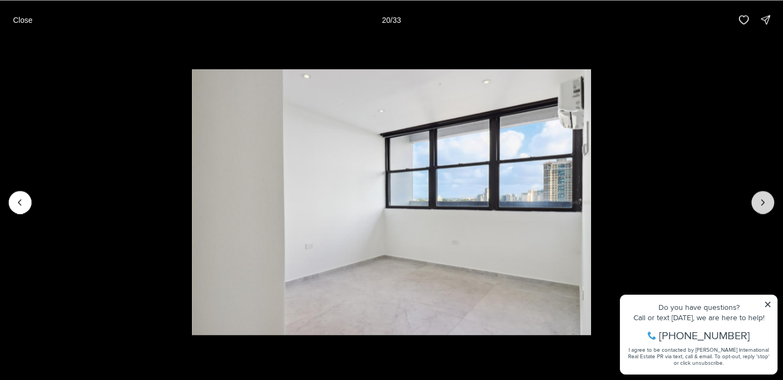
click at [759, 208] on button "Next slide" at bounding box center [763, 202] width 23 height 23
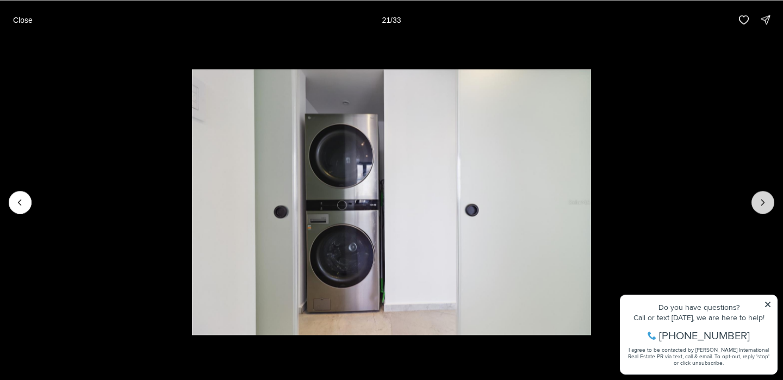
click at [759, 208] on button "Next slide" at bounding box center [763, 202] width 23 height 23
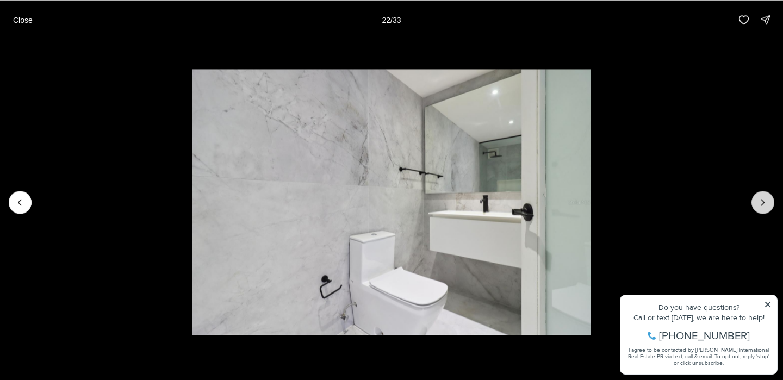
click at [759, 208] on button "Next slide" at bounding box center [763, 202] width 23 height 23
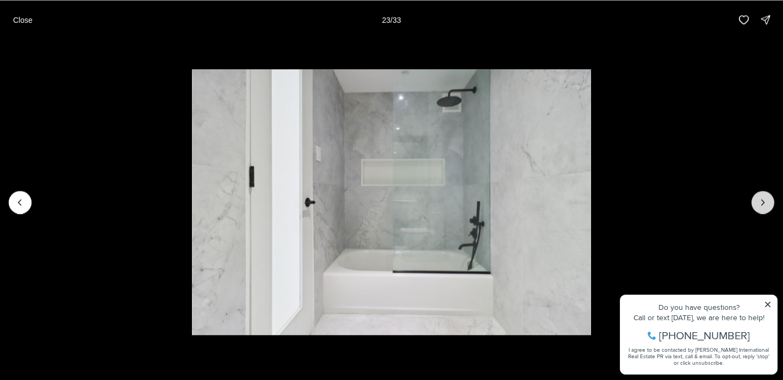
click at [759, 208] on button "Next slide" at bounding box center [763, 202] width 23 height 23
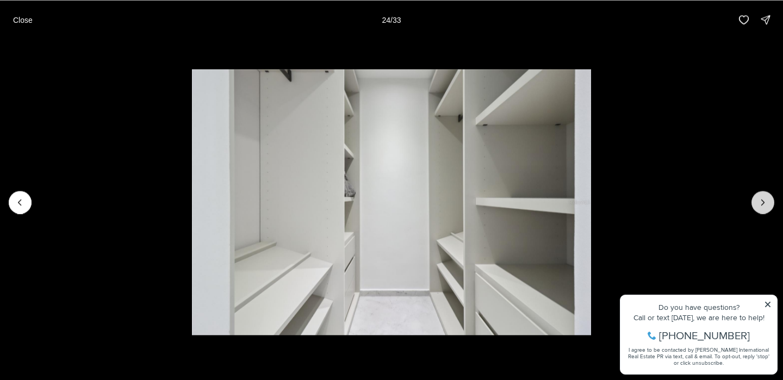
click at [759, 208] on button "Next slide" at bounding box center [763, 202] width 23 height 23
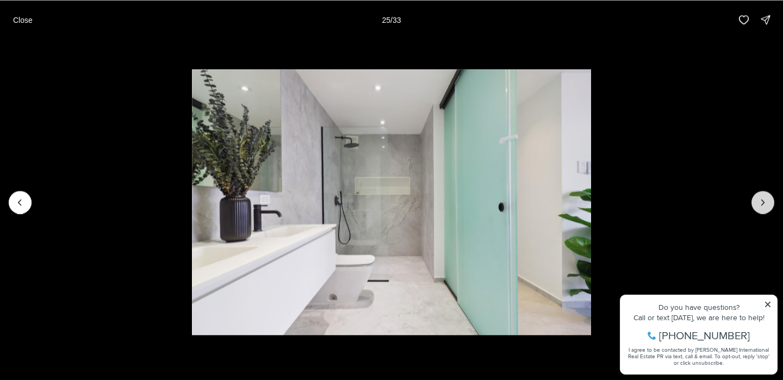
click at [759, 208] on button "Next slide" at bounding box center [763, 202] width 23 height 23
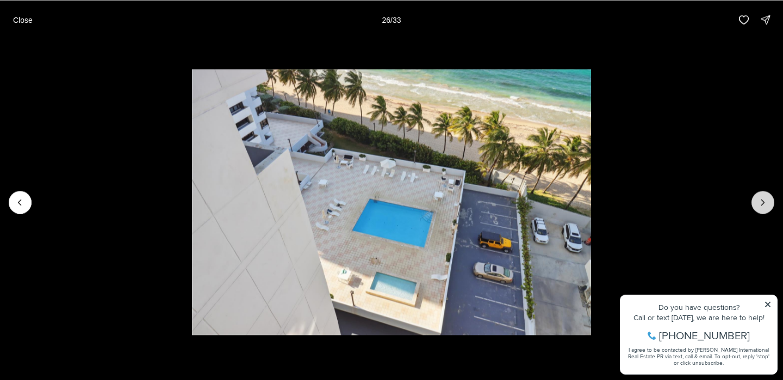
click at [759, 208] on button "Next slide" at bounding box center [763, 202] width 23 height 23
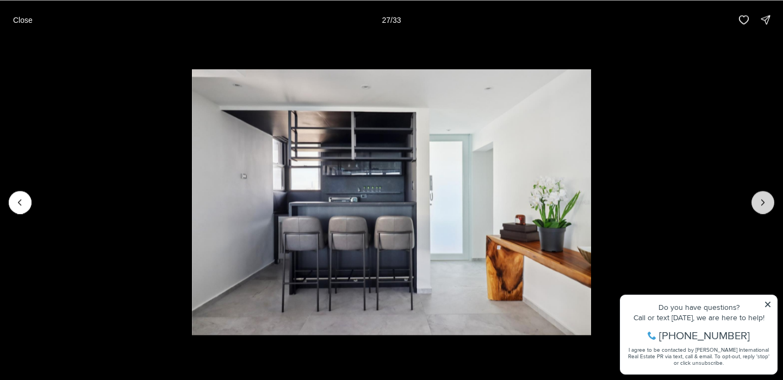
click at [759, 208] on button "Next slide" at bounding box center [763, 202] width 23 height 23
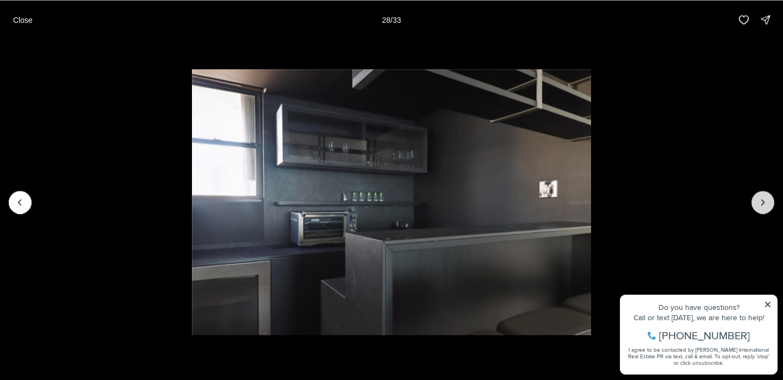
click at [759, 208] on button "Next slide" at bounding box center [763, 202] width 23 height 23
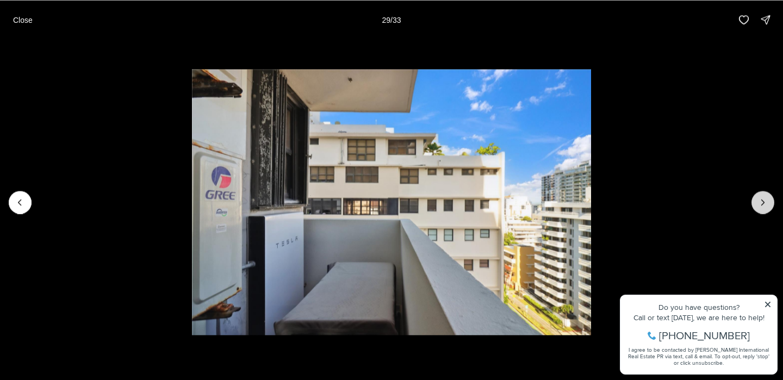
click at [759, 208] on button "Next slide" at bounding box center [763, 202] width 23 height 23
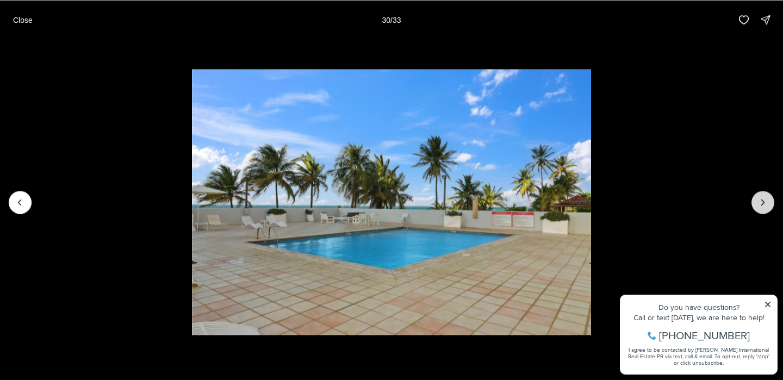
click at [759, 208] on button "Next slide" at bounding box center [763, 202] width 23 height 23
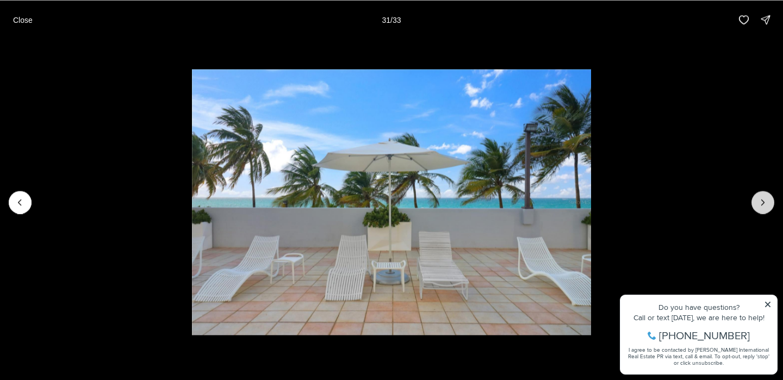
click at [759, 208] on button "Next slide" at bounding box center [763, 202] width 23 height 23
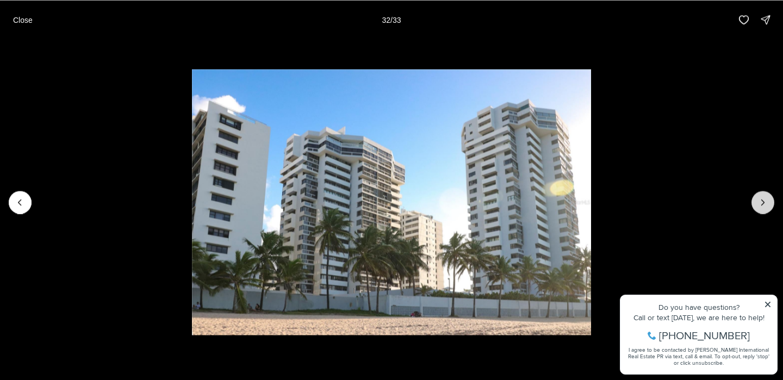
click at [759, 208] on button "Next slide" at bounding box center [763, 202] width 23 height 23
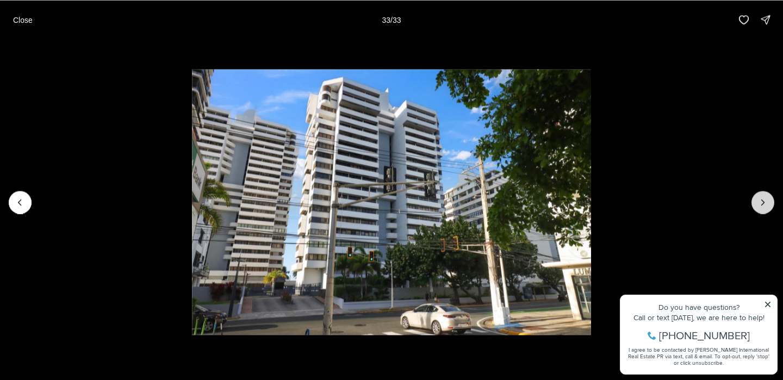
click at [759, 208] on div at bounding box center [763, 202] width 23 height 23
click at [27, 21] on p "Close" at bounding box center [23, 19] width 20 height 9
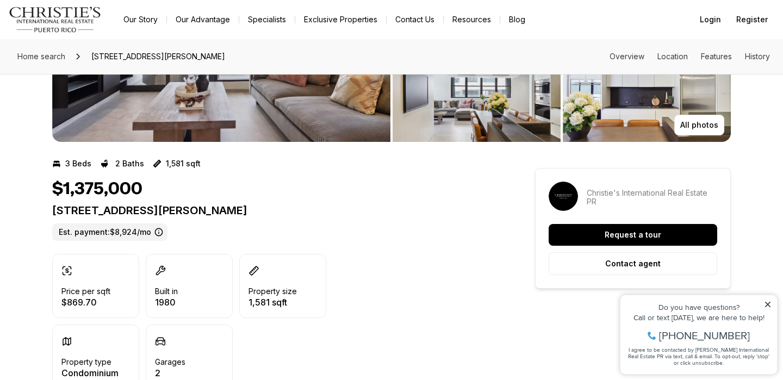
scroll to position [272, 0]
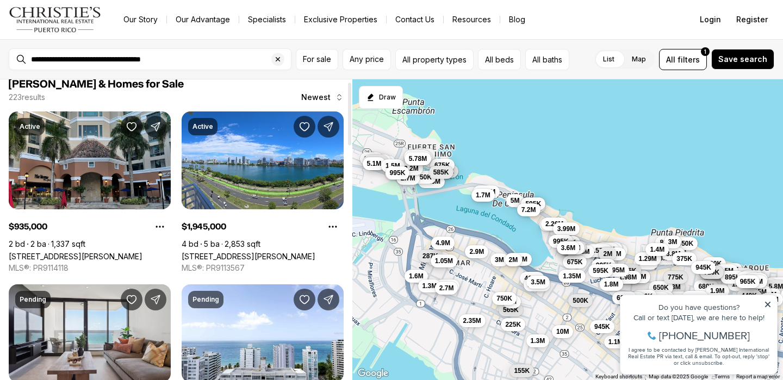
scroll to position [11, 0]
